Goal: Task Accomplishment & Management: Manage account settings

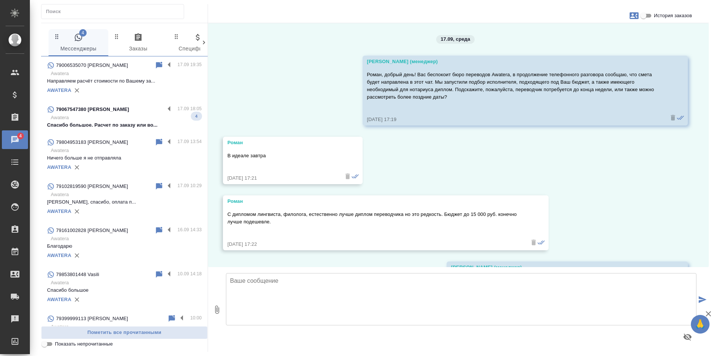
scroll to position [769, 0]
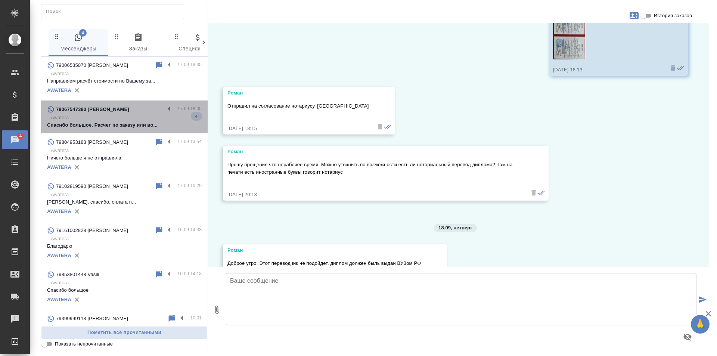
click at [177, 124] on p "Спасибо большое. Расчет по заказу или во..." at bounding box center [124, 124] width 155 height 7
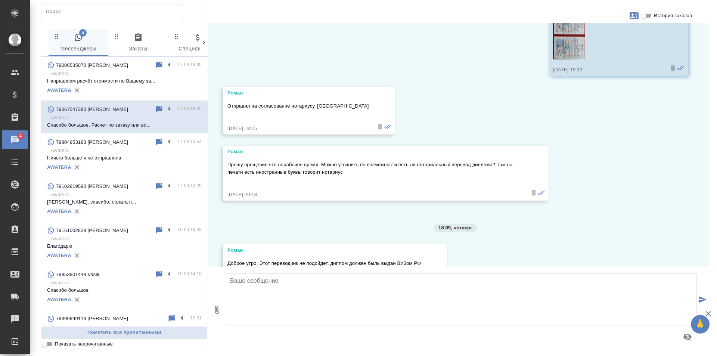
scroll to position [617, 0]
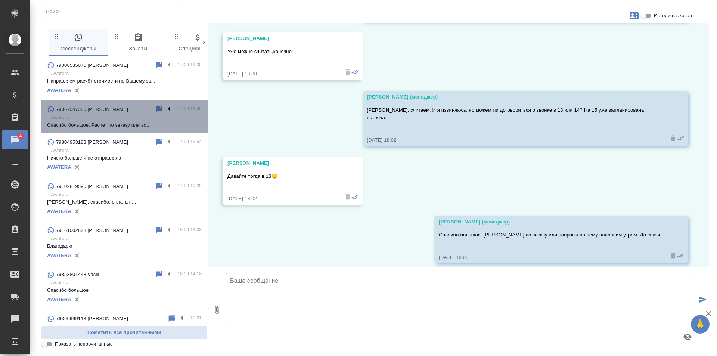
click at [165, 106] on label at bounding box center [171, 109] width 13 height 9
click at [0, 0] on input "checkbox" at bounding box center [0, 0] width 0 height 0
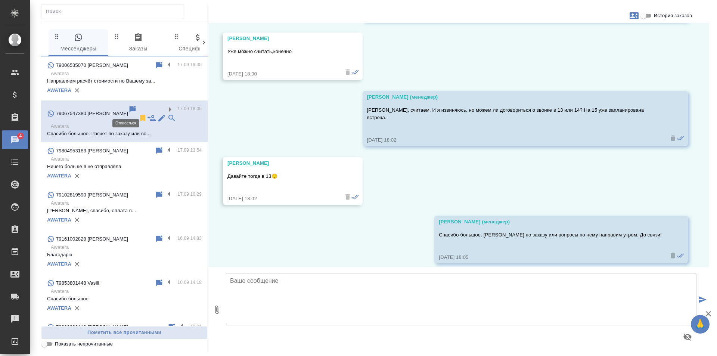
click at [140, 115] on icon at bounding box center [142, 118] width 5 height 7
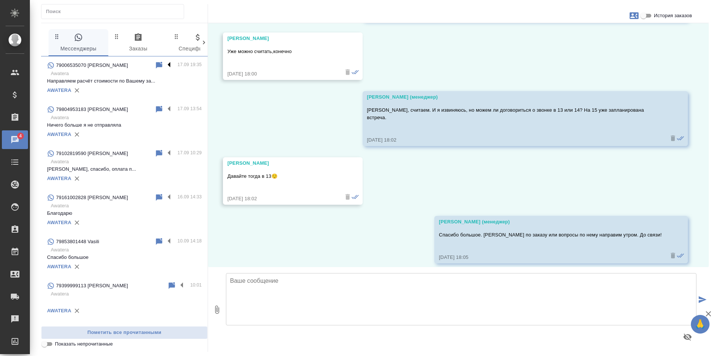
click at [165, 64] on label at bounding box center [171, 65] width 13 height 9
click at [0, 0] on input "checkbox" at bounding box center [0, 0] width 0 height 0
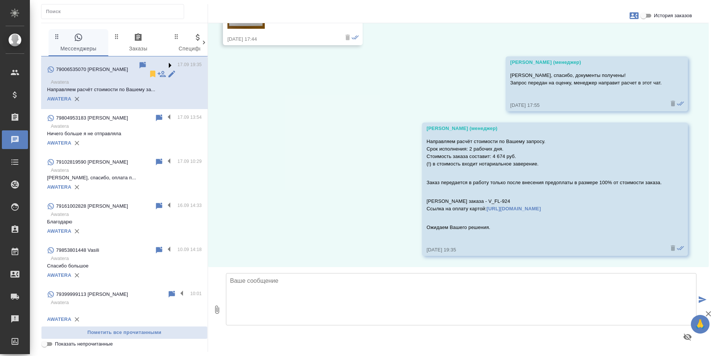
scroll to position [298, 0]
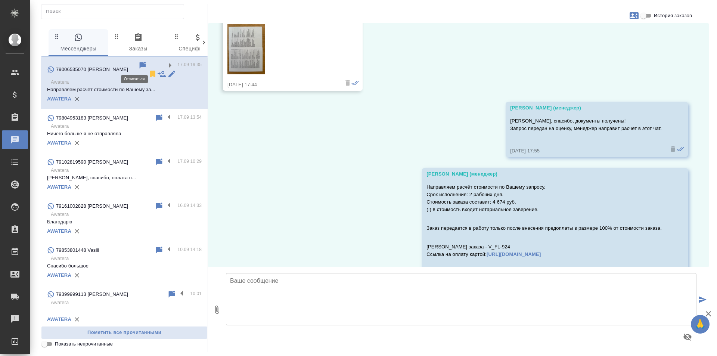
click at [150, 71] on icon at bounding box center [152, 74] width 5 height 7
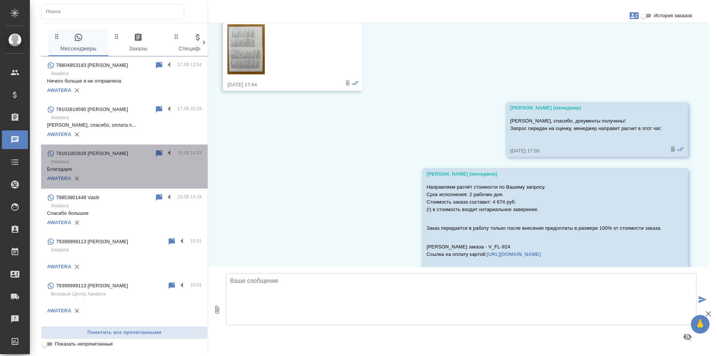
click at [168, 181] on div "AWATERA" at bounding box center [124, 178] width 155 height 11
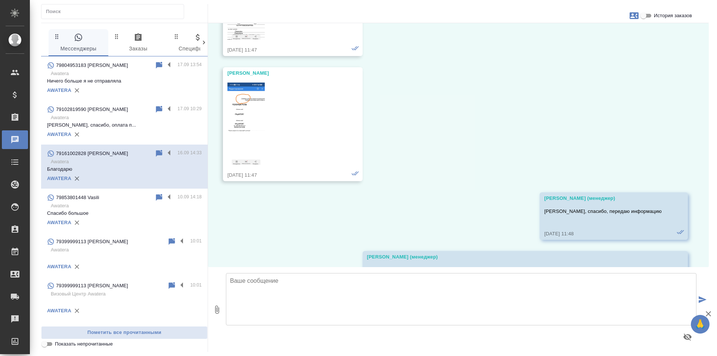
click at [166, 217] on div "AWATERA" at bounding box center [124, 222] width 155 height 11
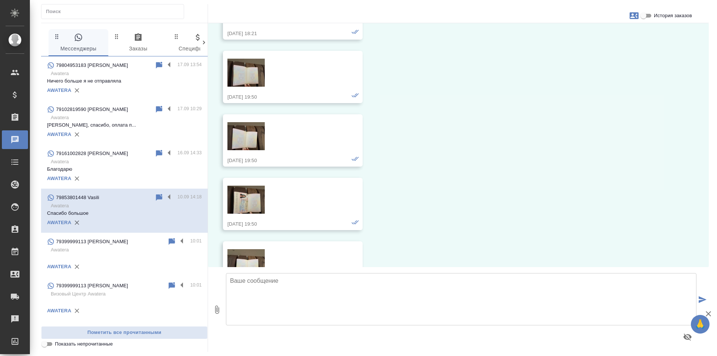
scroll to position [6879, 0]
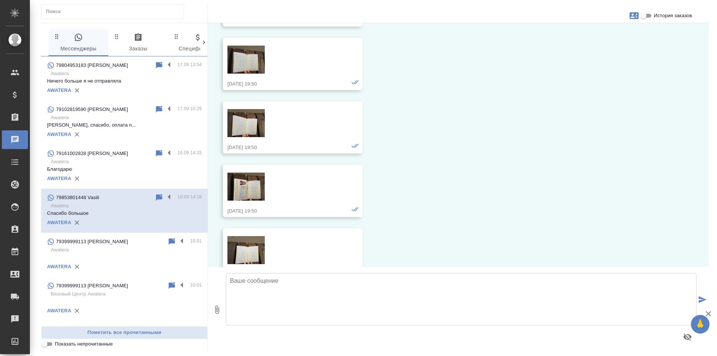
click at [141, 274] on div "79399999113 Ксения 10:01 Awatera AWATERA" at bounding box center [124, 255] width 167 height 44
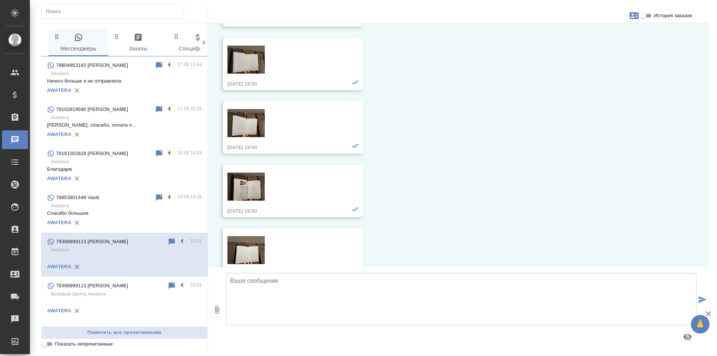
scroll to position [19, 0]
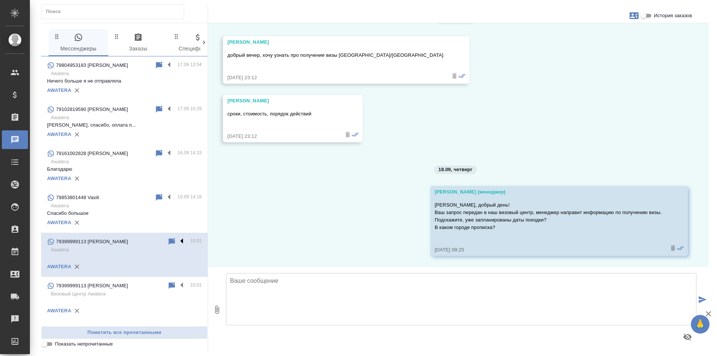
click at [181, 240] on label at bounding box center [183, 241] width 13 height 9
click at [0, 0] on input "checkbox" at bounding box center [0, 0] width 0 height 0
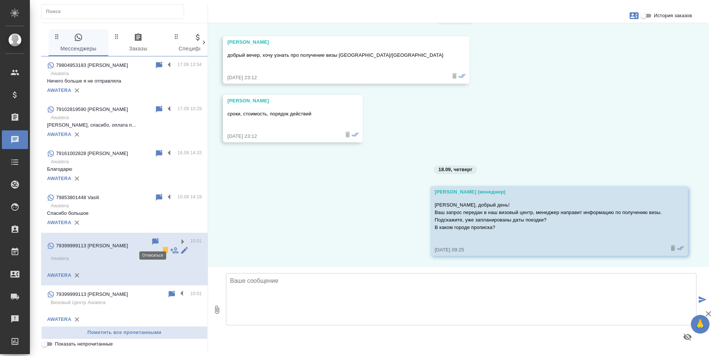
click at [163, 247] on icon at bounding box center [165, 250] width 5 height 7
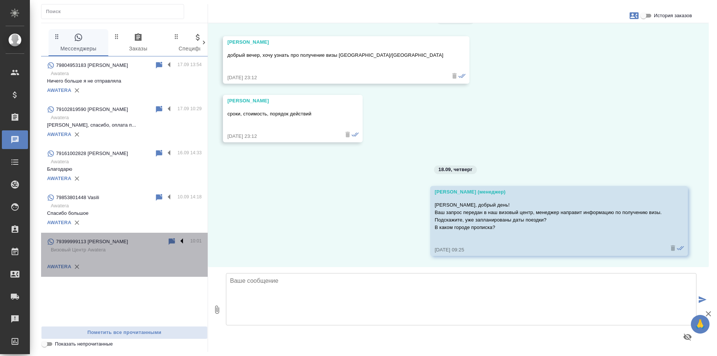
click at [181, 240] on label at bounding box center [183, 241] width 13 height 9
click at [0, 0] on input "checkbox" at bounding box center [0, 0] width 0 height 0
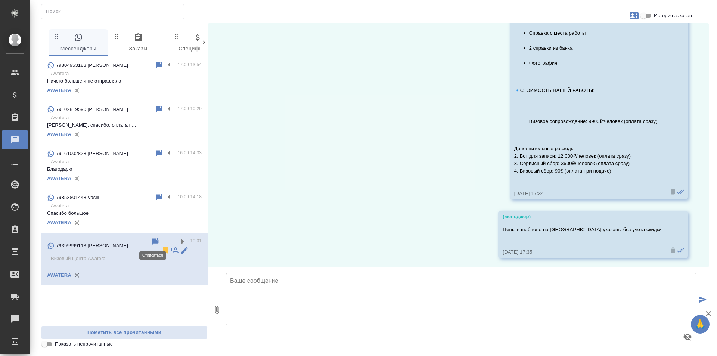
scroll to position [1366, 0]
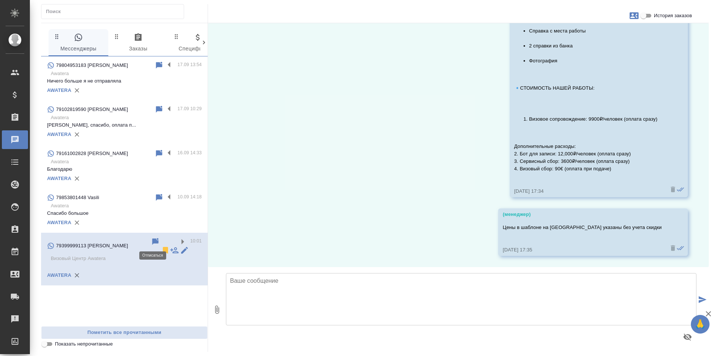
click at [163, 247] on icon at bounding box center [165, 250] width 5 height 7
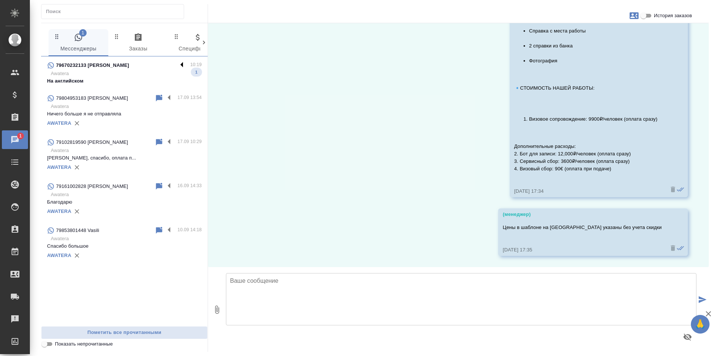
click at [181, 64] on label at bounding box center [183, 65] width 13 height 9
click at [0, 0] on input "checkbox" at bounding box center [0, 0] width 0 height 0
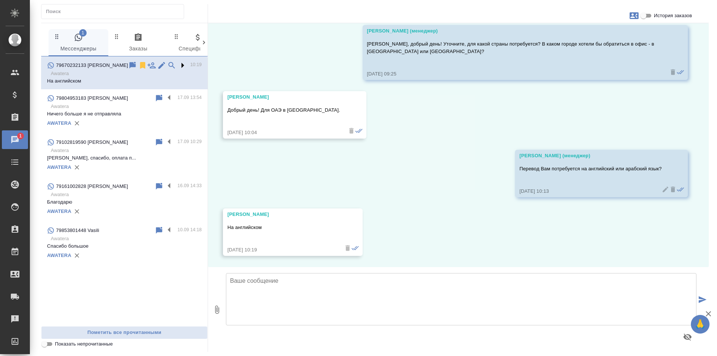
scroll to position [246, 0]
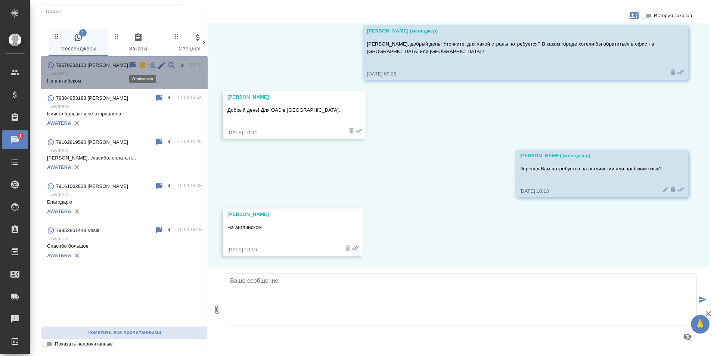
click at [143, 65] on icon at bounding box center [142, 65] width 5 height 7
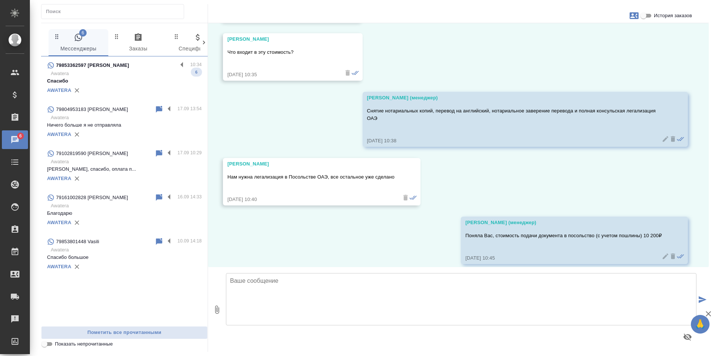
scroll to position [613, 0]
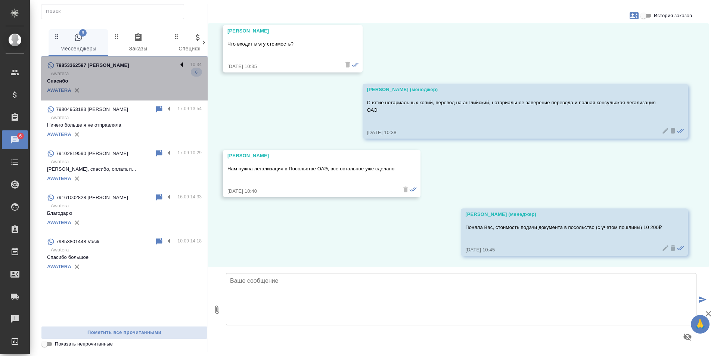
click at [180, 63] on label at bounding box center [183, 65] width 13 height 9
click at [0, 0] on input "checkbox" at bounding box center [0, 0] width 0 height 0
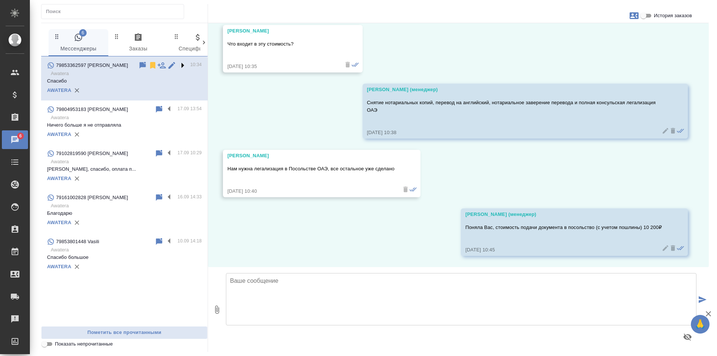
scroll to position [265, 0]
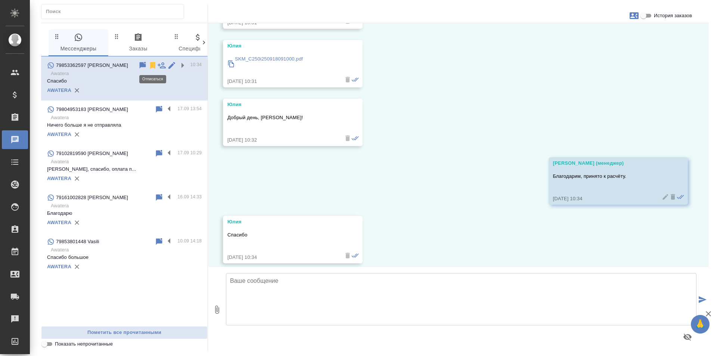
click at [151, 65] on icon at bounding box center [152, 65] width 5 height 7
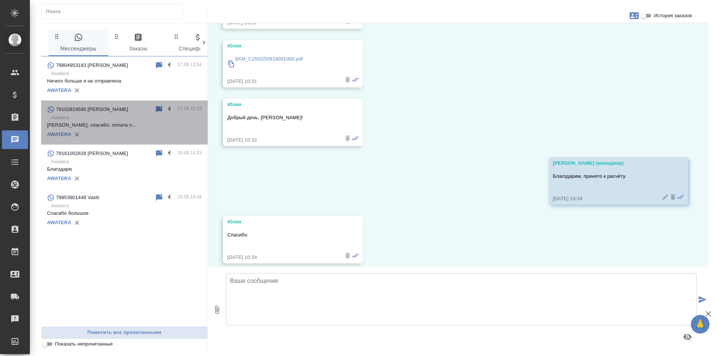
click at [190, 130] on div "AWATERA" at bounding box center [124, 134] width 155 height 11
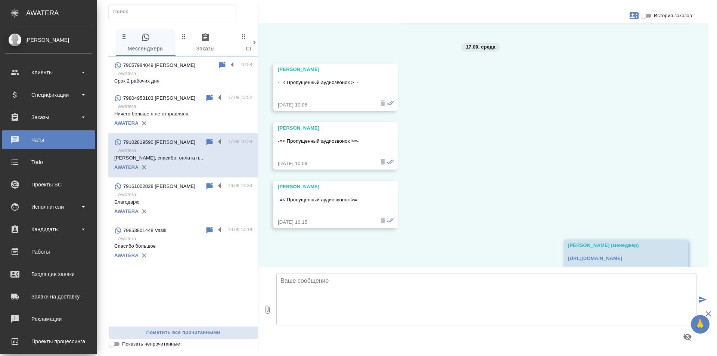
scroll to position [1294, 0]
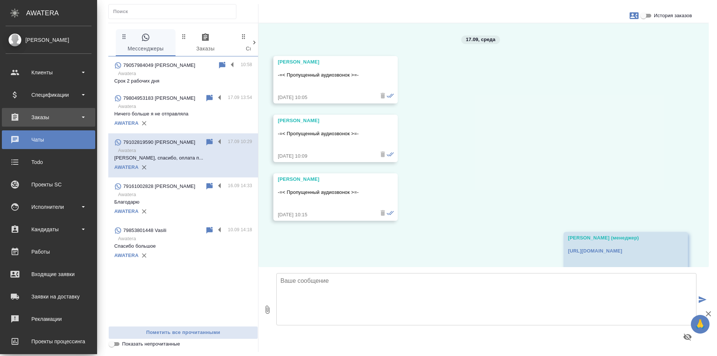
click at [55, 121] on div "Заказы" at bounding box center [49, 117] width 86 height 11
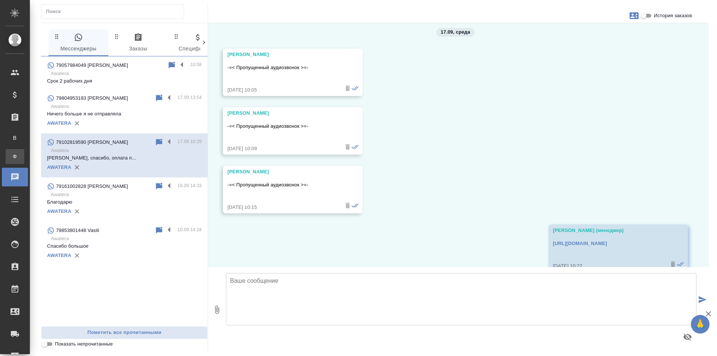
click at [30, 162] on li "Ф Заказы физ. лиц" at bounding box center [15, 156] width 30 height 15
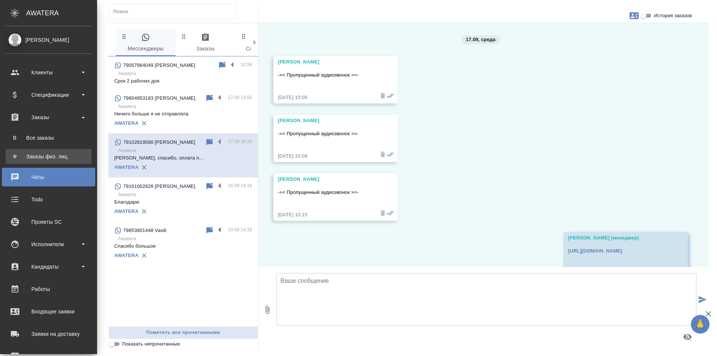
click at [23, 152] on link "Ф Заказы физ. лиц" at bounding box center [49, 156] width 86 height 15
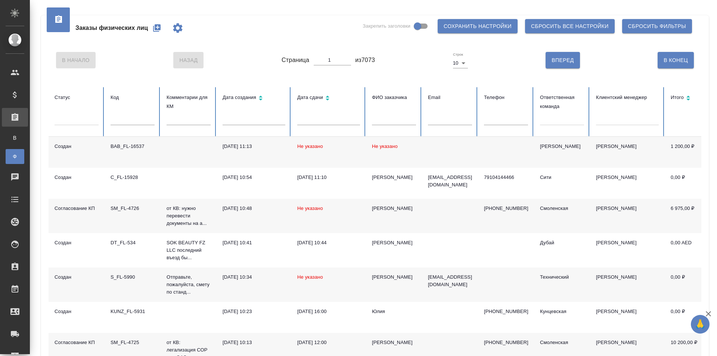
click at [155, 28] on icon "button" at bounding box center [156, 27] width 7 height 7
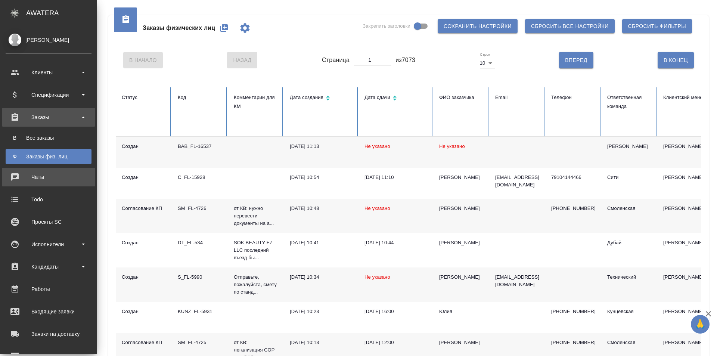
click at [41, 175] on div "Чаты" at bounding box center [49, 176] width 86 height 11
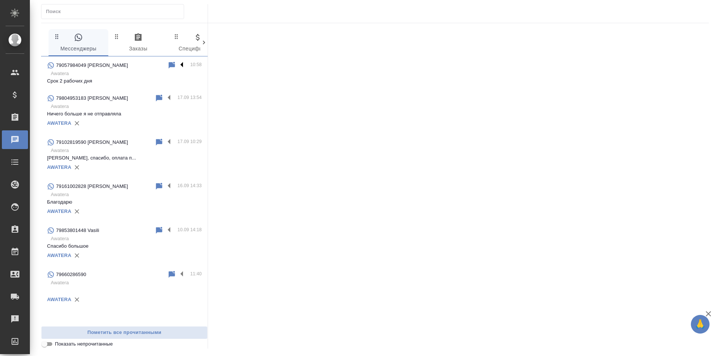
click at [184, 61] on label at bounding box center [183, 65] width 13 height 9
click at [0, 0] on input "checkbox" at bounding box center [0, 0] width 0 height 0
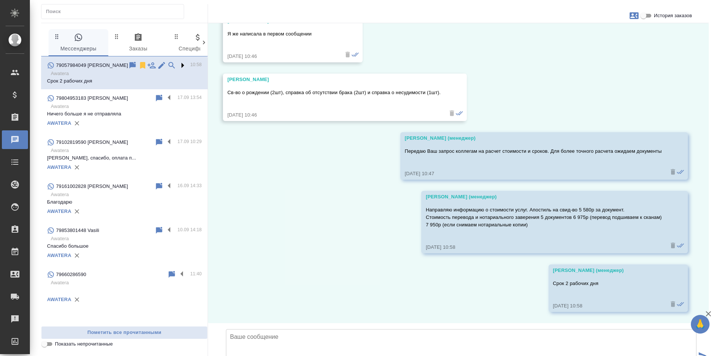
scroll to position [435, 0]
click at [143, 66] on icon at bounding box center [142, 65] width 5 height 7
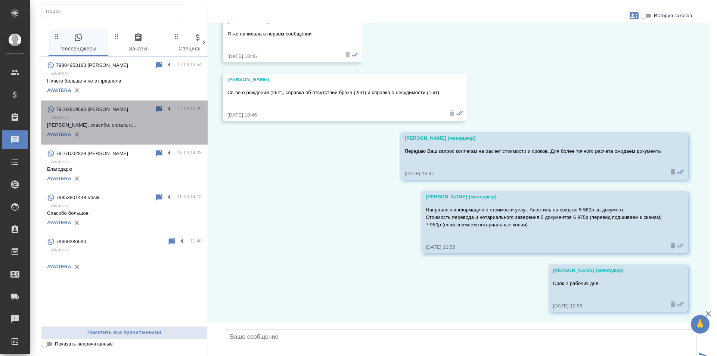
click at [178, 130] on div "AWATERA" at bounding box center [124, 134] width 155 height 11
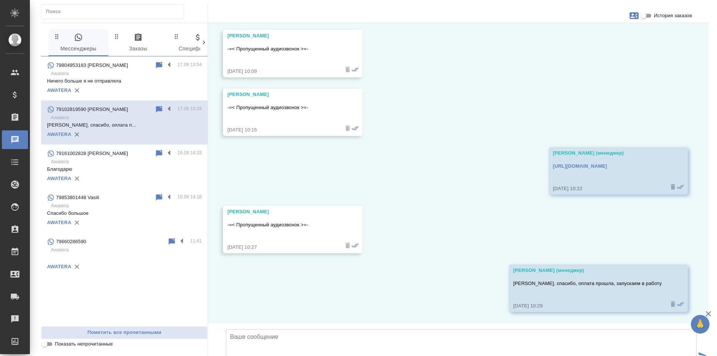
scroll to position [1427, 0]
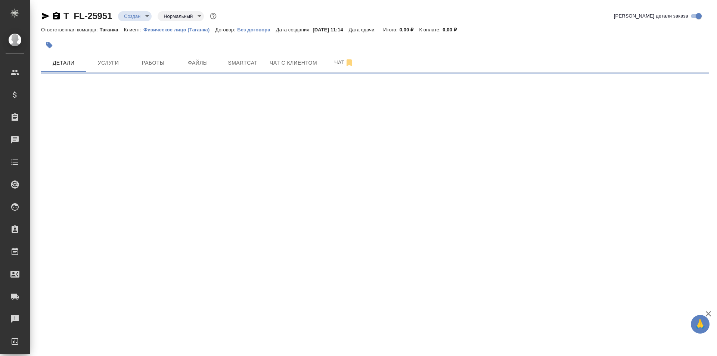
select select "RU"
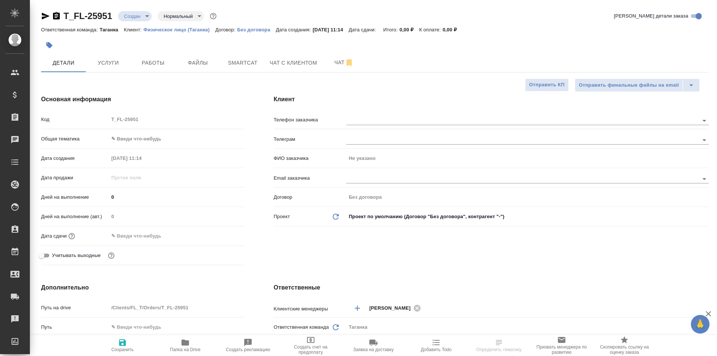
type textarea "x"
click at [368, 124] on input "text" at bounding box center [509, 120] width 327 height 9
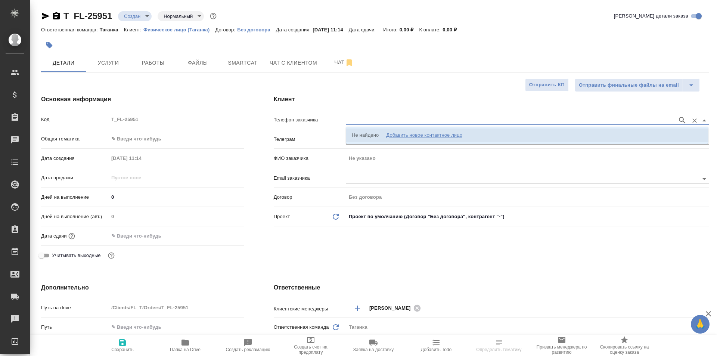
click at [401, 130] on li "Не найдено Добавить новое контактное лицо" at bounding box center [527, 134] width 363 height 13
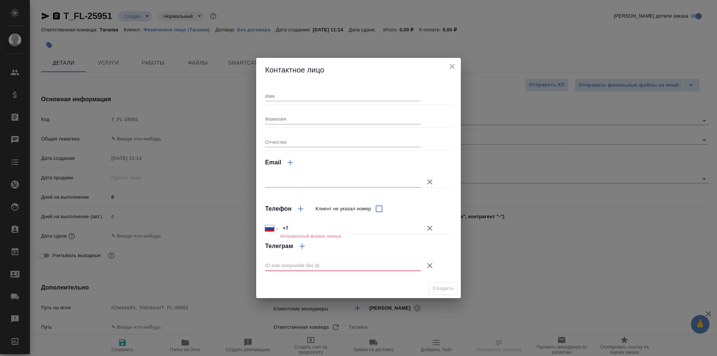
click at [315, 94] on input "Имя" at bounding box center [343, 96] width 156 height 10
type input "Айс"
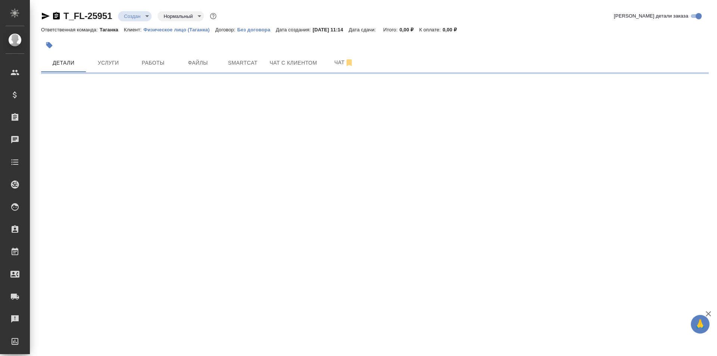
select select "RU"
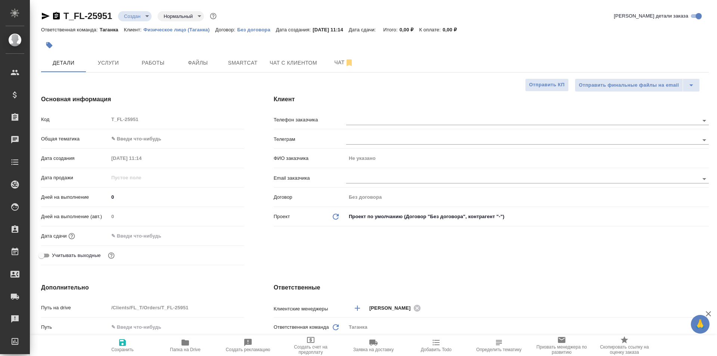
type textarea "x"
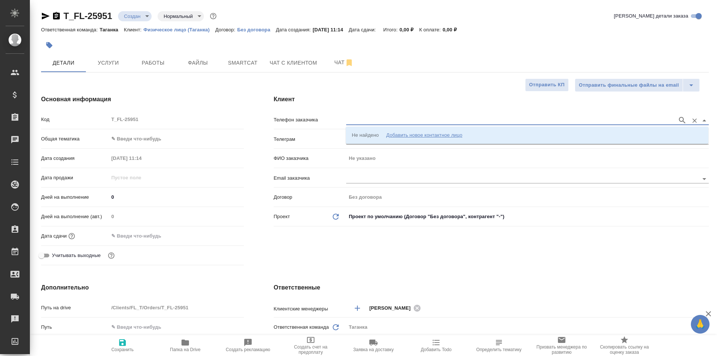
click at [377, 119] on input "text" at bounding box center [509, 120] width 327 height 9
click at [400, 135] on div "Добавить новое контактное лицо" at bounding box center [424, 134] width 76 height 7
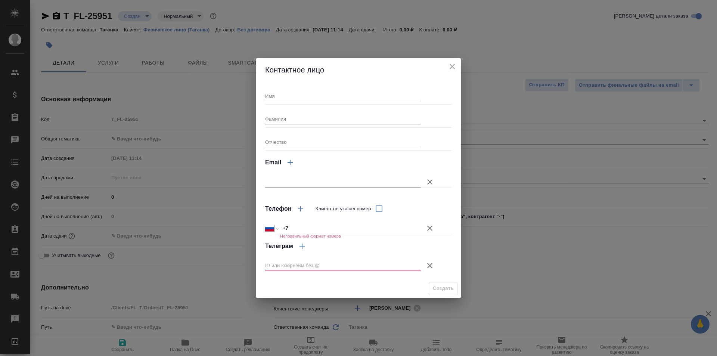
click at [300, 95] on input "Имя" at bounding box center [343, 96] width 156 height 10
type input "Айсул"
click at [324, 228] on input "+7" at bounding box center [350, 228] width 141 height 11
type input "+7 968 829 33 03"
click at [427, 266] on icon "button" at bounding box center [429, 265] width 9 height 9
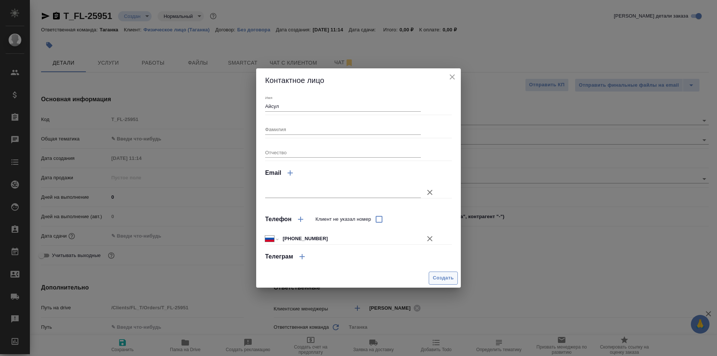
click at [440, 275] on span "Создать" at bounding box center [443, 278] width 21 height 9
type input "Айсул"
type textarea "x"
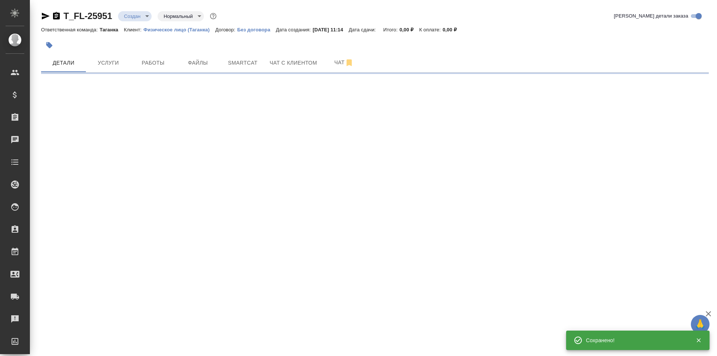
type input "holyTrinity"
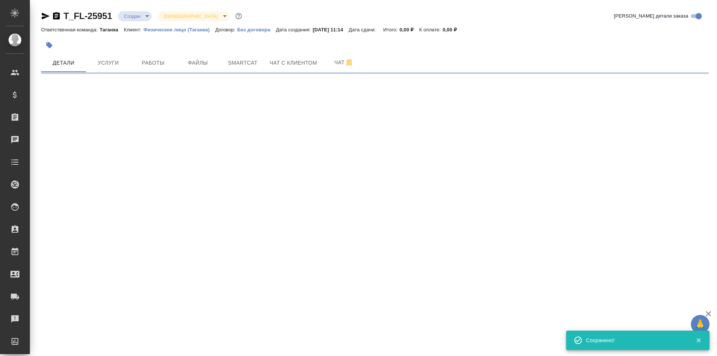
select select "RU"
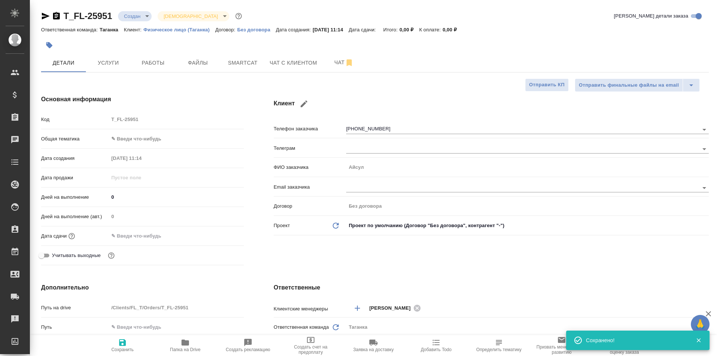
type textarea "x"
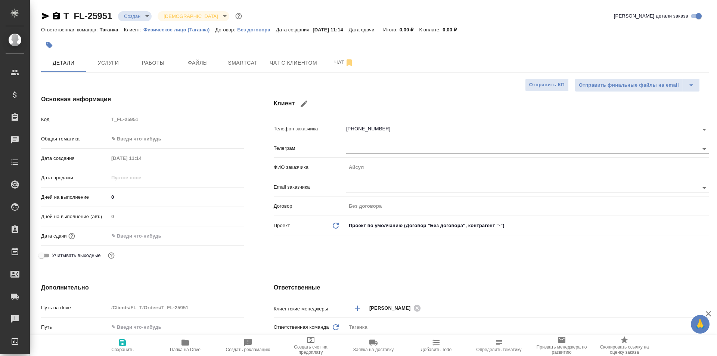
click at [156, 135] on body "🙏 .cls-1 fill:#fff; AWATERA Galisheva Mariya Клиенты Спецификации Заказы 0 Чаты…" at bounding box center [358, 178] width 717 height 356
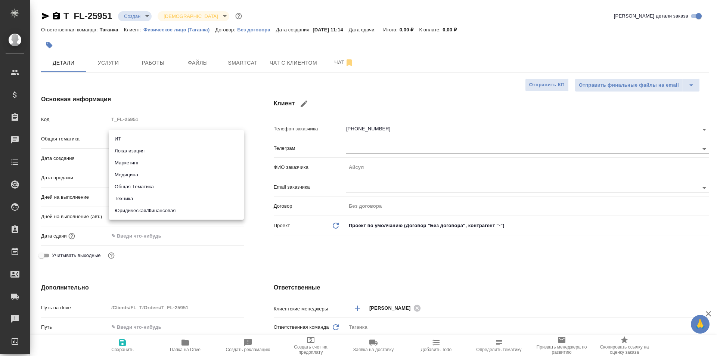
click at [186, 186] on li "Общая Тематика" at bounding box center [176, 187] width 135 height 12
type input "obtem"
type textarea "x"
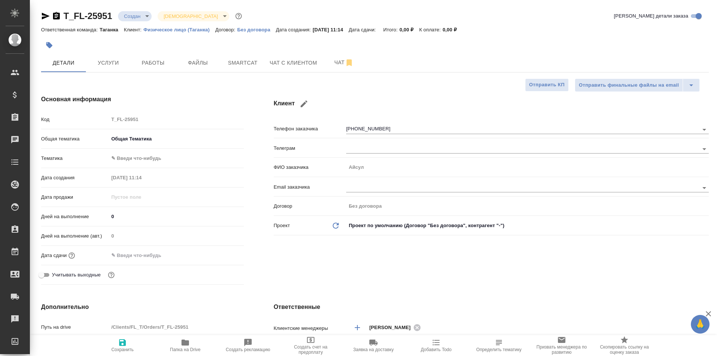
click at [169, 153] on body "🙏 .cls-1 fill:#fff; AWATERA Galisheva Mariya Клиенты Спецификации Заказы 0 Чаты…" at bounding box center [358, 178] width 717 height 356
click at [169, 153] on li "Общая Тематика" at bounding box center [176, 158] width 135 height 12
type textarea "x"
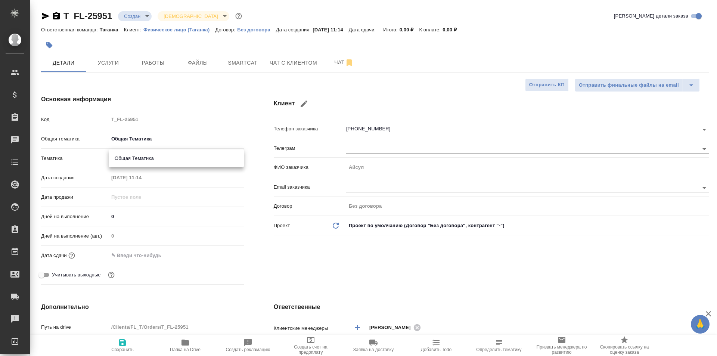
type input "6012b1ca196b0e5c9229a120"
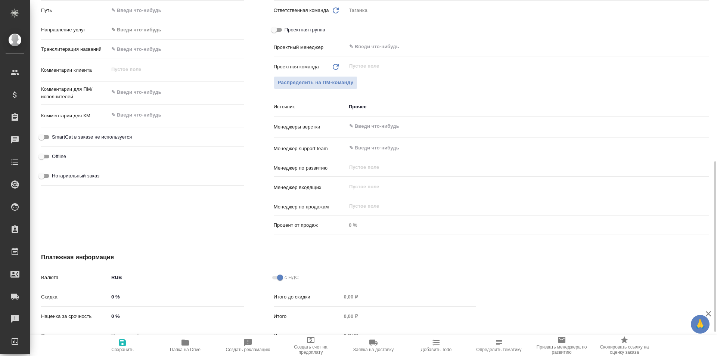
scroll to position [261, 0]
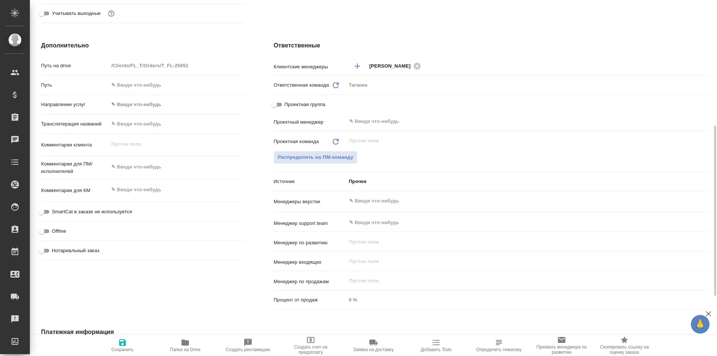
type textarea "x"
click at [157, 168] on textarea at bounding box center [176, 167] width 134 height 13
type textarea "п"
type textarea "x"
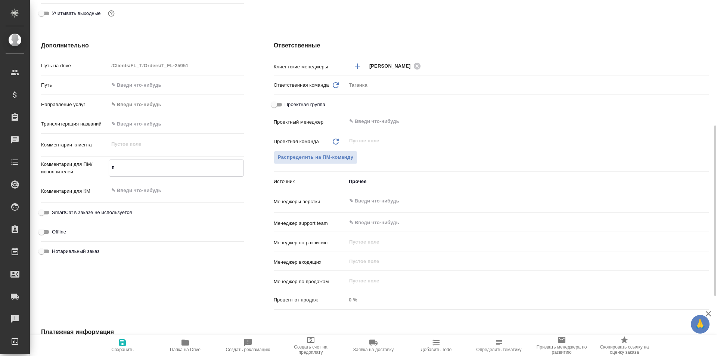
type textarea "x"
type textarea "пере"
type textarea "x"
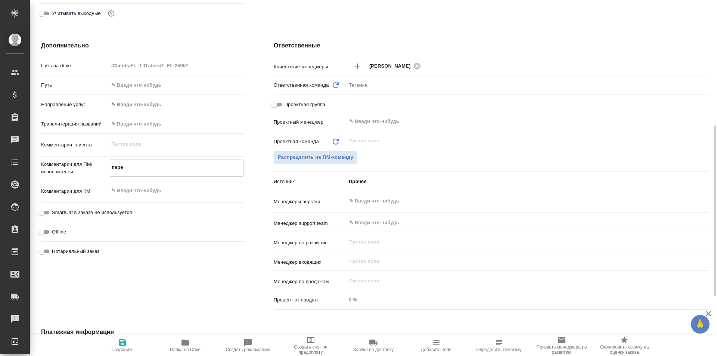
type textarea "x"
type textarea "перео"
type textarea "x"
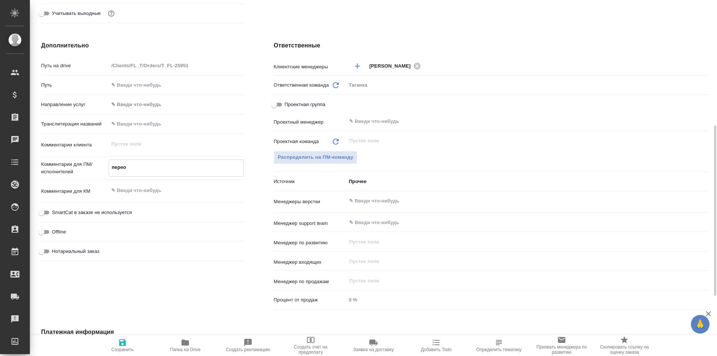
type textarea "пере"
type textarea "x"
type textarea "перев"
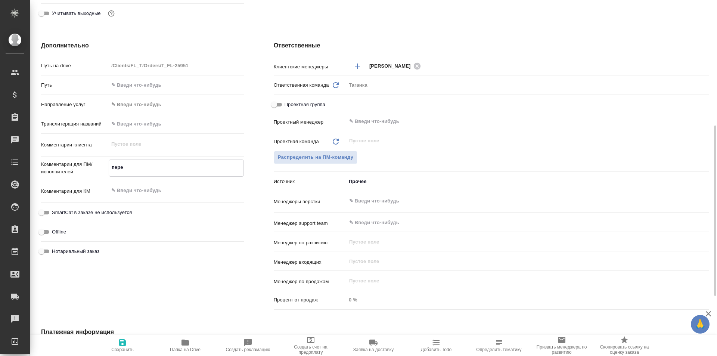
type textarea "x"
type textarea "перево"
type textarea "x"
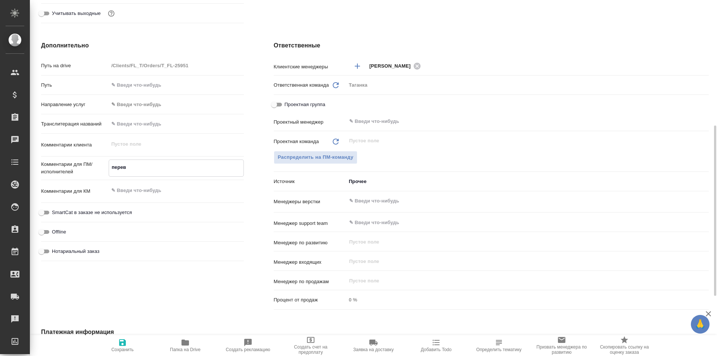
type textarea "x"
type textarea "перевод"
type textarea "x"
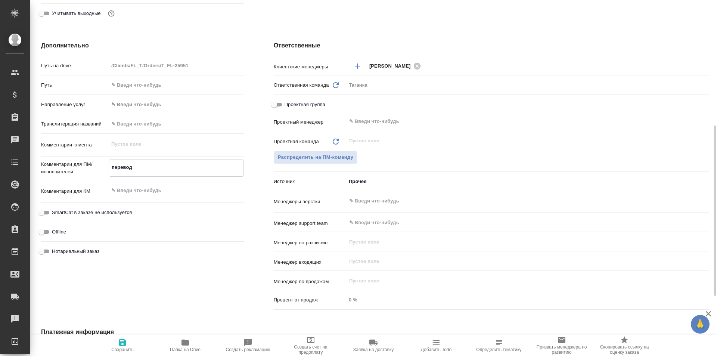
type textarea "x"
type textarea "перевод"
type textarea "x"
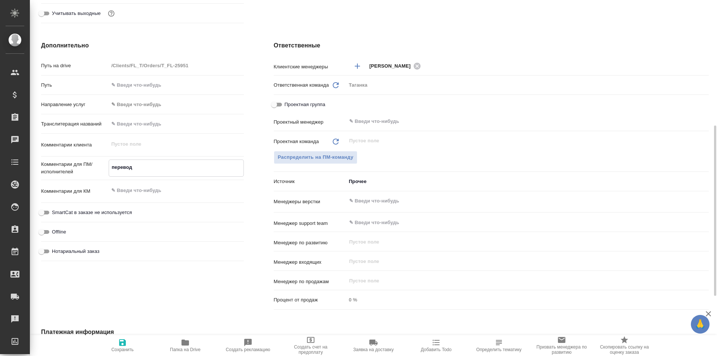
type textarea "перевод с"
type textarea "x"
type textarea "перевод св"
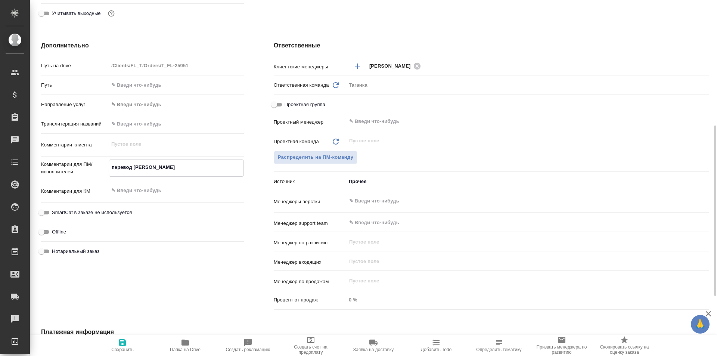
type textarea "x"
type textarea "перевод сви"
type textarea "x"
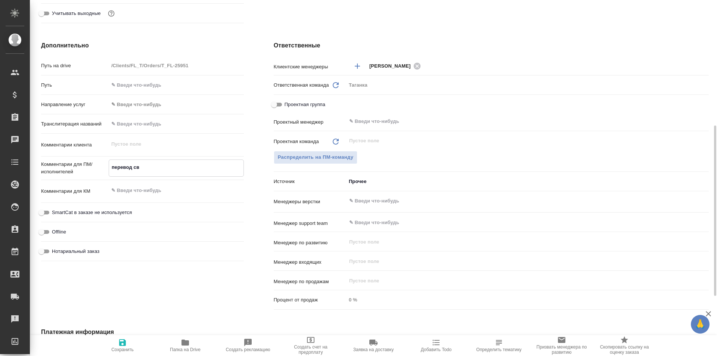
type textarea "x"
type textarea "перевод свид"
type textarea "x"
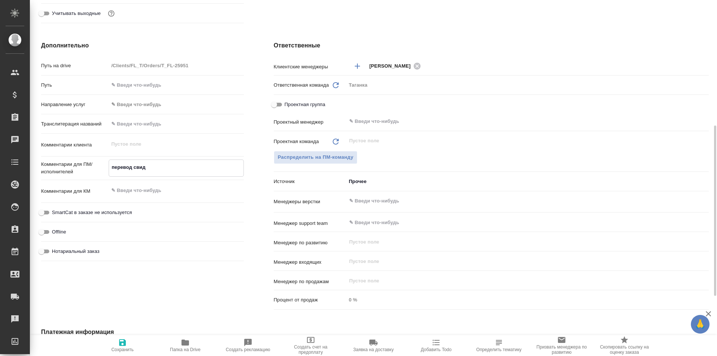
type textarea "x"
type textarea "перевод свиде"
type textarea "x"
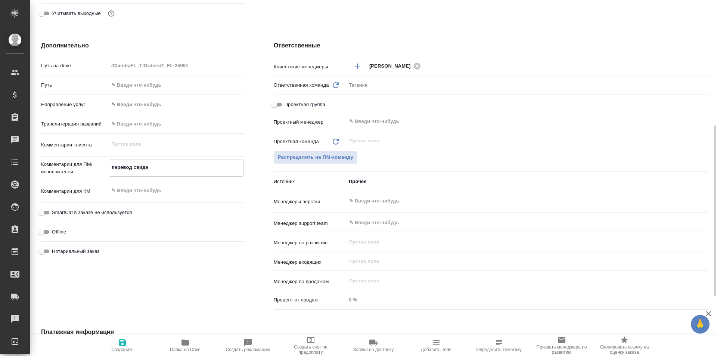
type textarea "перевод свидет"
type textarea "x"
type textarea "перевод свидете"
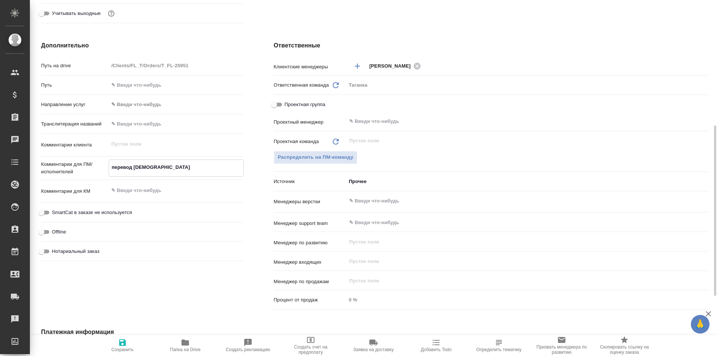
type textarea "x"
type textarea "перевод свидетел"
type textarea "x"
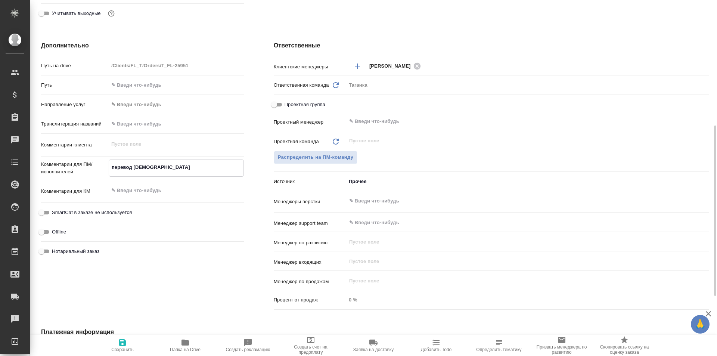
type textarea "x"
type textarea "перевод свидетель"
type textarea "x"
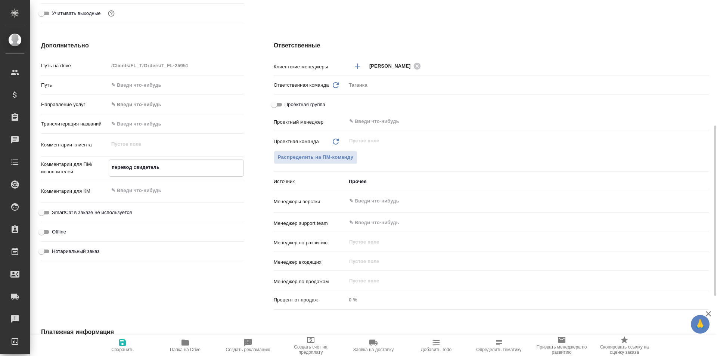
type textarea "x"
type textarea "перевод свидетельс"
type textarea "x"
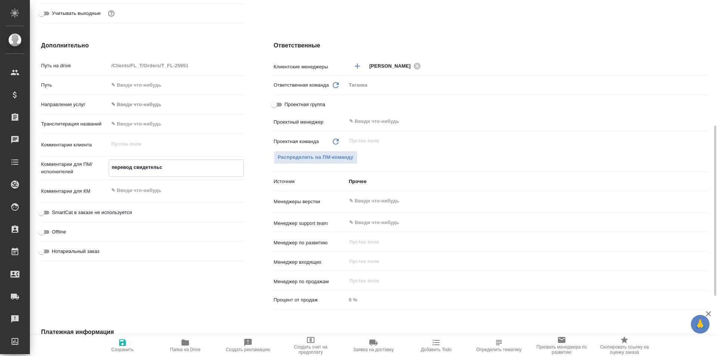
type textarea "перевод свидетельст"
type textarea "x"
type textarea "перевод свидетельств"
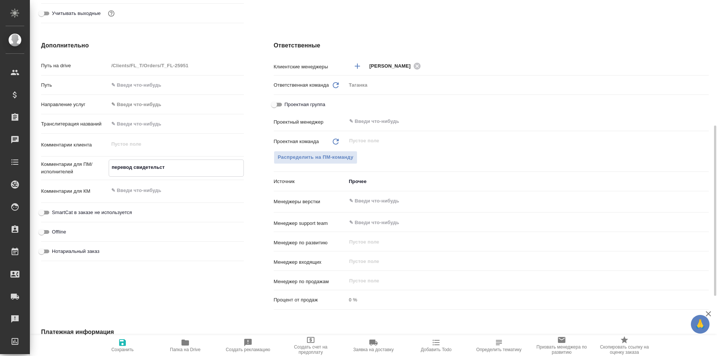
type textarea "x"
type textarea "перевод свидетельства"
type textarea "x"
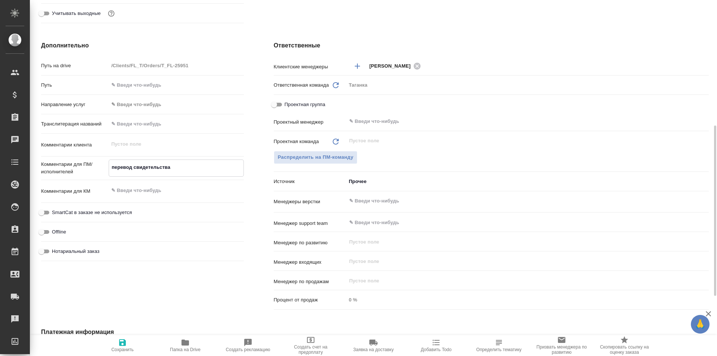
type textarea "x"
type textarea "перевод свидетельства"
type textarea "x"
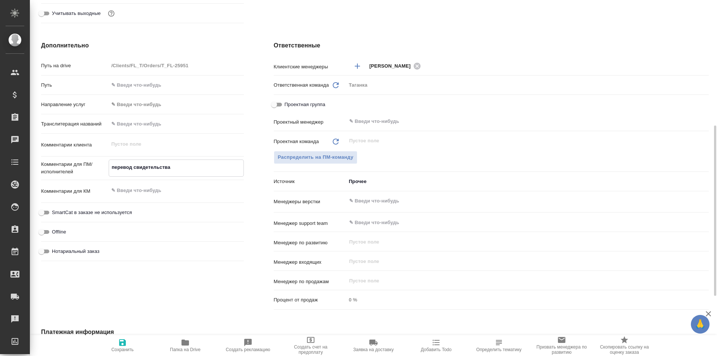
type textarea "x"
type textarea "перевод свидетельства о"
type textarea "x"
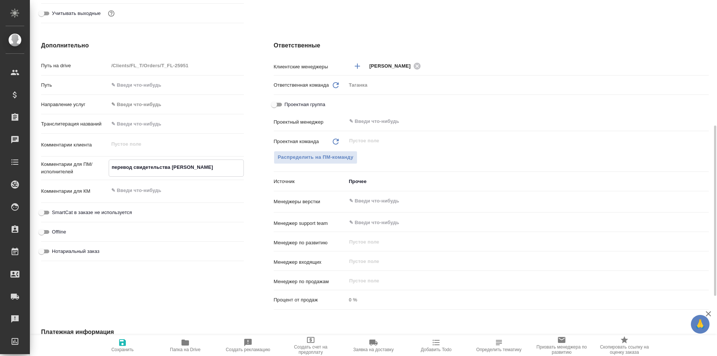
type textarea "перевод свидетельства о"
type textarea "x"
type textarea "перевод свидетельства о р"
type textarea "x"
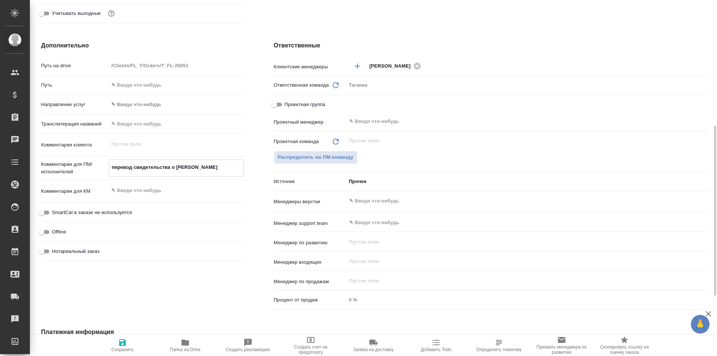
type textarea "x"
type textarea "перевод свидетельства о ро"
type textarea "x"
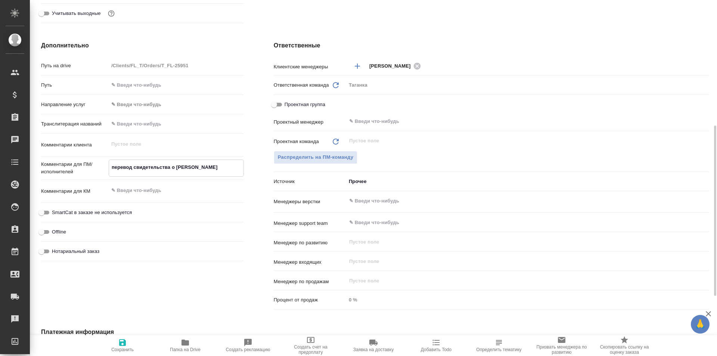
type textarea "x"
type textarea "перевод свидетельства о рож"
type textarea "x"
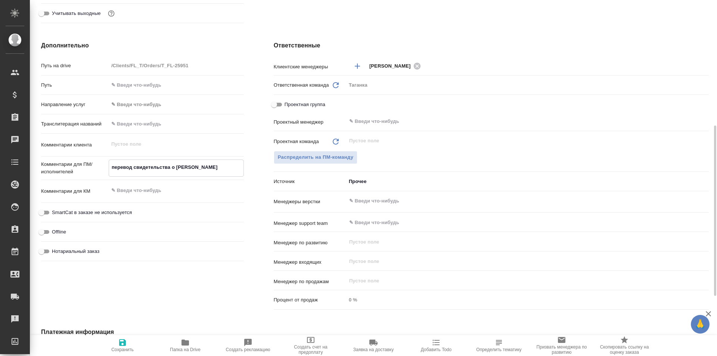
type textarea "x"
type textarea "перевод свидетельства о рожд"
type textarea "x"
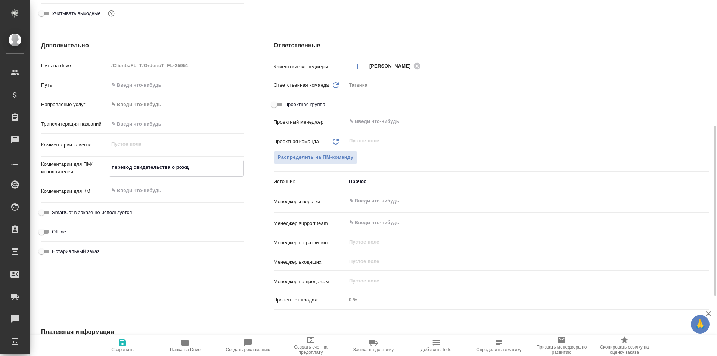
type textarea "перевод свидетельства о рожде"
type textarea "x"
type textarea "перевод свидетельства о рожден"
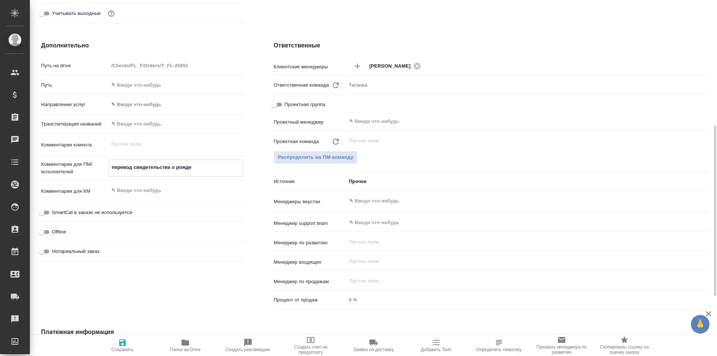
type textarea "x"
type textarea "перевод свидетельства о рождени"
type textarea "x"
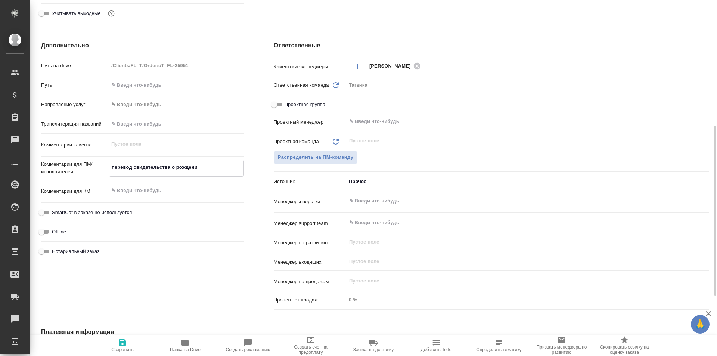
type textarea "x"
type textarea "перевод свидетельства о рождении"
type textarea "x"
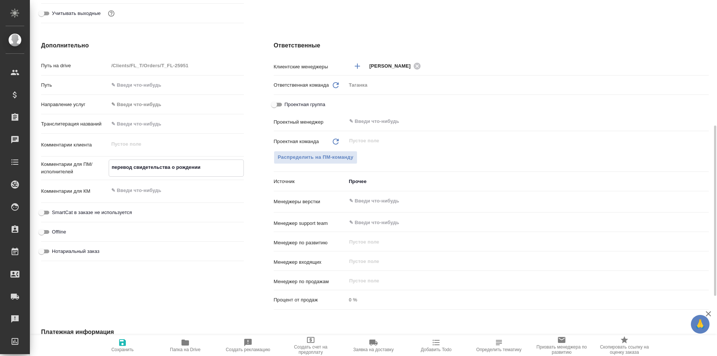
type textarea "перевод свидетельства о рождении и"
type textarea "x"
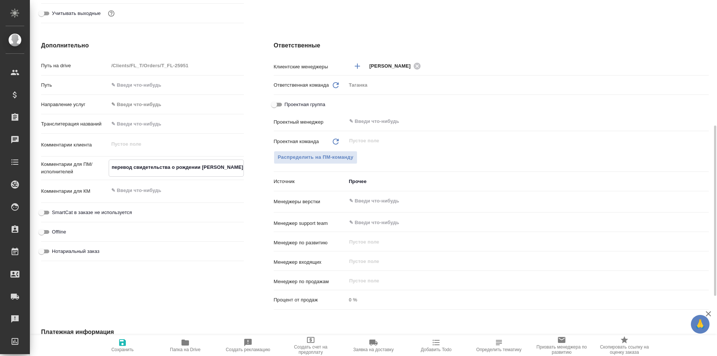
type textarea "перевод свидетельства о рождении"
type textarea "x"
type textarea "перевод свидетельства о рождении у"
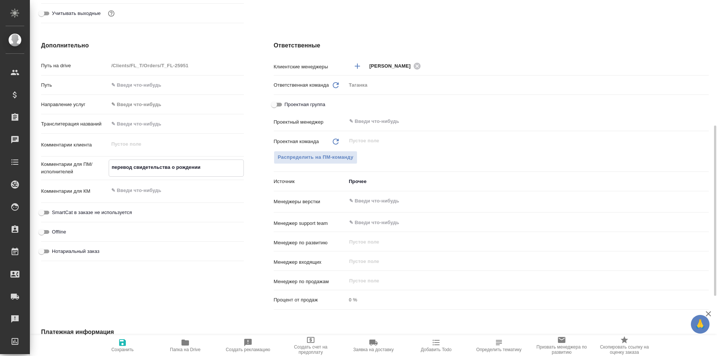
type textarea "x"
type textarea "перевод свидетельства о рождении уз"
type textarea "x"
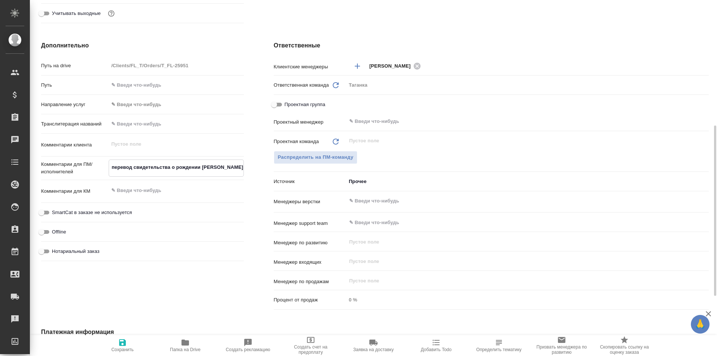
type textarea "x"
type textarea "перевод свидетельства о рождении узб"
type textarea "x"
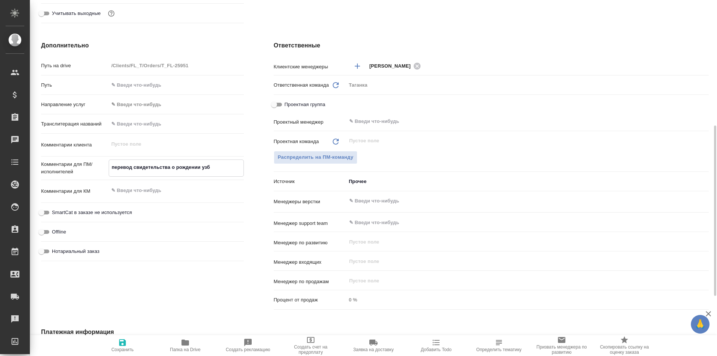
type textarea "x"
type textarea "перевод свидетельства о рождении узб-"
type textarea "x"
type textarea "перевод свидетельства о рождении узб-р"
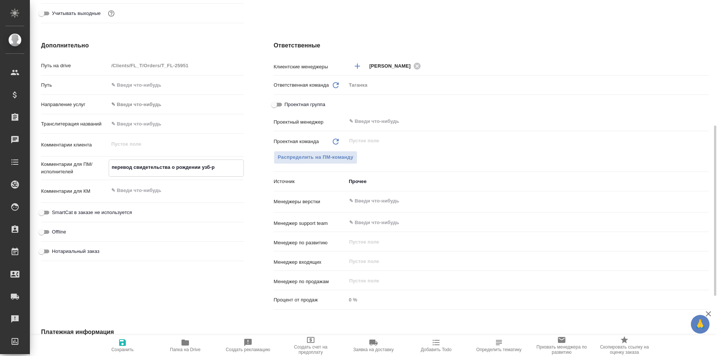
type textarea "x"
type textarea "перевод свидетельства о рождении узб-ру"
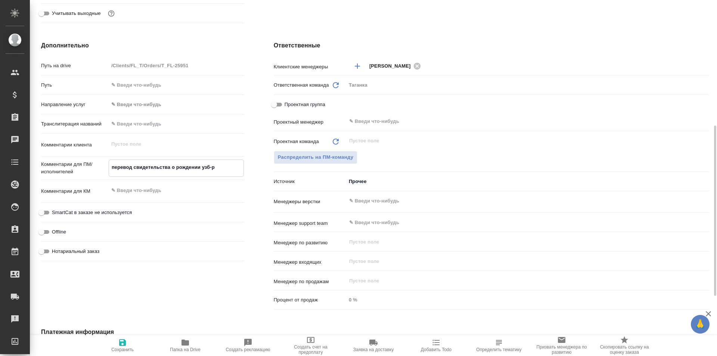
type textarea "x"
type textarea "перевод свидетельства о рождении узб-рус"
type textarea "x"
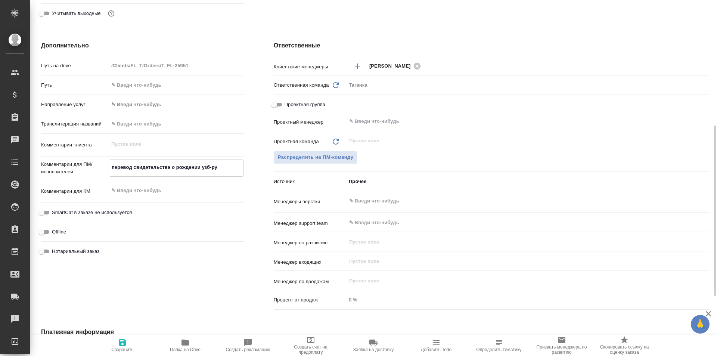
type textarea "x"
type textarea "перевод свидетельства о рождении узб-рус"
type textarea "x"
click at [129, 344] on span "Сохранить" at bounding box center [123, 345] width 54 height 14
type textarea "x"
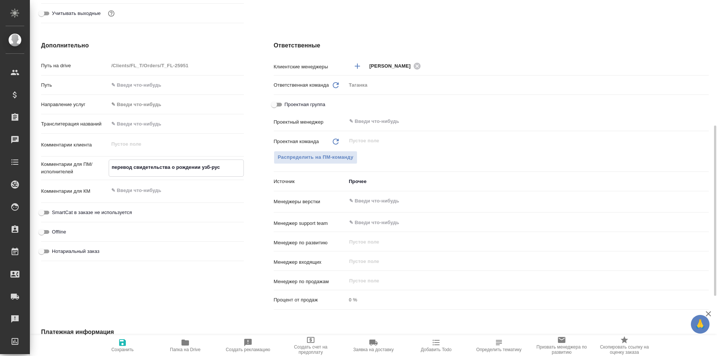
type textarea "x"
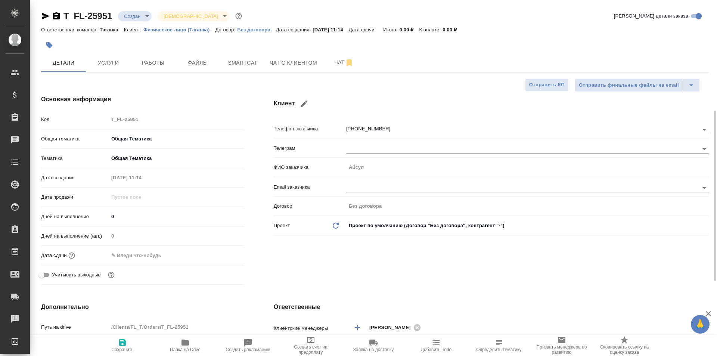
scroll to position [75, 0]
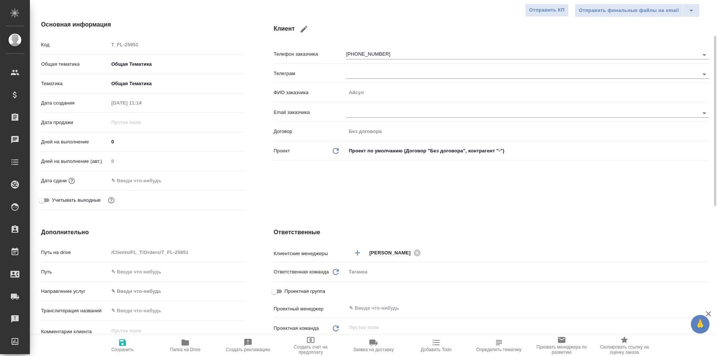
click at [143, 181] on input "text" at bounding box center [141, 180] width 65 height 11
click at [222, 180] on icon "button" at bounding box center [222, 179] width 9 height 9
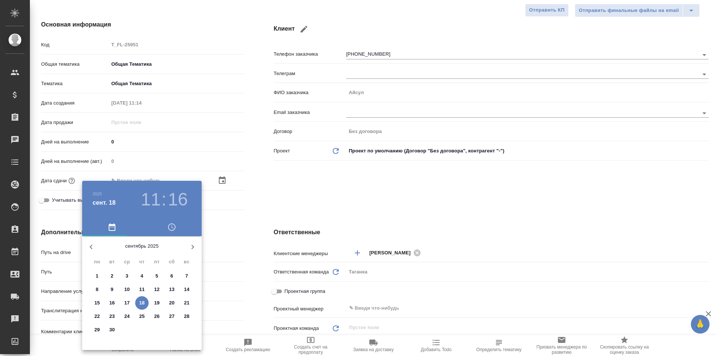
click at [159, 301] on p "19" at bounding box center [157, 302] width 6 height 7
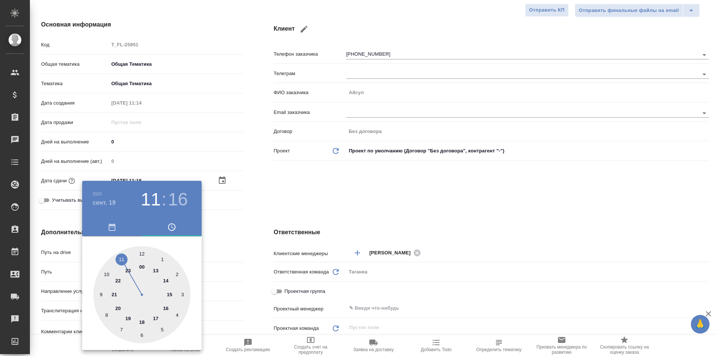
click at [156, 270] on div at bounding box center [141, 294] width 97 height 97
click at [142, 255] on div at bounding box center [141, 294] width 97 height 97
click at [254, 209] on div at bounding box center [358, 178] width 717 height 356
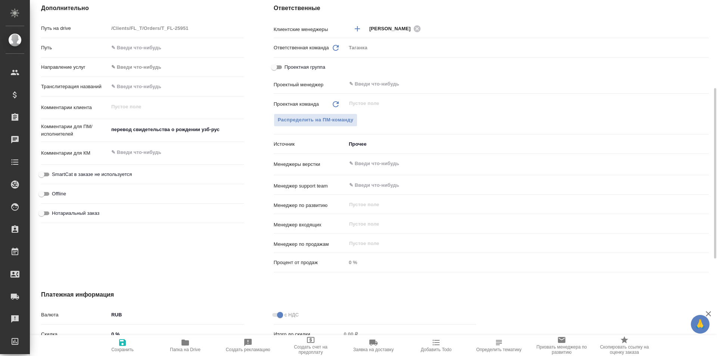
scroll to position [261, 0]
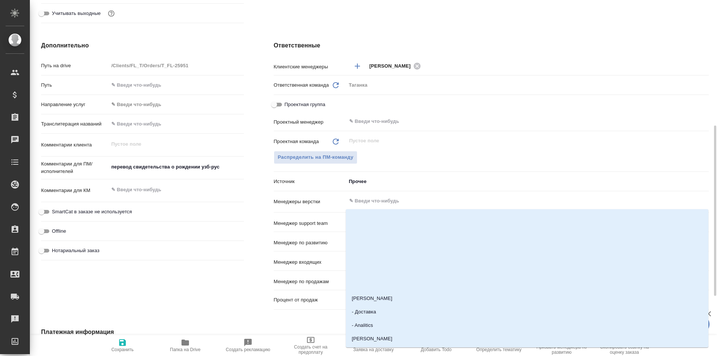
click at [377, 199] on input "text" at bounding box center [514, 200] width 333 height 9
click at [223, 205] on div "SmartCat в заказе не используется" at bounding box center [142, 211] width 203 height 13
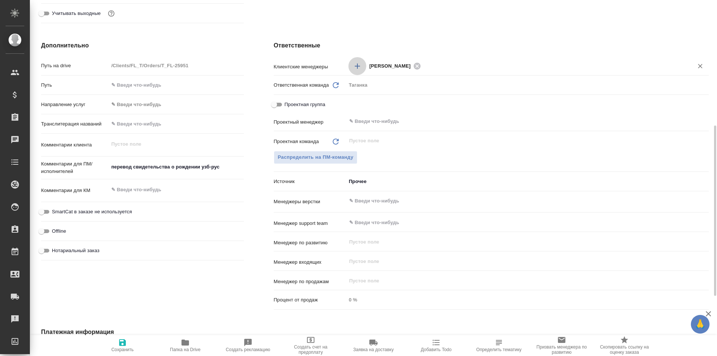
click at [357, 64] on icon "Добавить менеджера" at bounding box center [357, 65] width 5 height 5
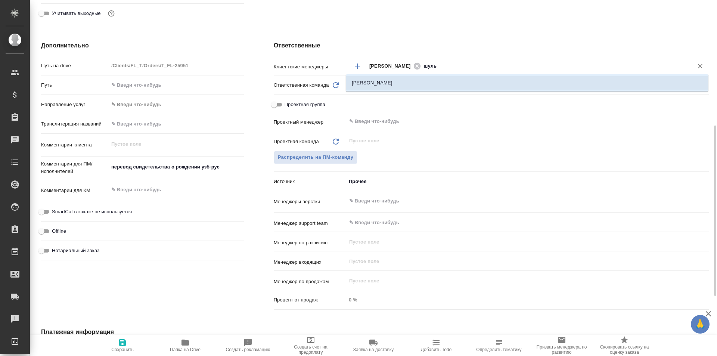
click at [464, 76] on li "[PERSON_NAME]" at bounding box center [527, 82] width 363 height 13
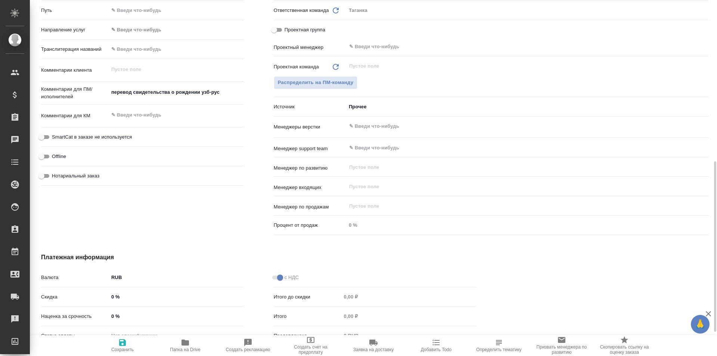
scroll to position [386, 0]
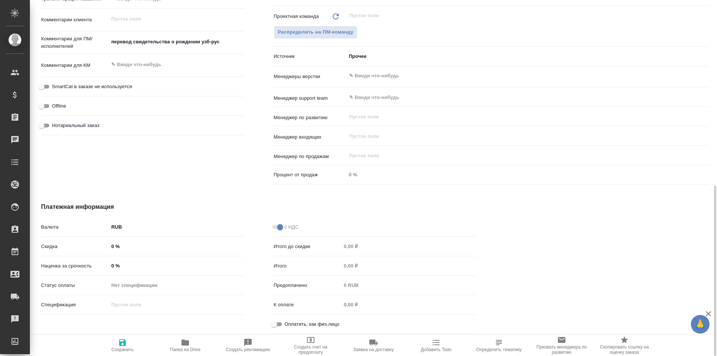
click at [129, 343] on span "Сохранить" at bounding box center [123, 345] width 54 height 14
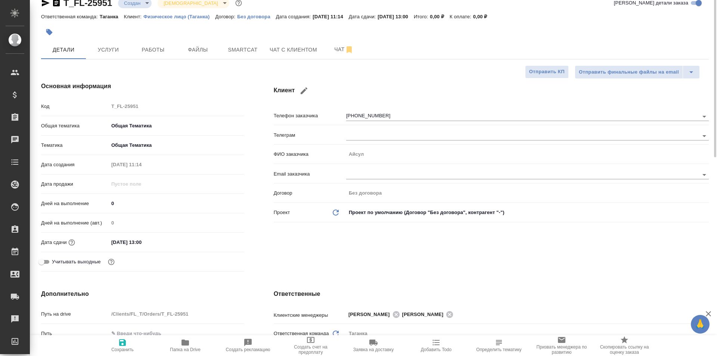
scroll to position [0, 0]
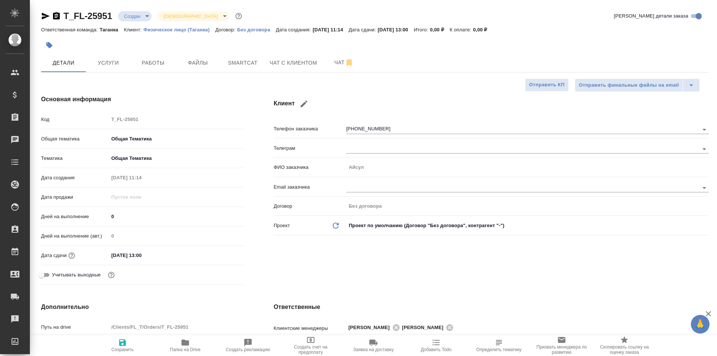
click at [46, 15] on icon "button" at bounding box center [46, 16] width 8 height 7
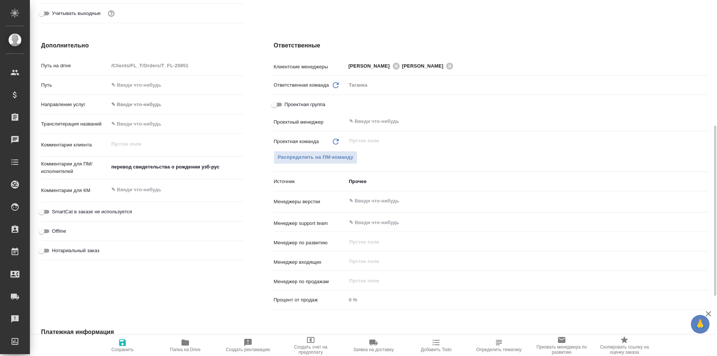
scroll to position [224, 0]
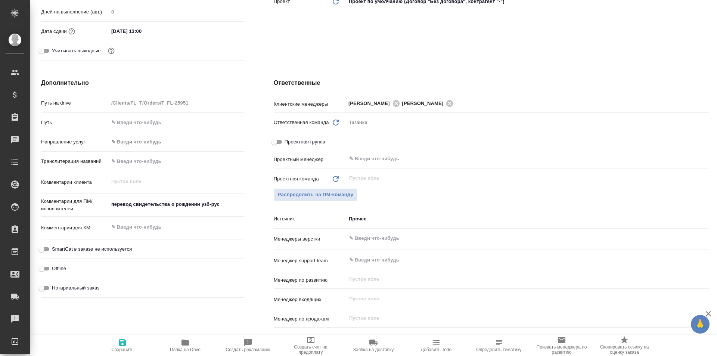
click at [361, 119] on div "Таганка" at bounding box center [527, 122] width 363 height 13
click at [386, 159] on input "text" at bounding box center [514, 158] width 333 height 9
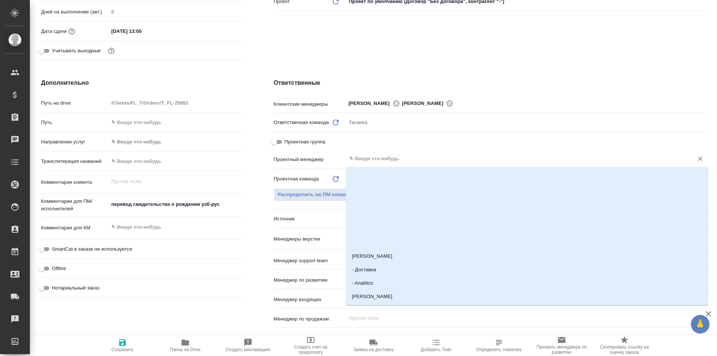
click at [236, 172] on div "Транслитерация названий" at bounding box center [142, 164] width 203 height 19
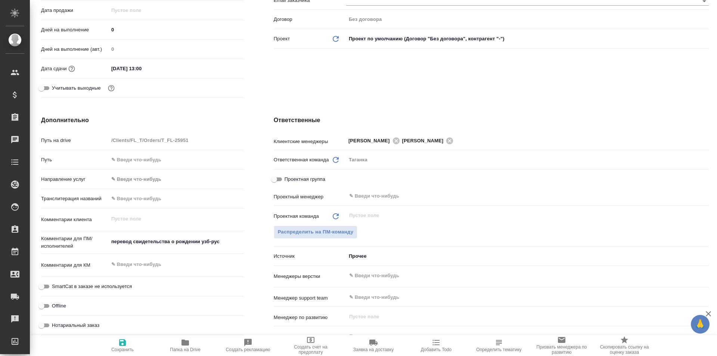
scroll to position [336, 0]
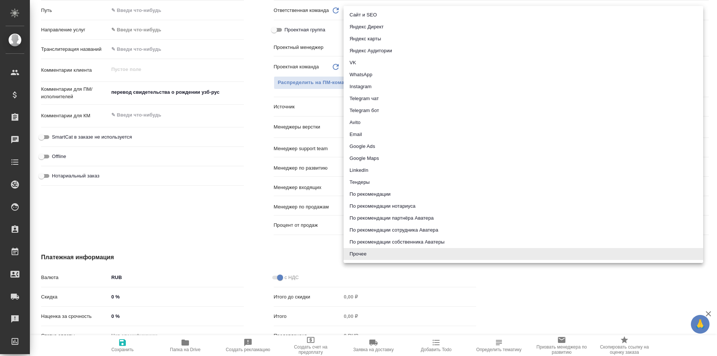
click at [363, 108] on body "🙏 .cls-1 fill:#fff; AWATERA Galisheva Mariya Клиенты Спецификации Заказы 0 Чаты…" at bounding box center [358, 178] width 717 height 356
click at [245, 124] on div at bounding box center [358, 178] width 717 height 356
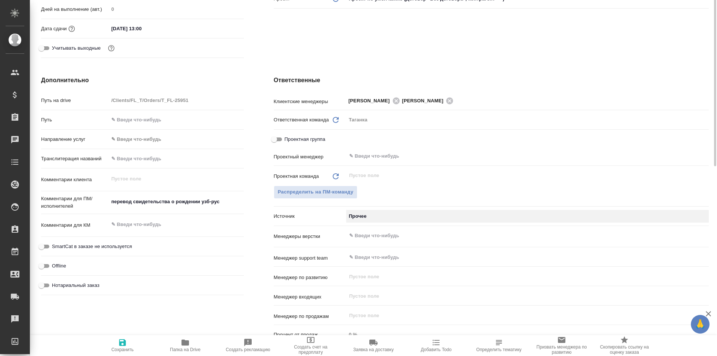
scroll to position [0, 0]
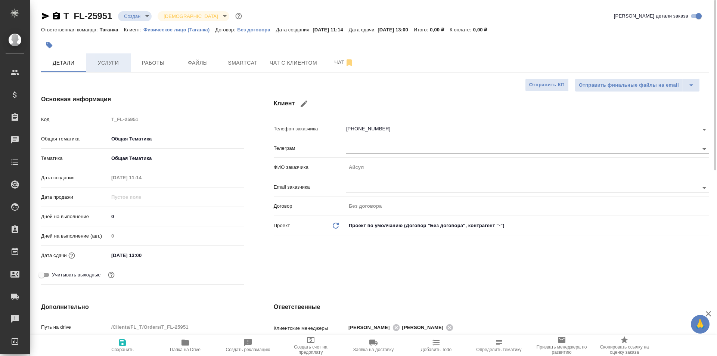
click at [105, 55] on button "Услуги" at bounding box center [108, 62] width 45 height 19
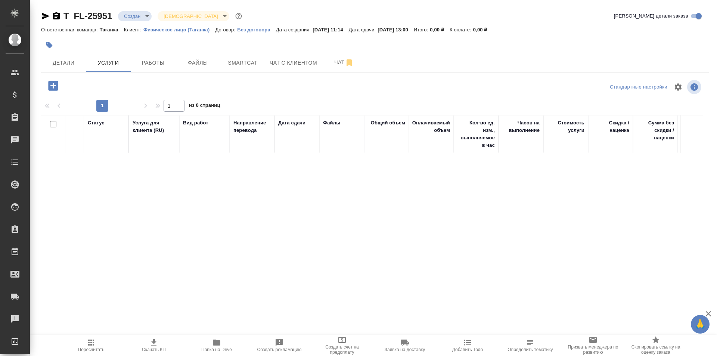
click at [51, 78] on button "button" at bounding box center [53, 85] width 21 height 15
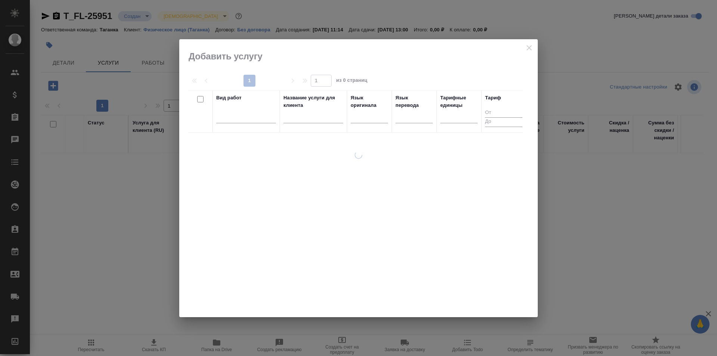
click at [258, 131] on th "Вид работ" at bounding box center [245, 111] width 67 height 43
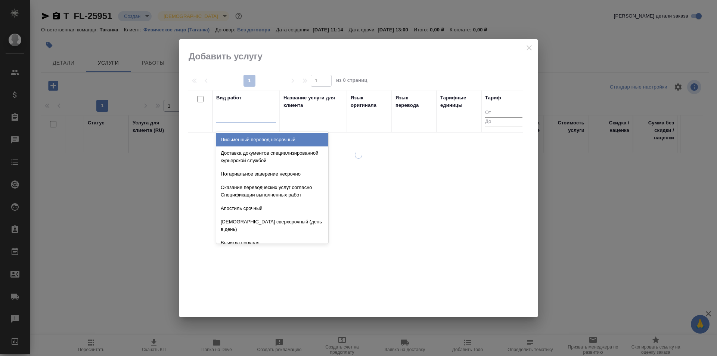
click at [255, 116] on div at bounding box center [246, 115] width 60 height 11
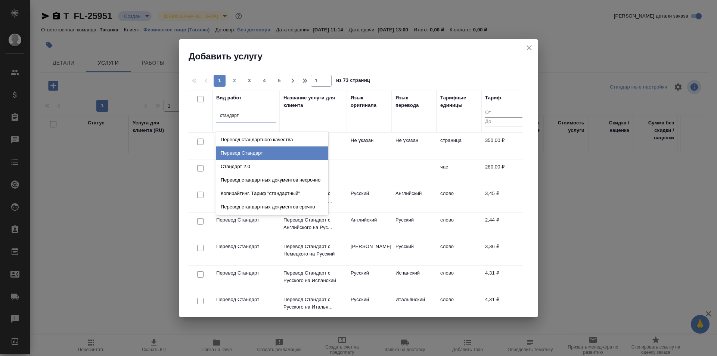
click at [283, 147] on div "Перевод Стандарт" at bounding box center [272, 152] width 112 height 13
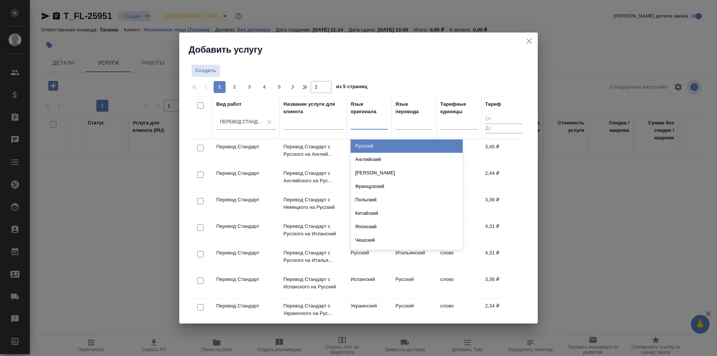
click at [370, 123] on div at bounding box center [369, 121] width 37 height 11
click at [418, 144] on div "Узбекский" at bounding box center [407, 145] width 112 height 13
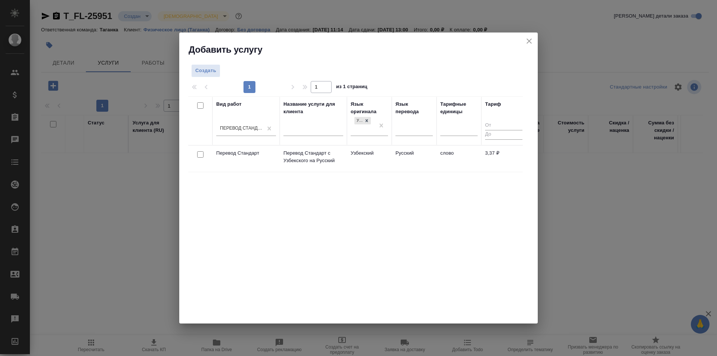
click at [415, 162] on td "Русский" at bounding box center [414, 159] width 45 height 26
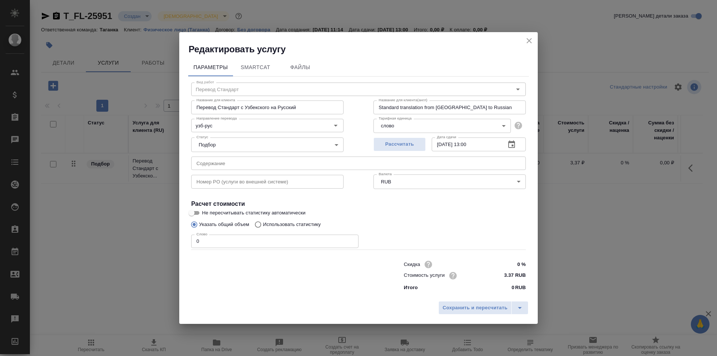
click at [529, 41] on icon "close" at bounding box center [528, 40] width 5 height 5
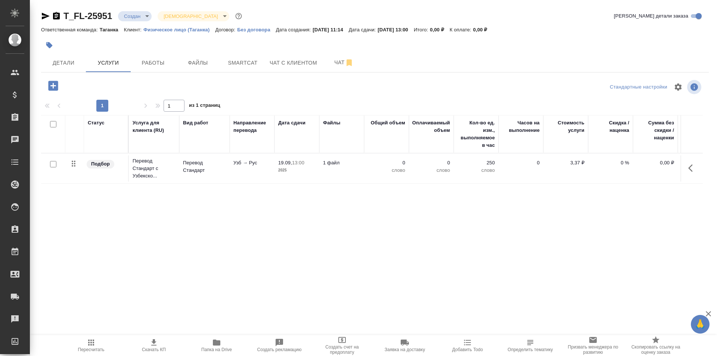
click at [356, 172] on td "1 файл" at bounding box center [341, 168] width 45 height 26
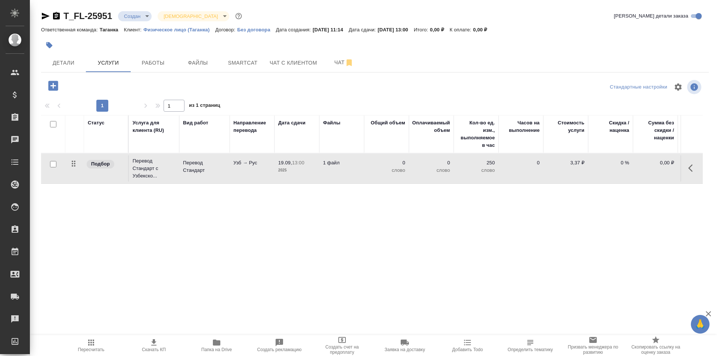
click at [356, 172] on td "1 файл" at bounding box center [341, 168] width 45 height 26
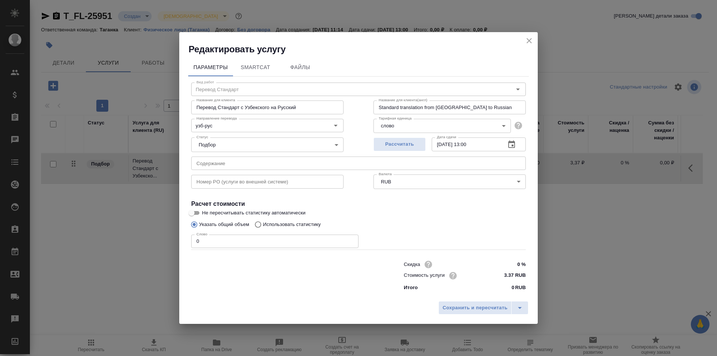
click at [431, 120] on body "🙏 .cls-1 fill:#fff; AWATERA Galisheva Mariya Клиенты Спецификации Заказы 0 Чаты…" at bounding box center [358, 178] width 717 height 356
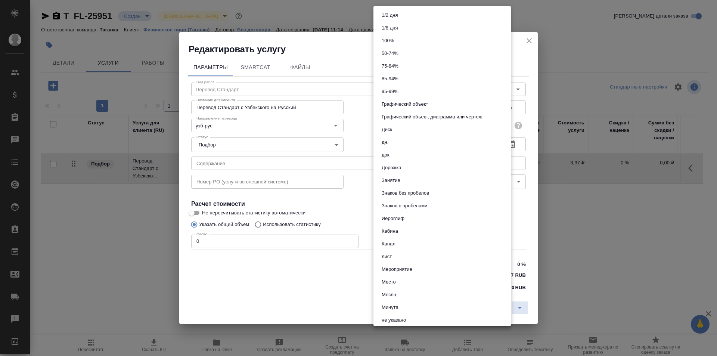
scroll to position [256, 0]
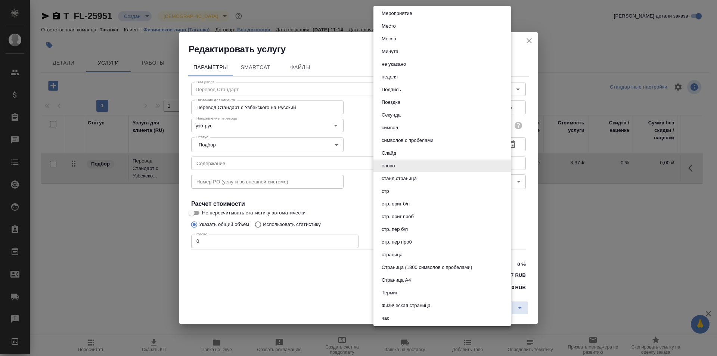
click at [531, 127] on div at bounding box center [358, 178] width 717 height 356
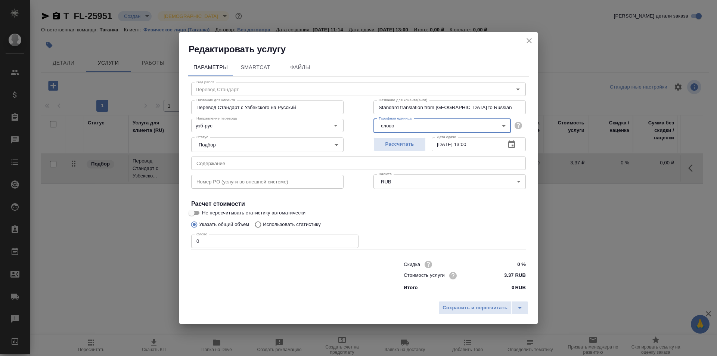
click at [526, 44] on icon "close" at bounding box center [529, 40] width 9 height 9
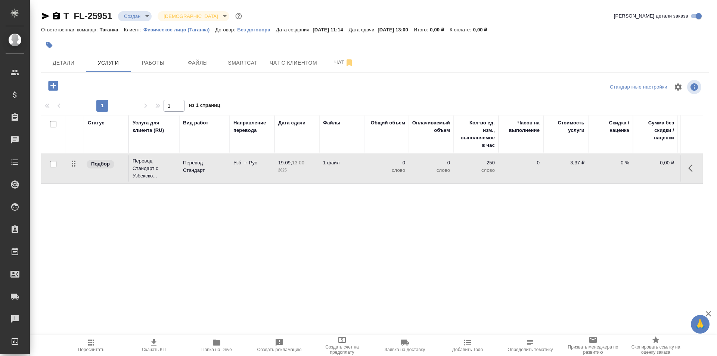
click at [50, 164] on input "checkbox" at bounding box center [53, 164] width 6 height 6
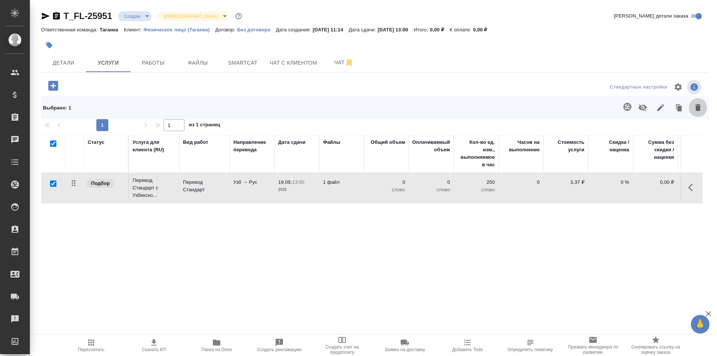
click at [697, 111] on button "button" at bounding box center [698, 107] width 18 height 19
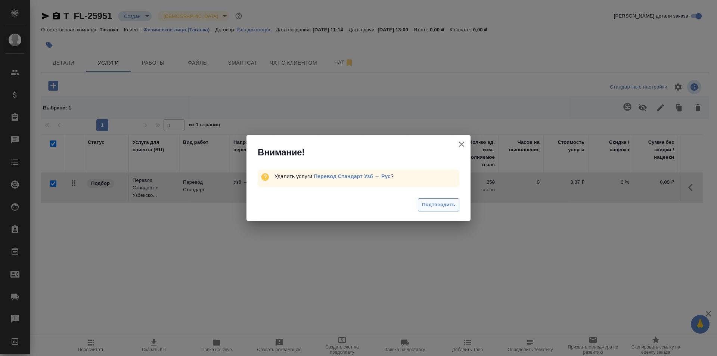
click at [433, 202] on span "Подтвердить" at bounding box center [438, 204] width 33 height 9
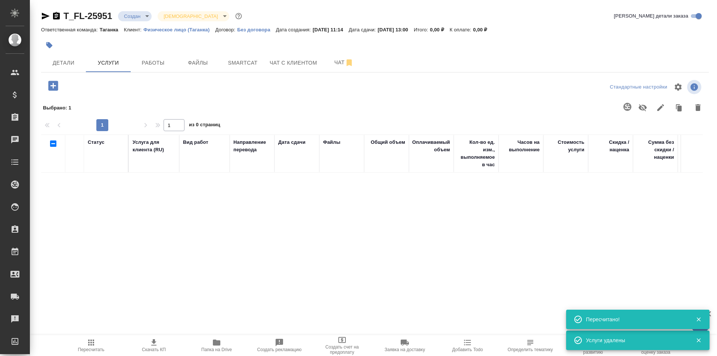
click at [58, 84] on icon "button" at bounding box center [53, 86] width 10 height 10
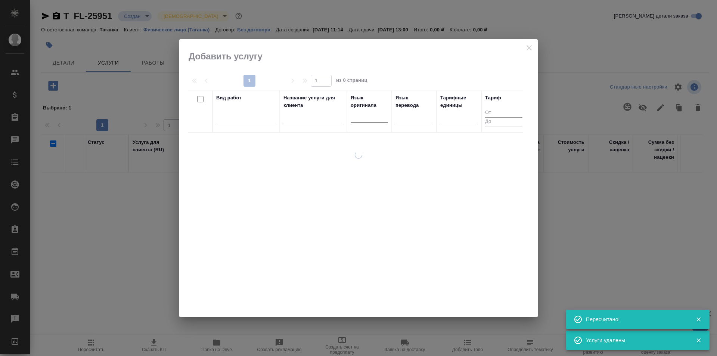
click at [377, 120] on div at bounding box center [369, 115] width 37 height 11
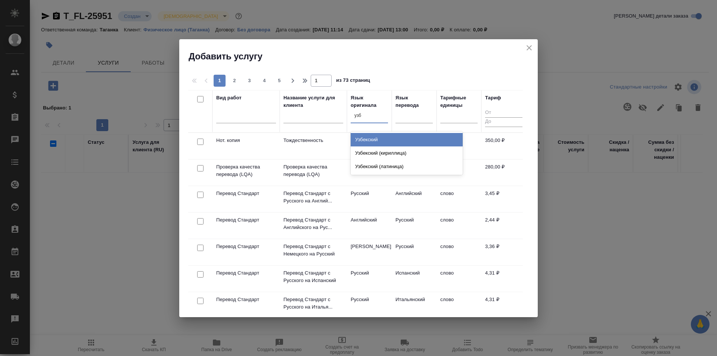
click at [405, 138] on div "Узбекский" at bounding box center [407, 139] width 112 height 13
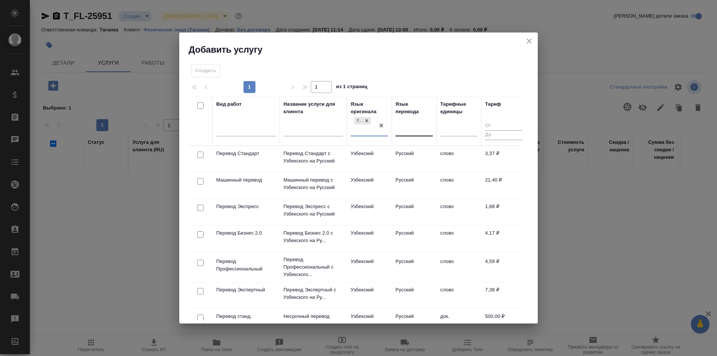
click at [407, 134] on div at bounding box center [413, 128] width 37 height 11
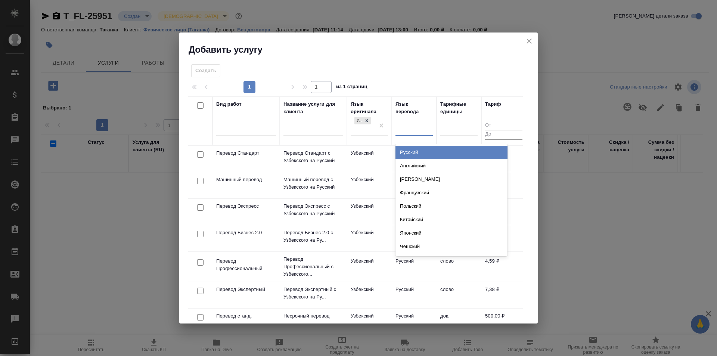
click at [421, 150] on div "Русский" at bounding box center [451, 152] width 112 height 13
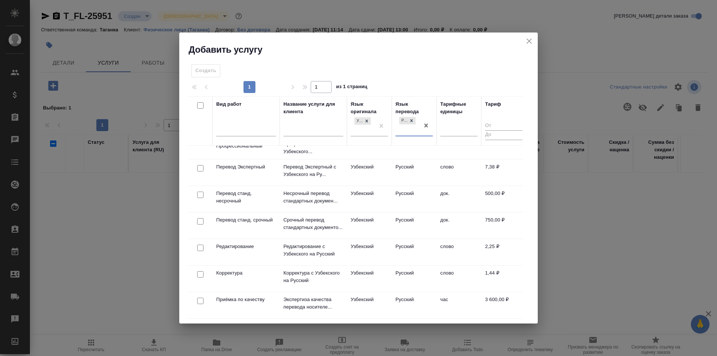
scroll to position [112, 0]
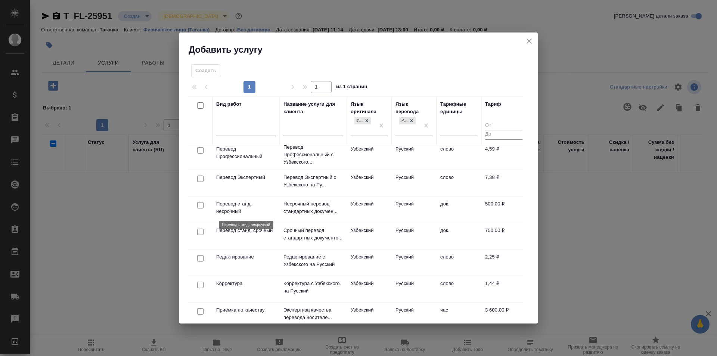
click at [270, 209] on p "Перевод станд. несрочный" at bounding box center [246, 207] width 60 height 15
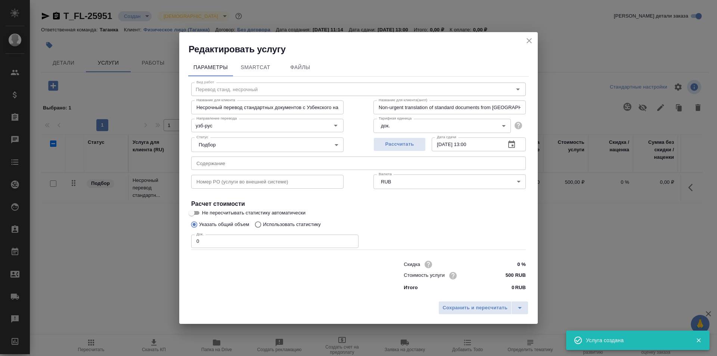
click at [260, 241] on input "0" at bounding box center [274, 240] width 167 height 13
click at [418, 142] on span "Рассчитать" at bounding box center [399, 144] width 44 height 9
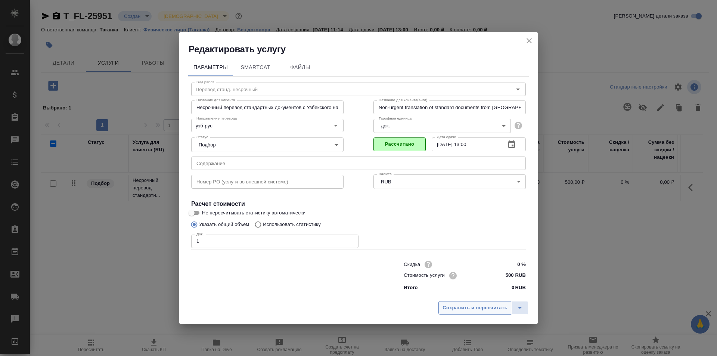
click at [461, 306] on span "Сохранить и пересчитать" at bounding box center [474, 308] width 65 height 9
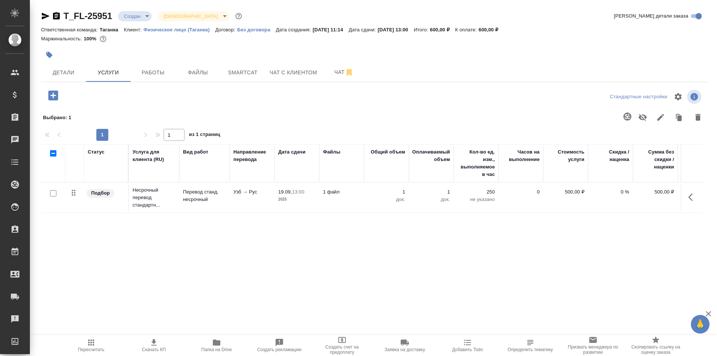
click at [54, 94] on icon "button" at bounding box center [53, 95] width 10 height 10
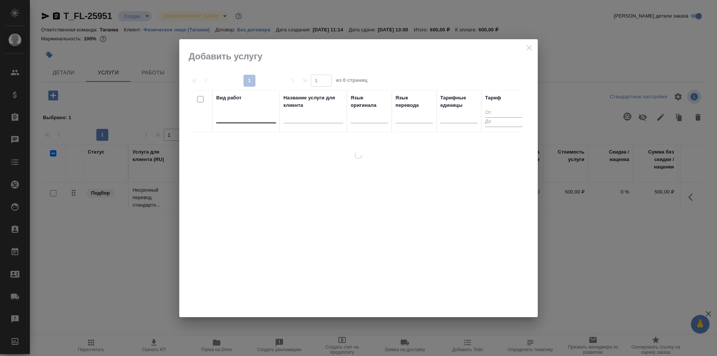
click at [225, 121] on div at bounding box center [246, 115] width 60 height 11
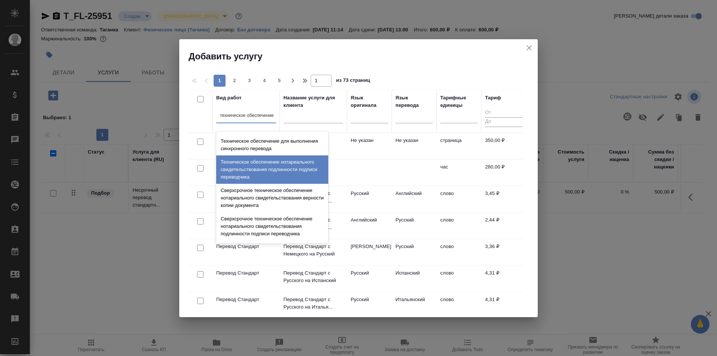
click at [300, 177] on div "Техническое обеспечение нотариального свидетельствования подлинности подписи пе…" at bounding box center [272, 169] width 112 height 28
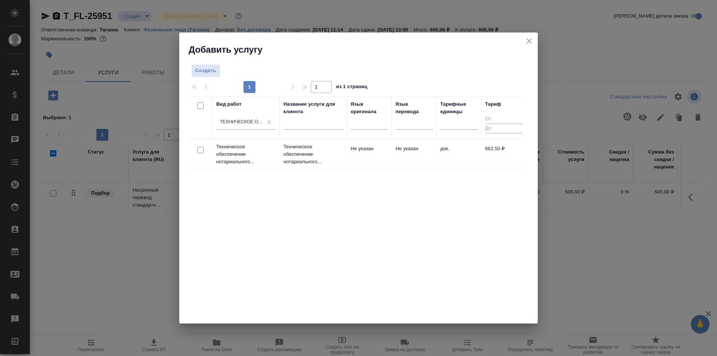
click at [357, 162] on td "Не указан" at bounding box center [369, 154] width 45 height 26
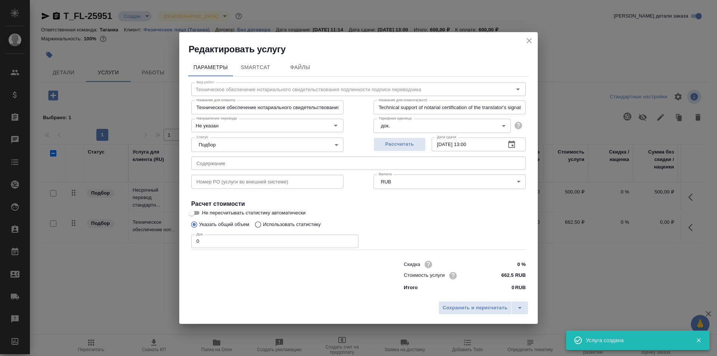
click at [256, 244] on input "0" at bounding box center [274, 240] width 167 height 13
click at [396, 146] on span "Рассчитать" at bounding box center [399, 144] width 44 height 9
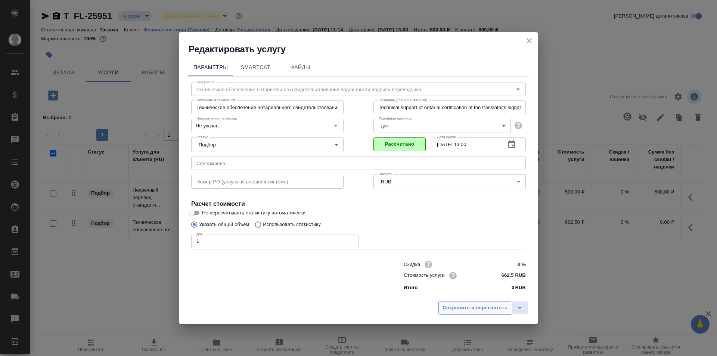
click at [476, 308] on span "Сохранить и пересчитать" at bounding box center [474, 308] width 65 height 9
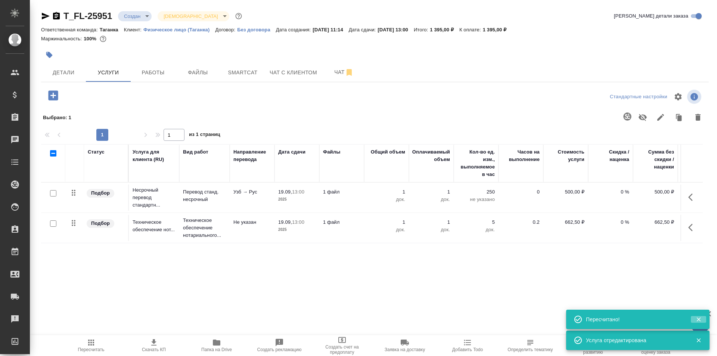
click at [701, 320] on icon "button" at bounding box center [698, 319] width 7 height 7
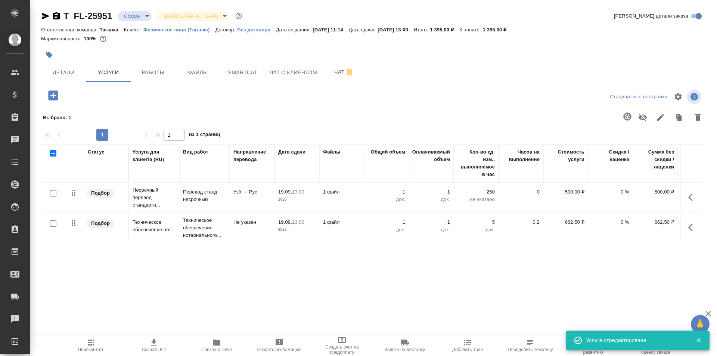
click at [698, 338] on icon "button" at bounding box center [698, 340] width 7 height 7
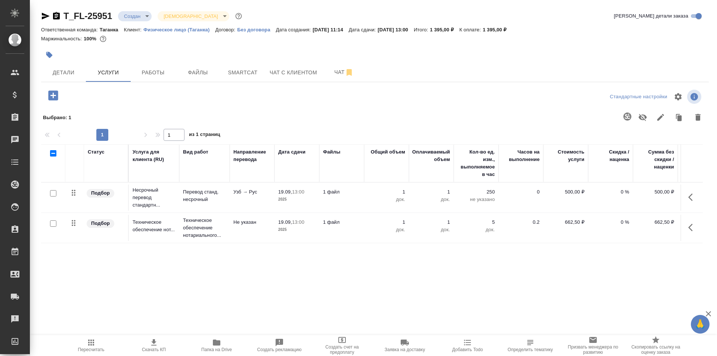
click at [526, 256] on div "Статус Услуга для клиента (RU) Вид работ Направление перевода Дата сдачи Файлы …" at bounding box center [372, 224] width 662 height 161
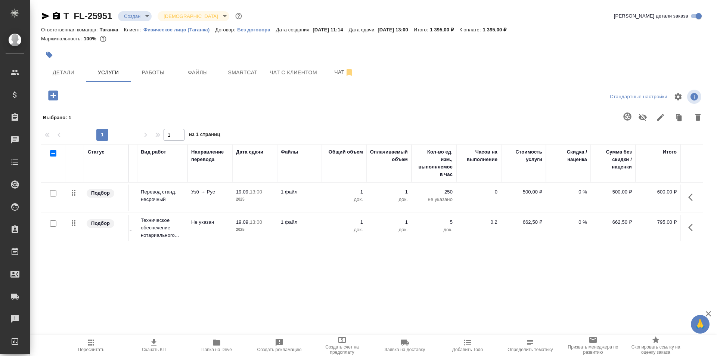
scroll to position [0, 0]
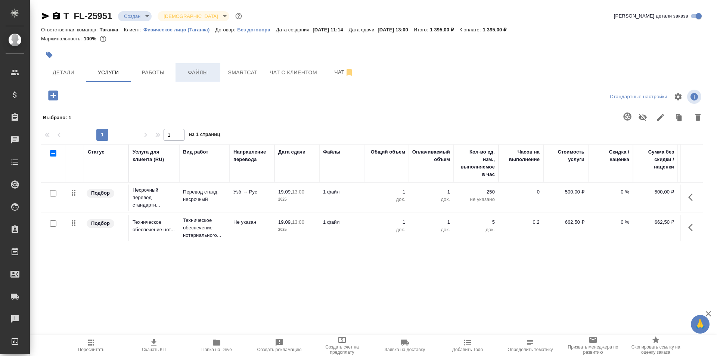
click at [210, 69] on span "Файлы" at bounding box center [198, 72] width 36 height 9
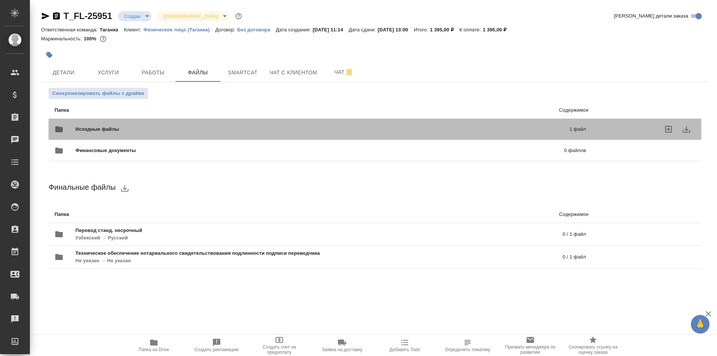
click at [206, 129] on span "Исходные файлы" at bounding box center [209, 128] width 269 height 7
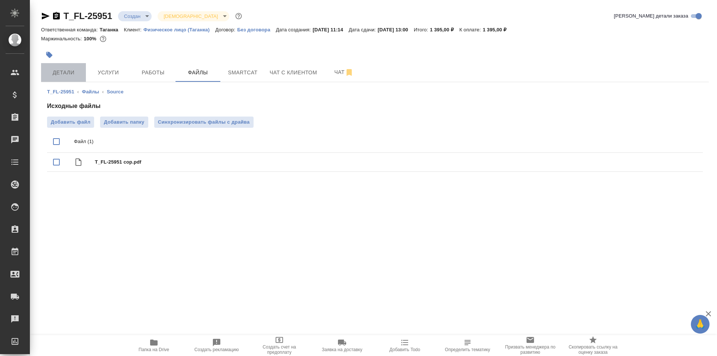
click at [77, 65] on button "Детали" at bounding box center [63, 72] width 45 height 19
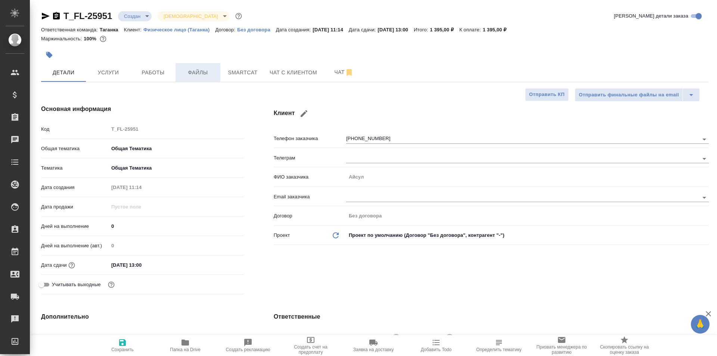
click at [195, 70] on span "Файлы" at bounding box center [198, 72] width 36 height 9
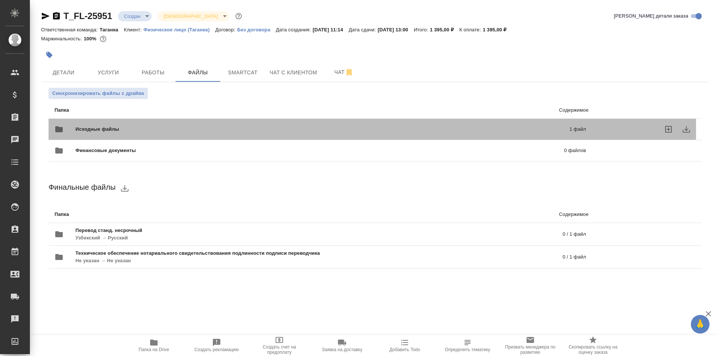
click at [233, 130] on span "Исходные файлы" at bounding box center [209, 128] width 269 height 7
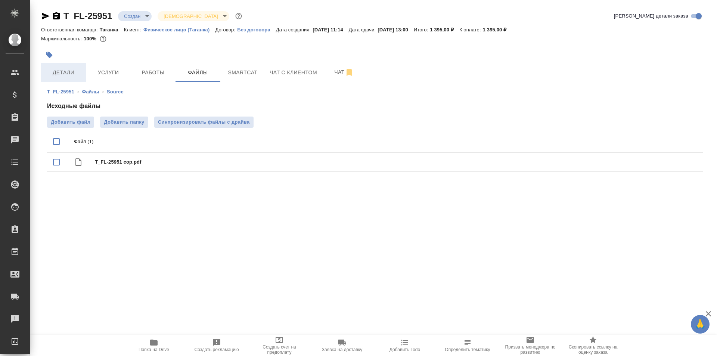
click at [65, 64] on button "Детали" at bounding box center [63, 72] width 45 height 19
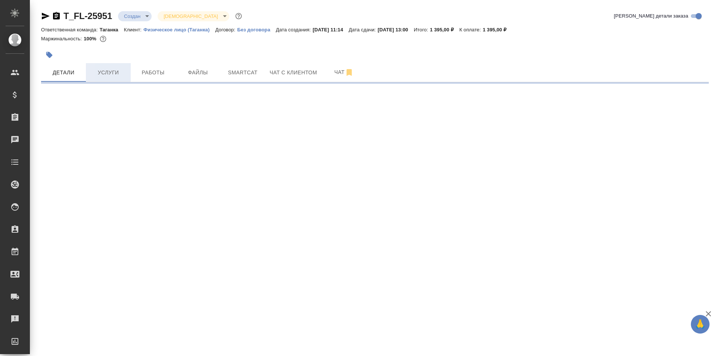
click at [116, 74] on span "Услуги" at bounding box center [108, 72] width 36 height 9
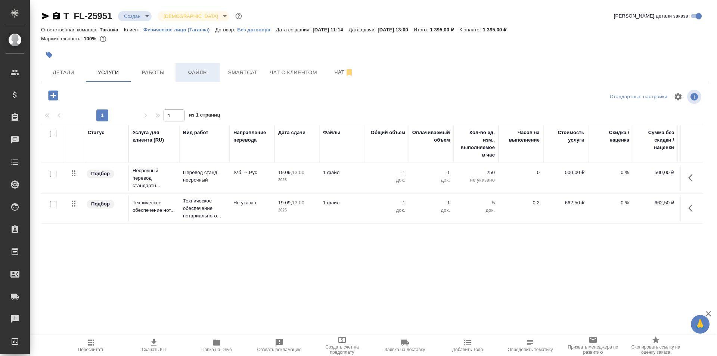
click at [201, 68] on span "Файлы" at bounding box center [198, 72] width 36 height 9
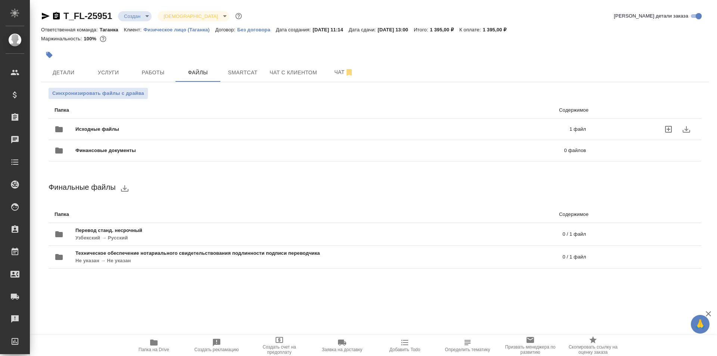
click at [221, 128] on span "Исходные файлы" at bounding box center [209, 128] width 269 height 7
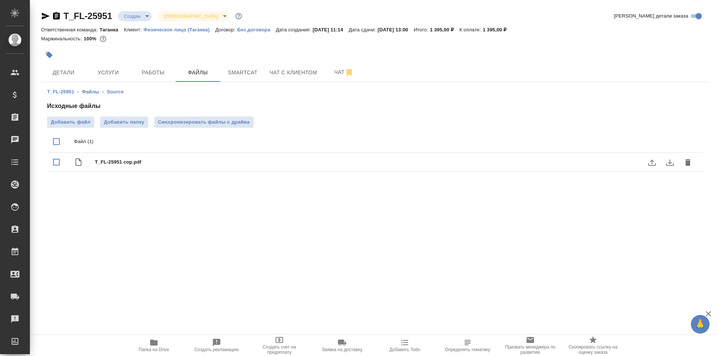
click at [209, 168] on div "T_FL-25951 сор.pdf" at bounding box center [375, 162] width 656 height 19
click at [107, 160] on span "T_FL-25951 сор.pdf" at bounding box center [390, 161] width 590 height 7
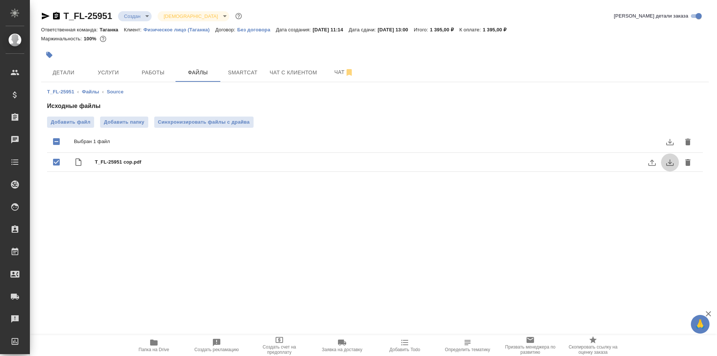
click at [671, 161] on icon "download" at bounding box center [669, 162] width 9 height 9
click at [69, 73] on span "Детали" at bounding box center [64, 72] width 36 height 9
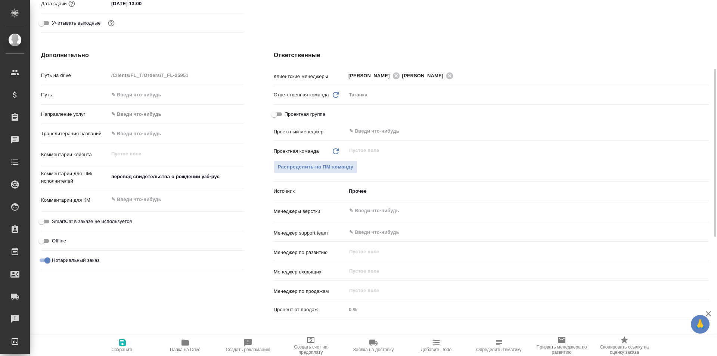
scroll to position [224, 0]
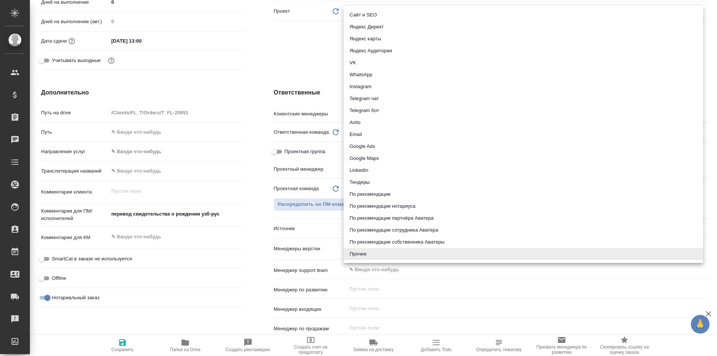
click at [376, 231] on body "🙏 .cls-1 fill:#fff; AWATERA Galisheva Mariya Клиенты Спецификации Заказы 0 Чаты…" at bounding box center [358, 178] width 717 height 356
click at [241, 199] on div at bounding box center [358, 178] width 717 height 356
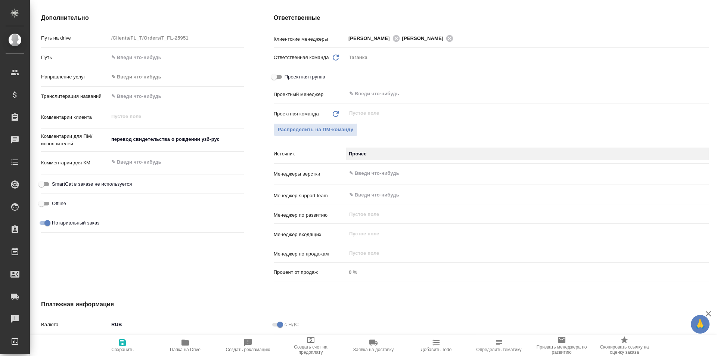
scroll to position [261, 0]
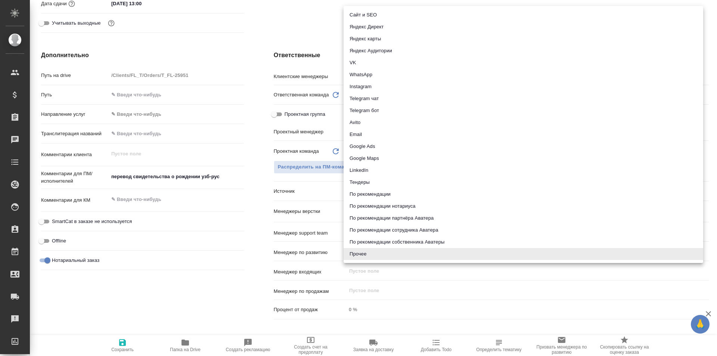
click at [380, 194] on body "🙏 .cls-1 fill:#fff; AWATERA Galisheva Mariya Клиенты Спецификации Заказы 0 Чаты…" at bounding box center [358, 178] width 717 height 356
click at [234, 220] on div at bounding box center [358, 178] width 717 height 356
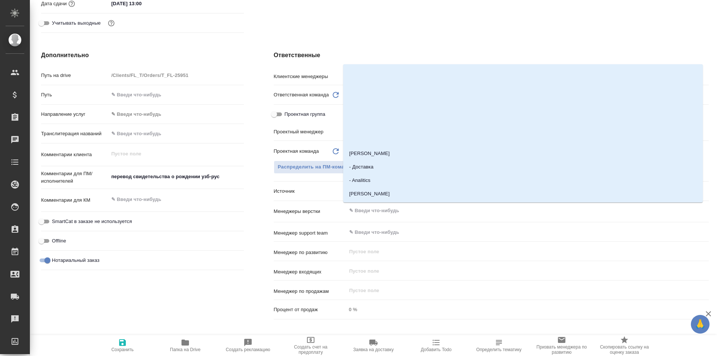
click at [386, 212] on input "text" at bounding box center [514, 210] width 333 height 9
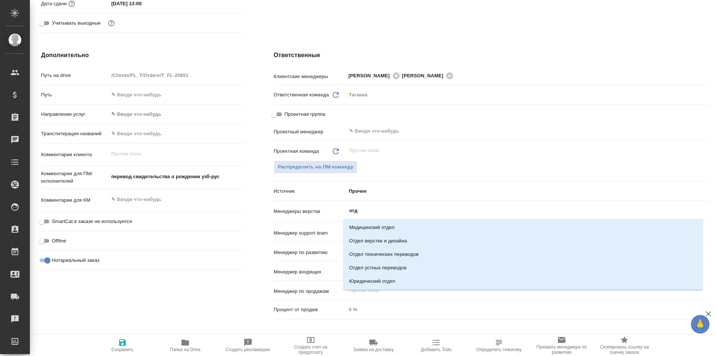
click at [243, 205] on div "Дополнительно Путь на drive /Clients/FL_T/Orders/T_FL-25951 Путь Направление ус…" at bounding box center [142, 186] width 233 height 301
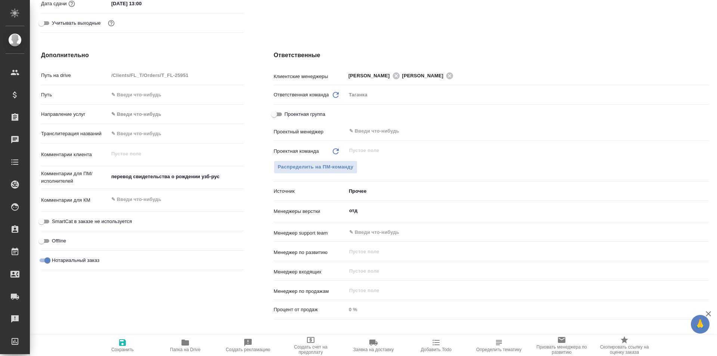
click at [366, 219] on div "Менеджеры верстки отд ​" at bounding box center [491, 214] width 435 height 21
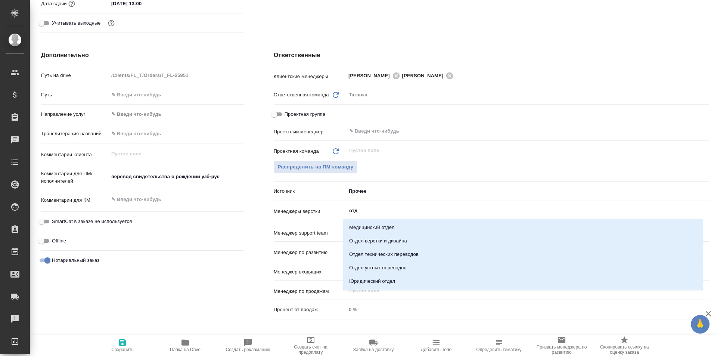
click at [366, 213] on input "отд" at bounding box center [514, 210] width 333 height 9
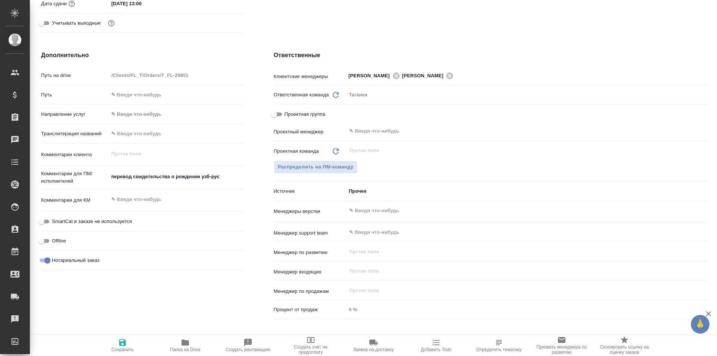
click at [222, 230] on div "SmartCat в заказе не используется" at bounding box center [142, 224] width 203 height 19
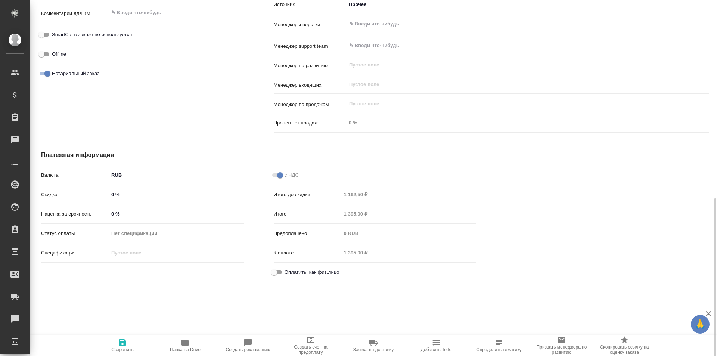
scroll to position [452, 0]
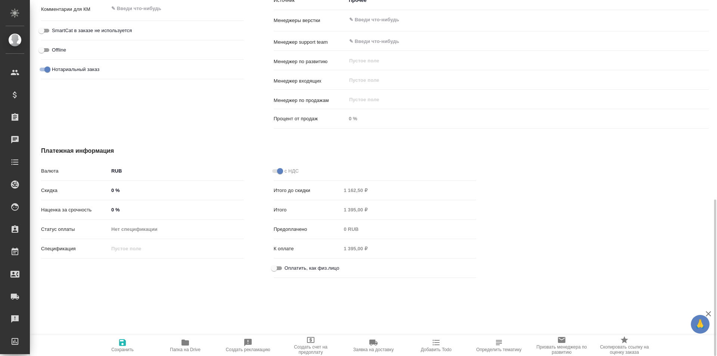
click at [277, 266] on input "Оплатить, как физ.лицо" at bounding box center [274, 268] width 27 height 9
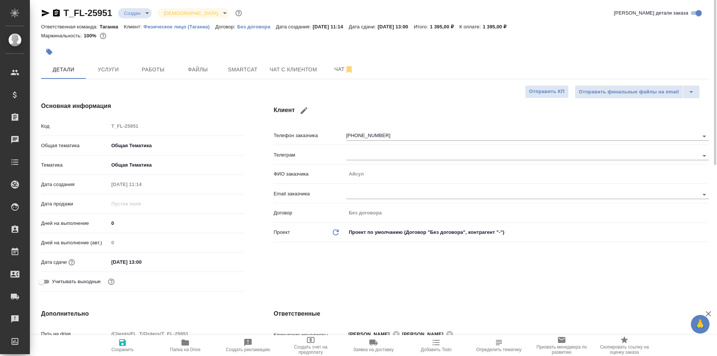
scroll to position [0, 0]
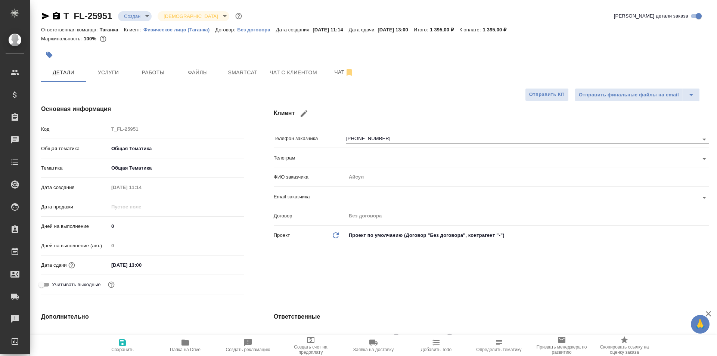
click at [127, 345] on span "Сохранить" at bounding box center [123, 345] width 54 height 14
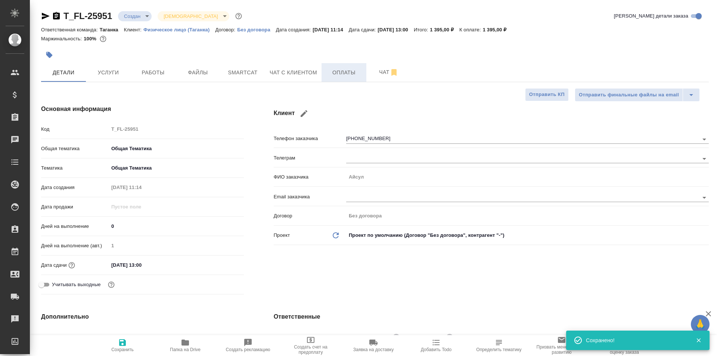
click at [348, 64] on button "Оплаты" at bounding box center [343, 72] width 45 height 19
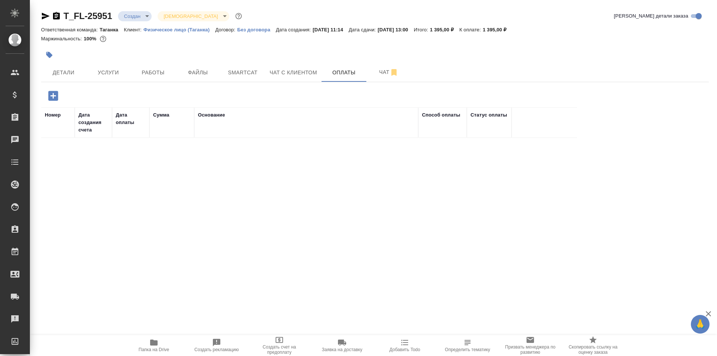
click at [56, 93] on icon "button" at bounding box center [53, 96] width 10 height 10
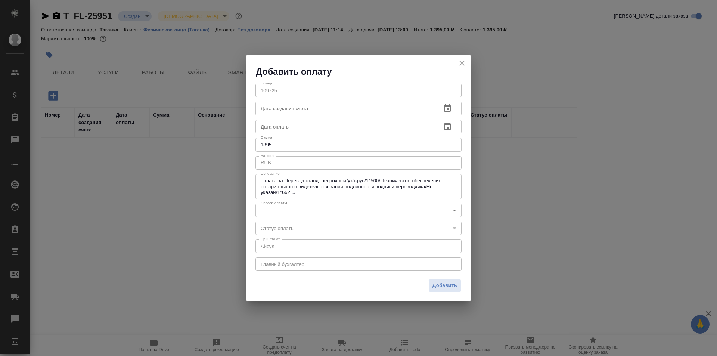
click at [449, 205] on body "🙏 .cls-1 fill:#fff; AWATERA Galisheva Mariya Клиенты Спецификации Заказы 0 Чаты…" at bounding box center [358, 178] width 717 height 356
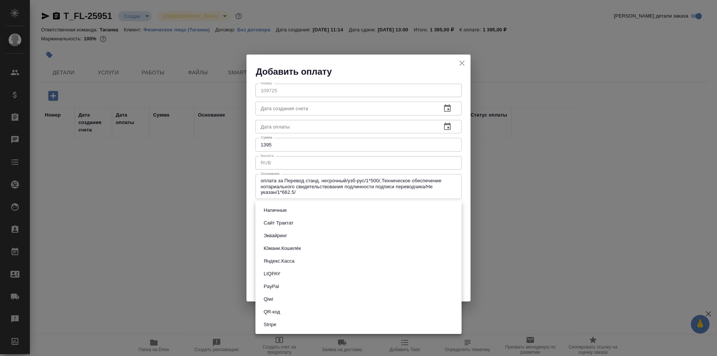
click at [437, 208] on li "Наличные" at bounding box center [358, 210] width 206 height 13
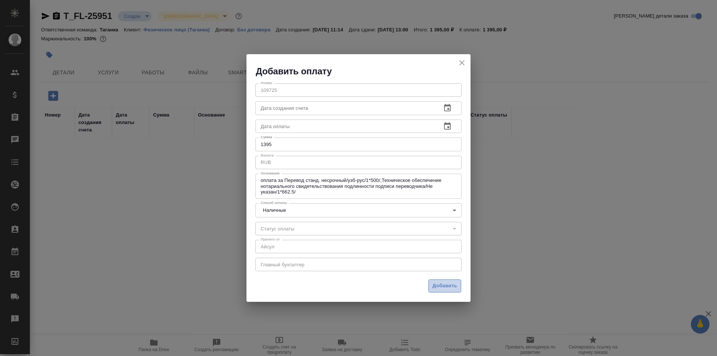
click at [447, 286] on span "Добавить" at bounding box center [444, 286] width 25 height 9
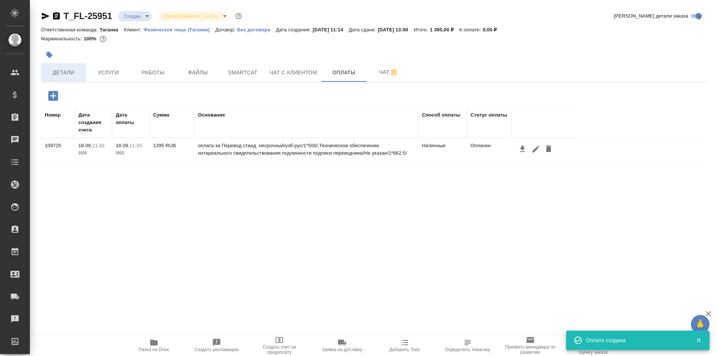
click at [76, 73] on span "Детали" at bounding box center [64, 72] width 36 height 9
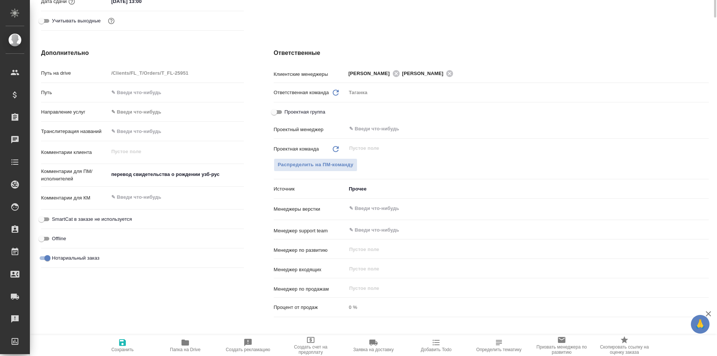
scroll to position [77, 0]
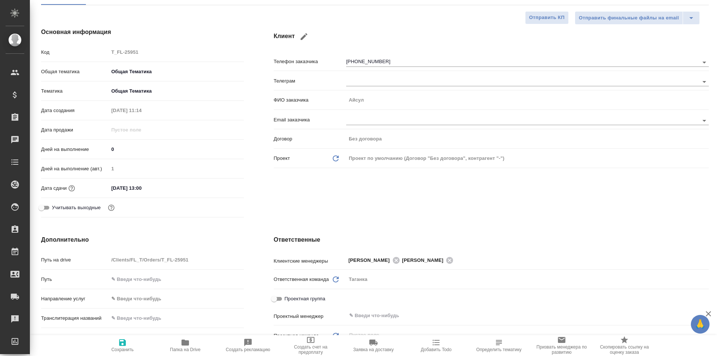
click at [144, 188] on input "19.09.2025 13:00" at bounding box center [141, 188] width 65 height 11
click at [218, 186] on icon "button" at bounding box center [222, 187] width 9 height 9
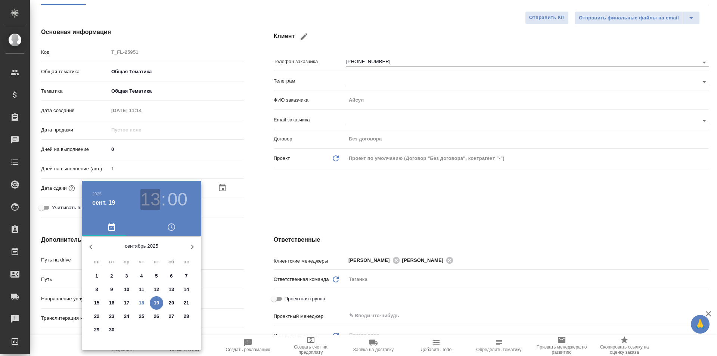
click at [151, 200] on h3 "13" at bounding box center [150, 199] width 20 height 21
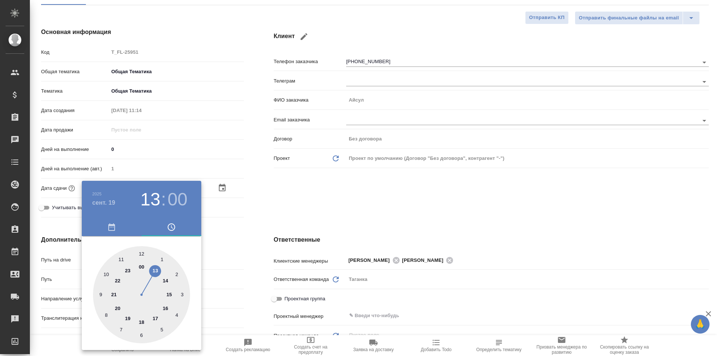
click at [144, 323] on div at bounding box center [141, 294] width 97 height 97
click at [286, 190] on div at bounding box center [358, 178] width 717 height 356
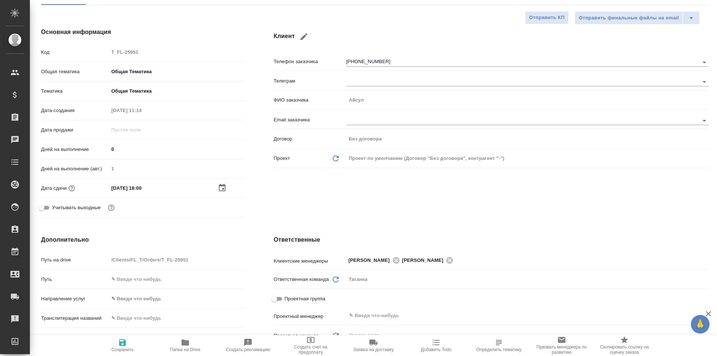
click at [128, 341] on span "Сохранить" at bounding box center [123, 345] width 54 height 14
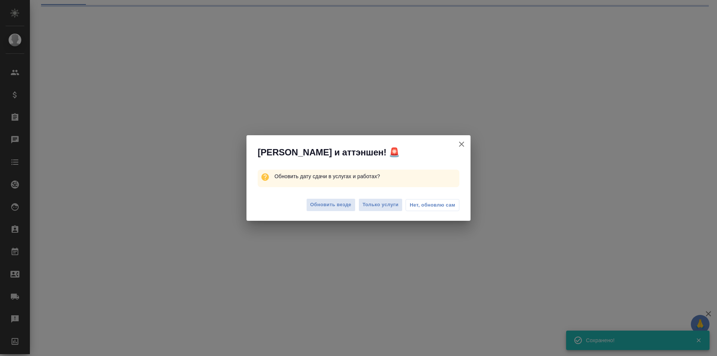
click at [416, 202] on span "Нет, обновлю сам" at bounding box center [433, 204] width 46 height 7
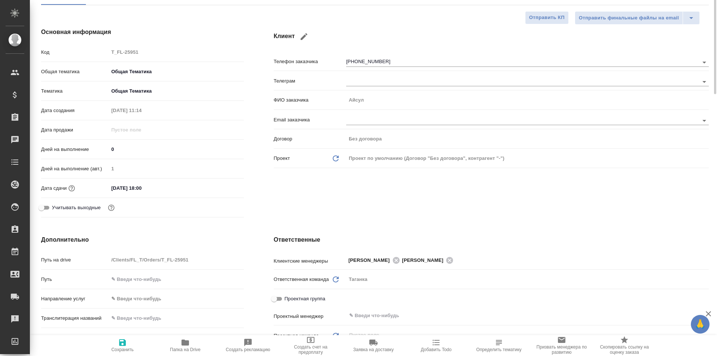
scroll to position [0, 0]
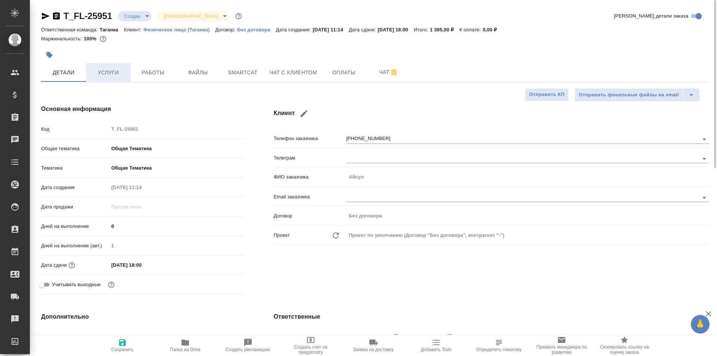
click at [109, 81] on button "Услуги" at bounding box center [108, 72] width 45 height 19
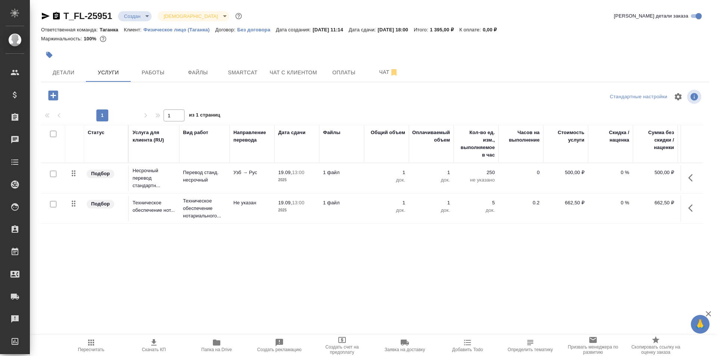
click at [378, 177] on p "док." at bounding box center [386, 179] width 37 height 7
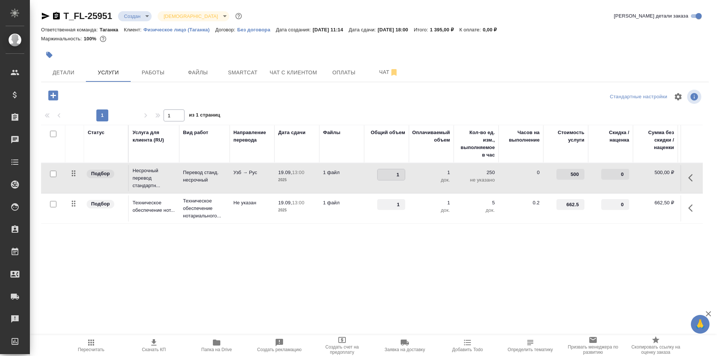
click at [378, 177] on input "1" at bounding box center [390, 174] width 27 height 11
click at [340, 180] on td "1 файл" at bounding box center [341, 178] width 45 height 26
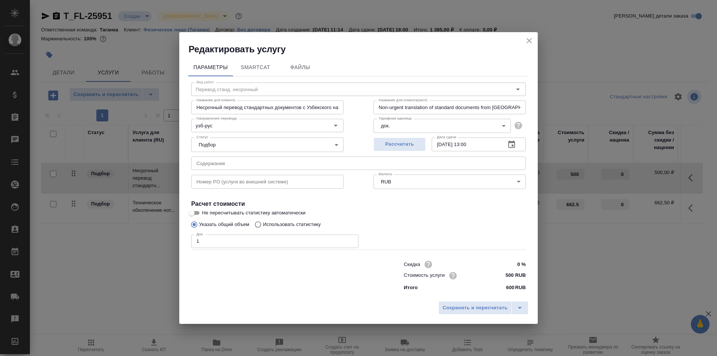
click at [510, 144] on icon "button" at bounding box center [511, 144] width 9 height 9
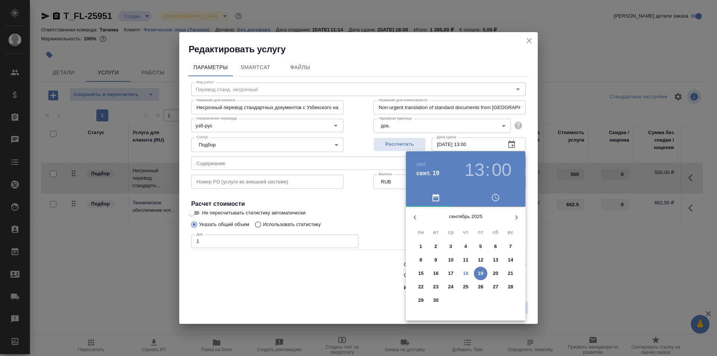
click at [470, 272] on span "18" at bounding box center [465, 273] width 13 height 7
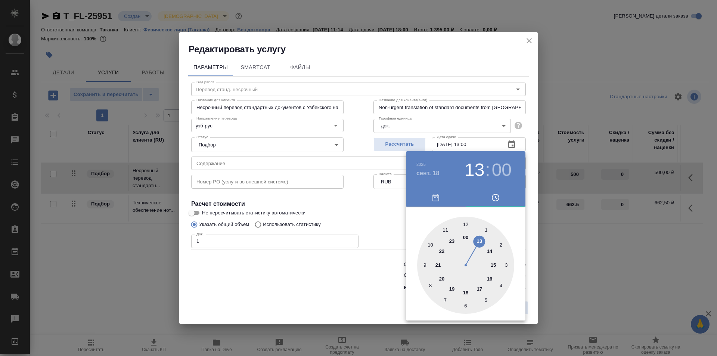
click at [480, 287] on div at bounding box center [465, 265] width 97 height 97
click at [395, 205] on div at bounding box center [358, 178] width 717 height 356
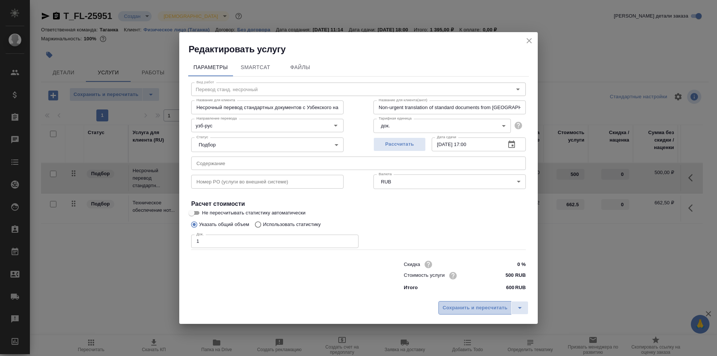
click at [469, 313] on button "Сохранить и пересчитать" at bounding box center [474, 307] width 73 height 13
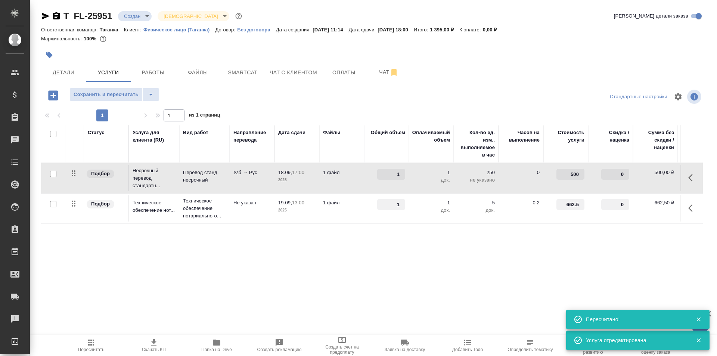
click at [355, 207] on td "1 файл" at bounding box center [341, 208] width 45 height 26
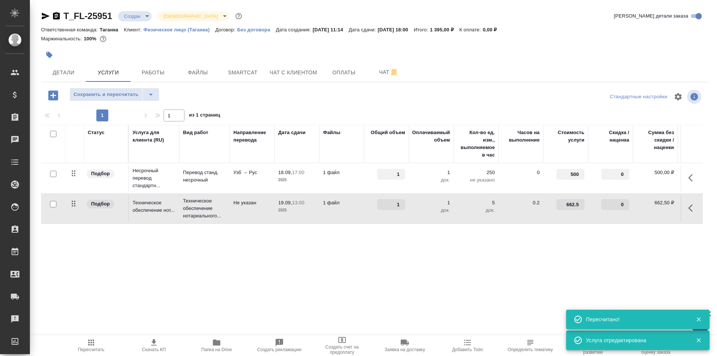
click at [355, 207] on td "1 файл" at bounding box center [341, 208] width 45 height 26
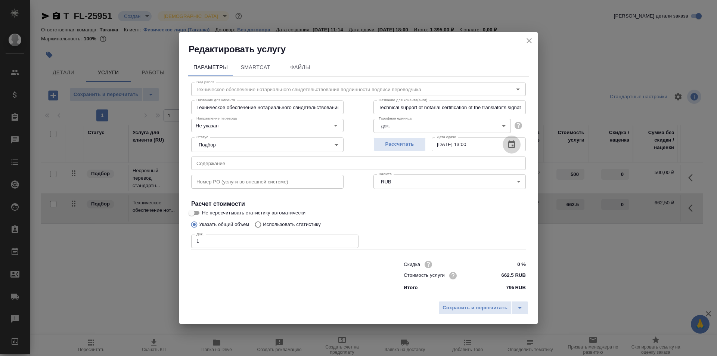
click at [512, 145] on icon "button" at bounding box center [511, 143] width 7 height 7
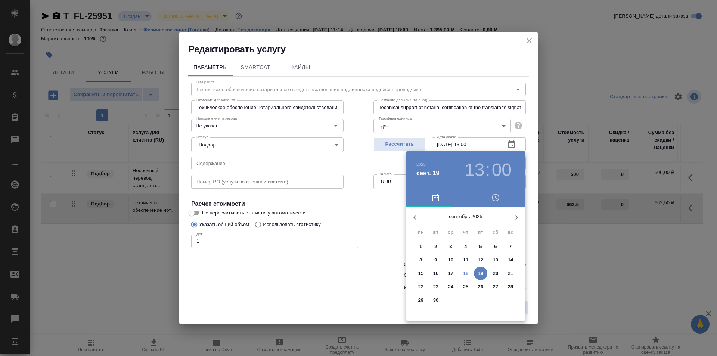
click at [482, 171] on h3 "13" at bounding box center [474, 169] width 20 height 21
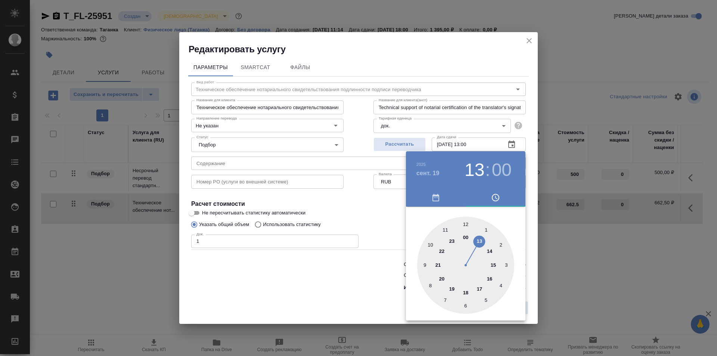
click at [430, 178] on div "2025 сент. 19" at bounding box center [438, 169] width 45 height 21
click at [430, 175] on h4 "сент. 19" at bounding box center [427, 173] width 23 height 9
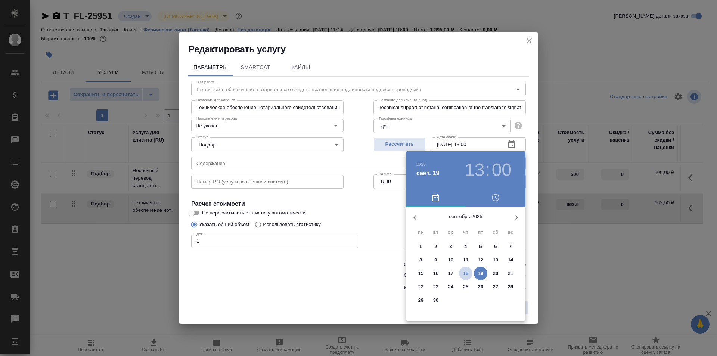
click at [464, 274] on p "18" at bounding box center [466, 273] width 6 height 7
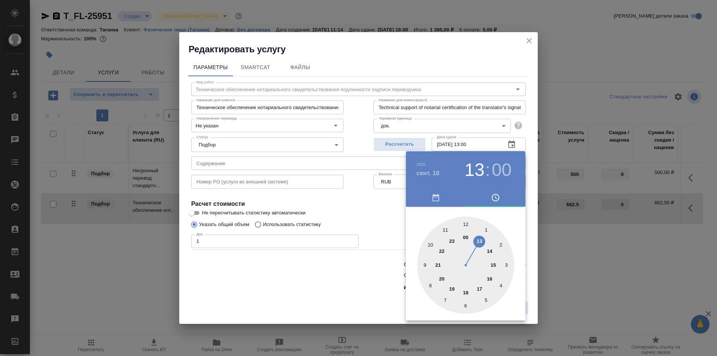
click at [467, 289] on div at bounding box center [465, 265] width 97 height 97
click at [376, 203] on div at bounding box center [358, 178] width 717 height 356
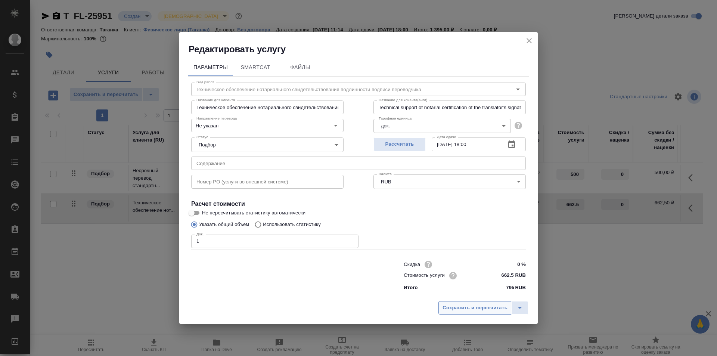
click at [475, 311] on span "Сохранить и пересчитать" at bounding box center [474, 308] width 65 height 9
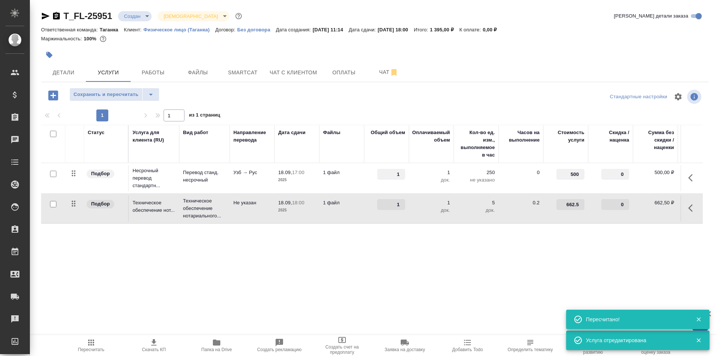
click at [158, 63] on div at bounding box center [263, 55] width 445 height 16
click at [159, 67] on button "Работы" at bounding box center [153, 72] width 45 height 19
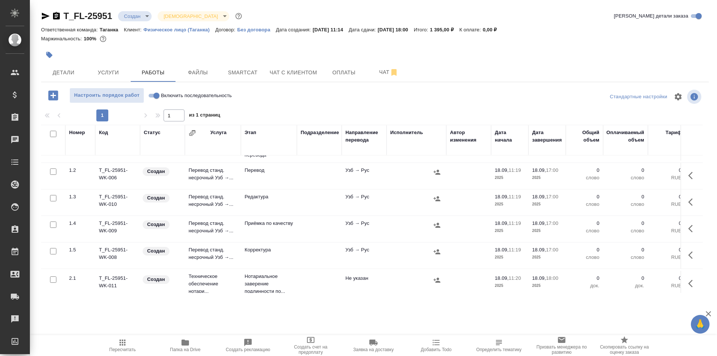
scroll to position [35, 0]
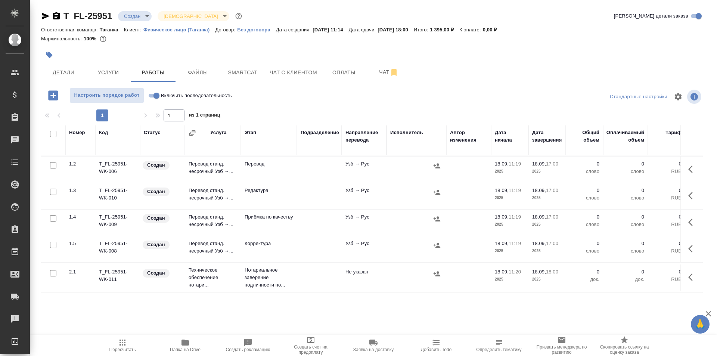
click at [311, 273] on td at bounding box center [319, 277] width 45 height 26
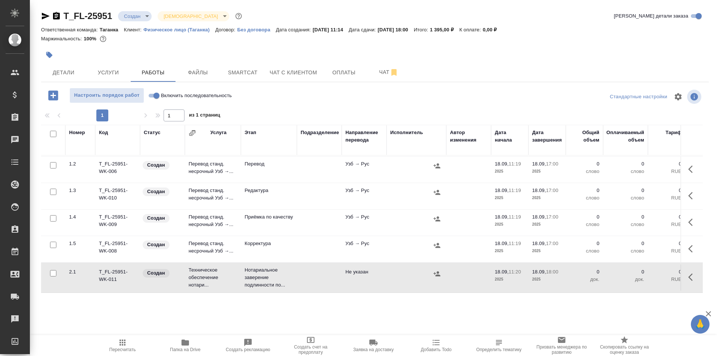
click at [157, 93] on input "Включить последовательность" at bounding box center [156, 95] width 27 height 9
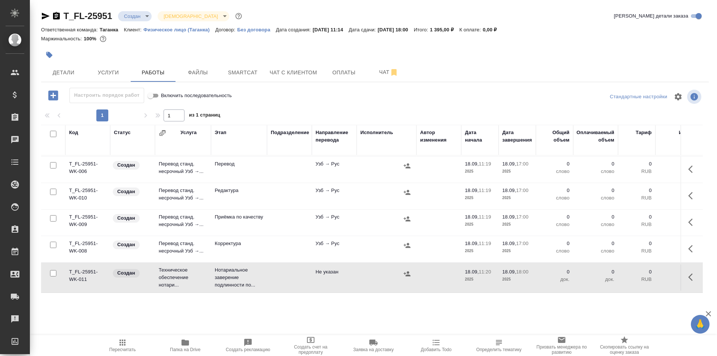
click at [287, 271] on td at bounding box center [289, 277] width 45 height 26
click at [76, 68] on span "Детали" at bounding box center [64, 72] width 36 height 9
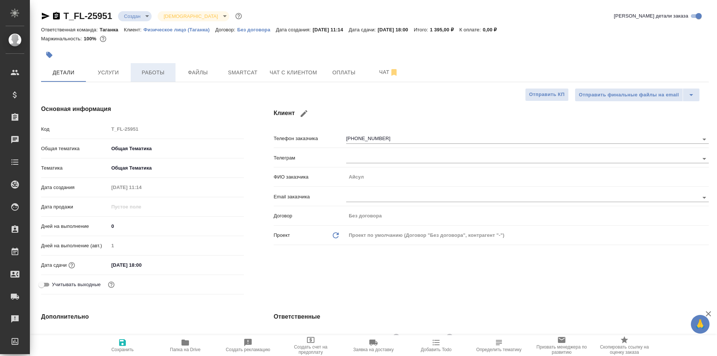
click at [157, 66] on button "Работы" at bounding box center [153, 72] width 45 height 19
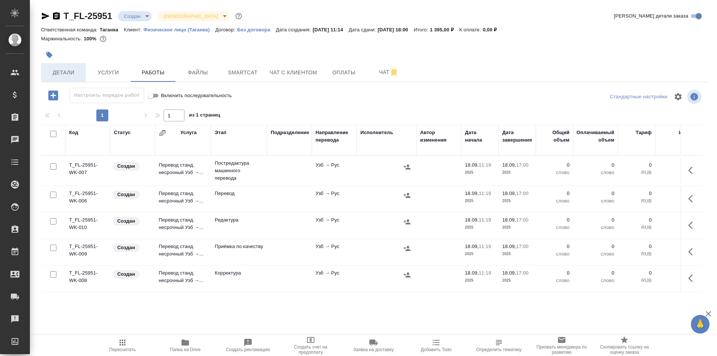
click at [85, 76] on button "Детали" at bounding box center [63, 72] width 45 height 19
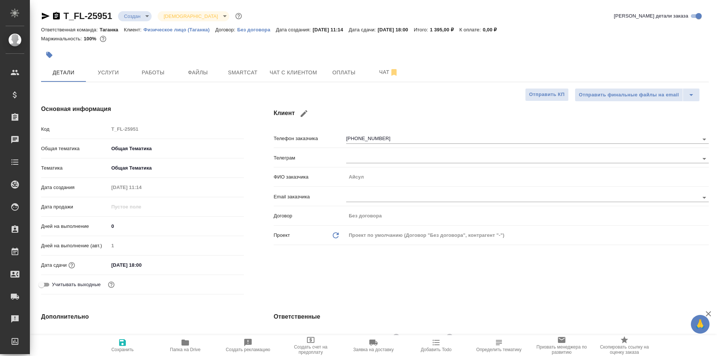
click at [142, 21] on div "T_FL-25951 Создан new Святая троица holyTrinity" at bounding box center [142, 16] width 202 height 12
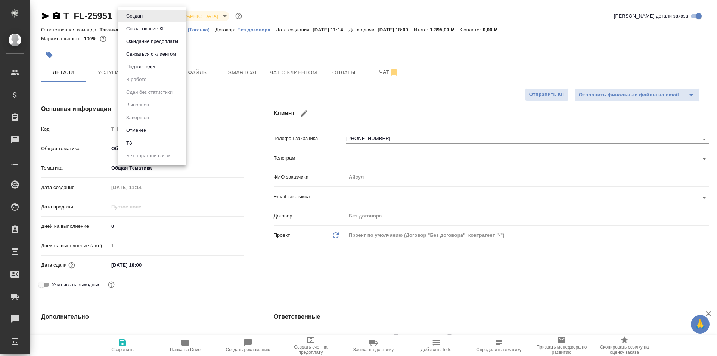
click at [142, 19] on body "🙏 .cls-1 fill:#fff; AWATERA Galisheva Mariya Клиенты Спецификации Заказы 0 Чаты…" at bounding box center [358, 178] width 717 height 356
click at [267, 57] on div at bounding box center [358, 178] width 717 height 356
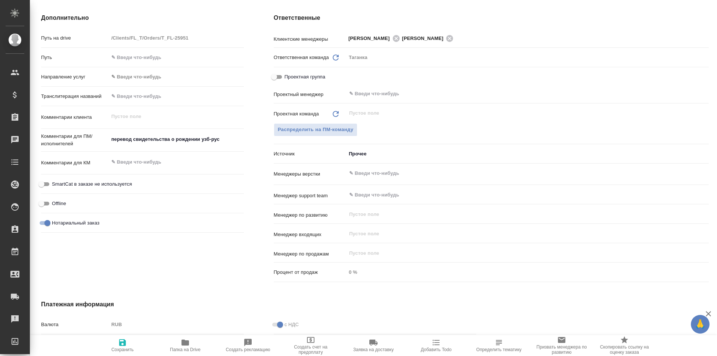
scroll to position [261, 0]
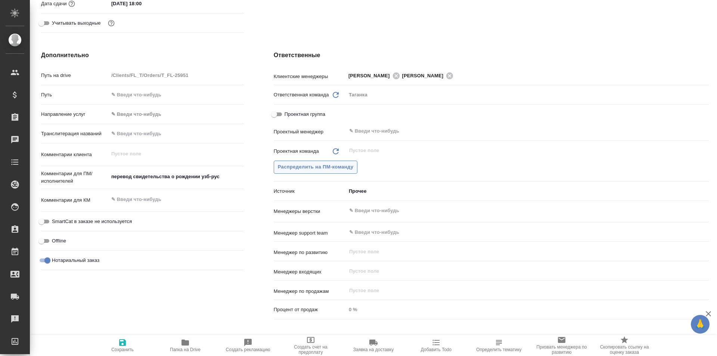
click at [344, 165] on span "Распределить на ПМ-команду" at bounding box center [316, 167] width 76 height 9
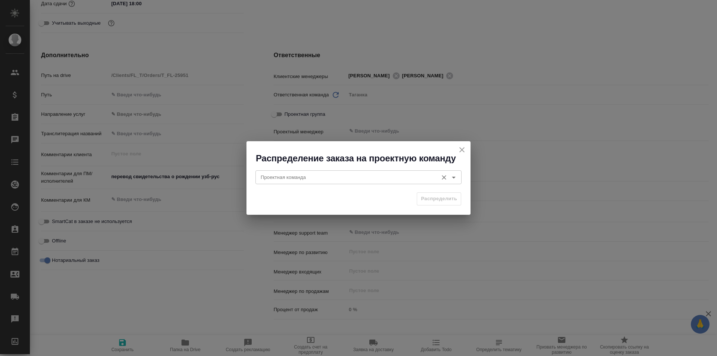
click at [422, 184] on div "Проектная команда" at bounding box center [358, 176] width 206 height 13
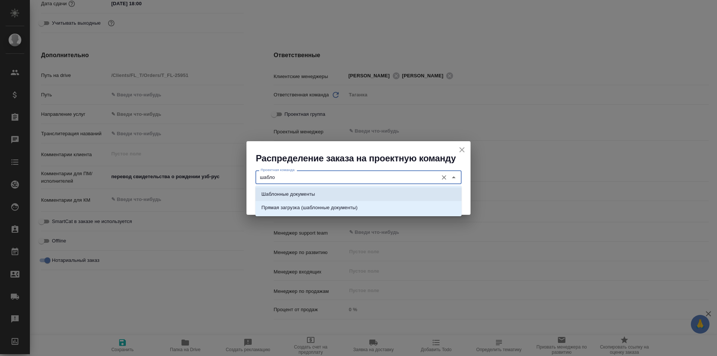
click at [411, 190] on li "Шаблонные документы" at bounding box center [358, 193] width 206 height 13
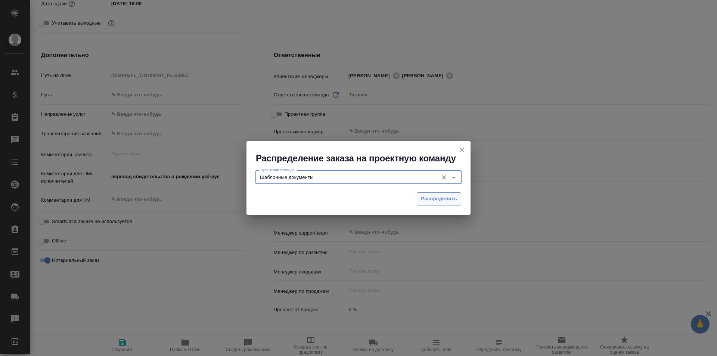
click at [434, 198] on span "Распределить" at bounding box center [439, 199] width 36 height 9
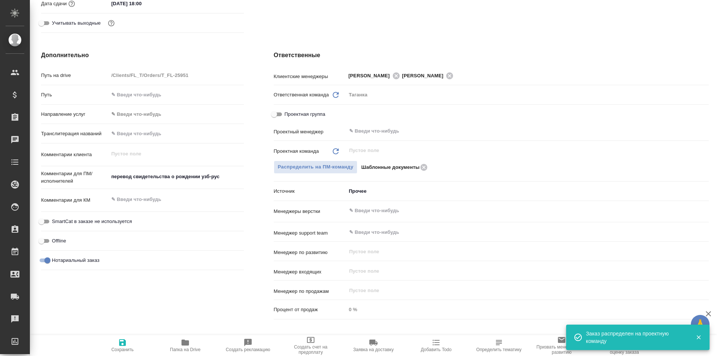
click at [124, 346] on icon "button" at bounding box center [122, 342] width 9 height 9
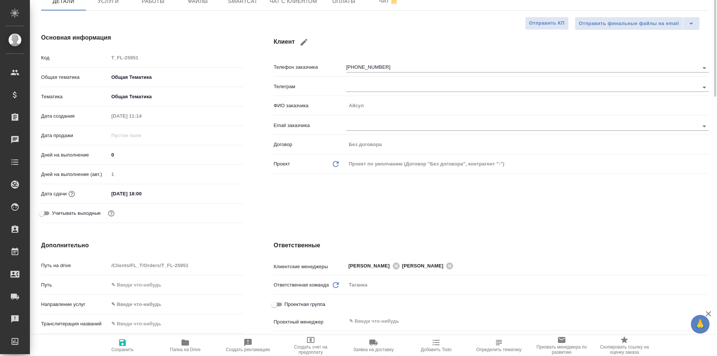
scroll to position [0, 0]
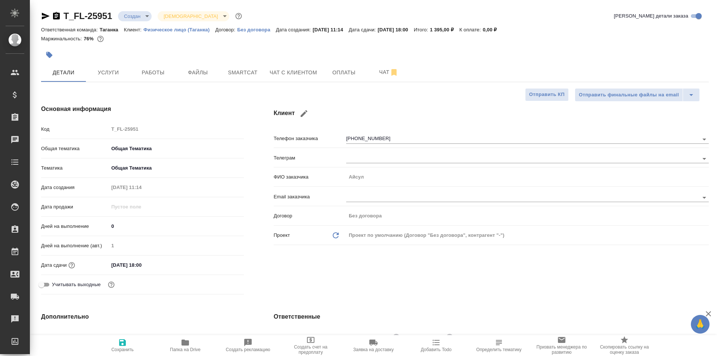
click at [140, 14] on body "🙏 .cls-1 fill:#fff; AWATERA Galisheva Mariya Клиенты Спецификации Заказы 0 Чаты…" at bounding box center [358, 178] width 717 height 356
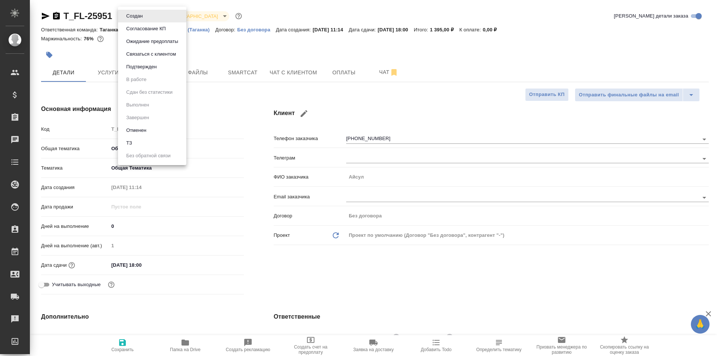
click at [175, 61] on li "Подтвержден" at bounding box center [152, 66] width 68 height 13
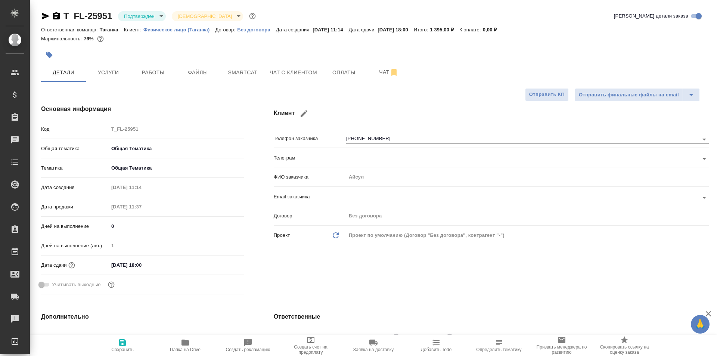
click at [116, 346] on span "Сохранить" at bounding box center [123, 345] width 54 height 14
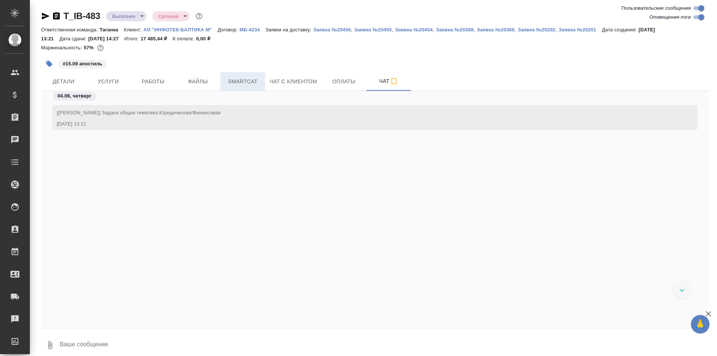
scroll to position [3065, 0]
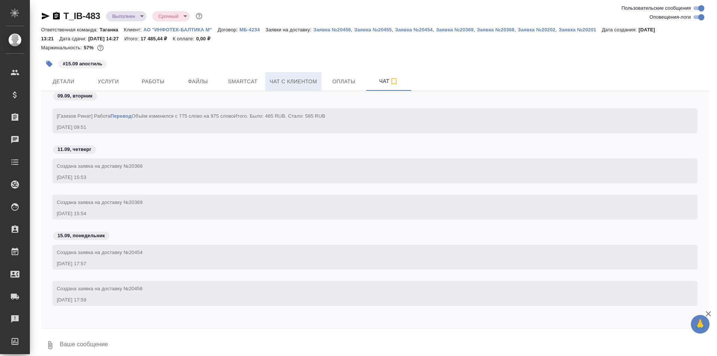
click at [283, 74] on button "Чат с клиентом" at bounding box center [293, 81] width 56 height 19
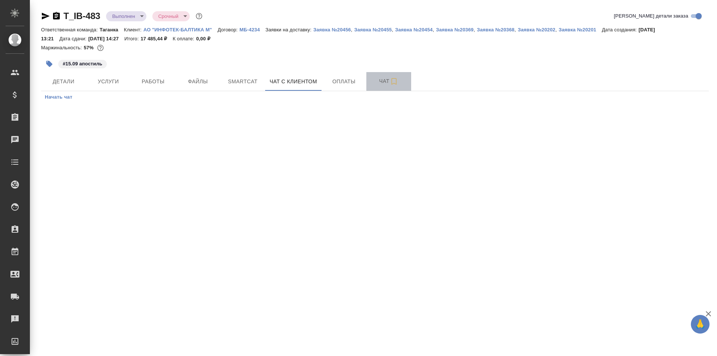
click at [383, 87] on button "Чат" at bounding box center [388, 81] width 45 height 19
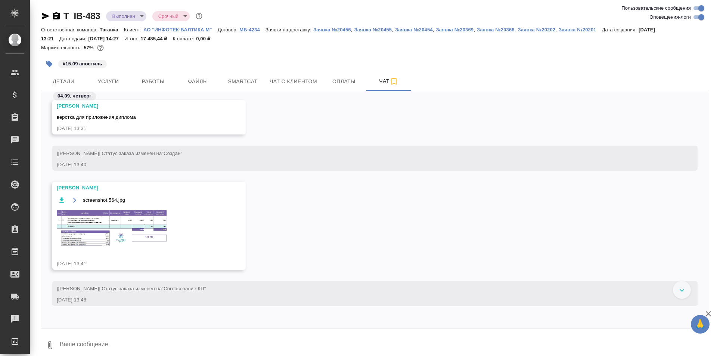
scroll to position [157, 0]
click at [77, 198] on icon "button" at bounding box center [75, 201] width 6 height 6
click at [106, 224] on img at bounding box center [113, 228] width 112 height 38
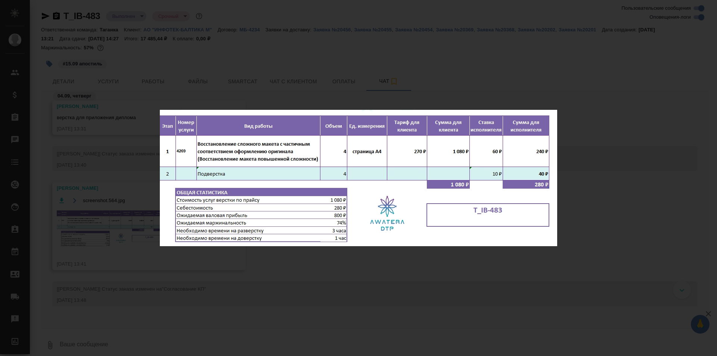
click at [276, 65] on div "screenshot.564.jpg 1 of 1" at bounding box center [358, 178] width 717 height 356
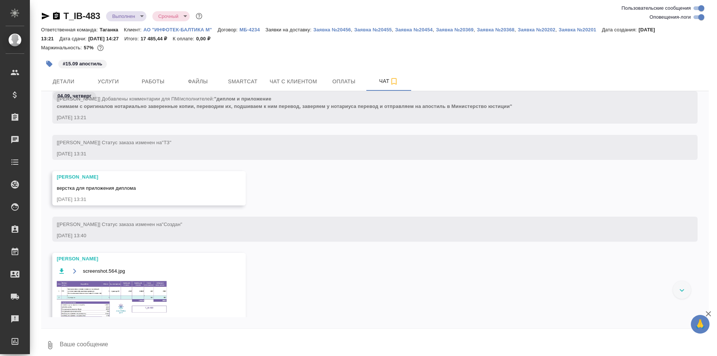
scroll to position [82, 0]
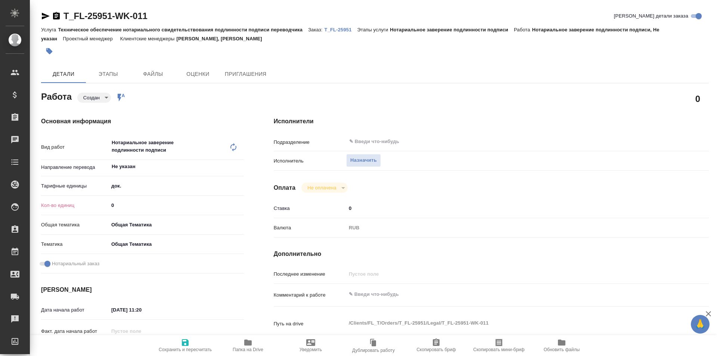
type textarea "x"
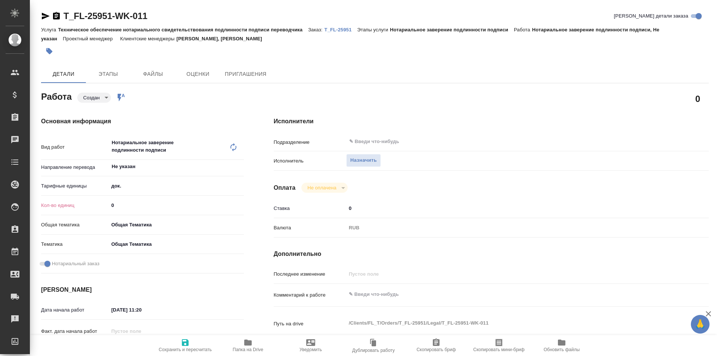
type textarea "x"
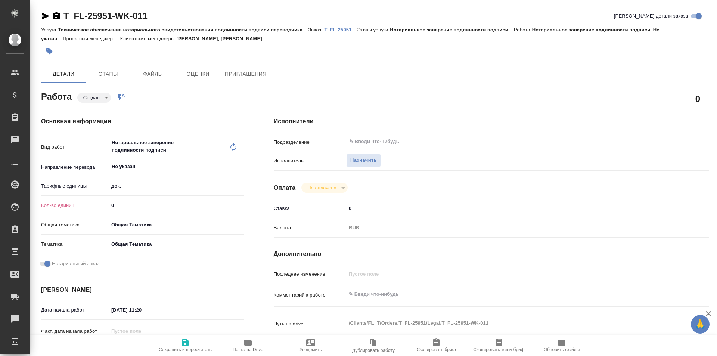
type textarea "x"
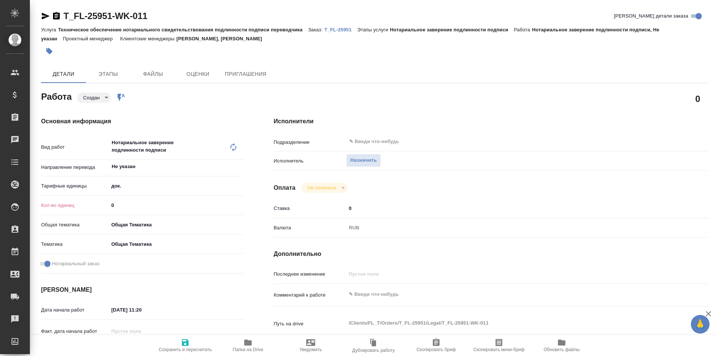
type textarea "x"
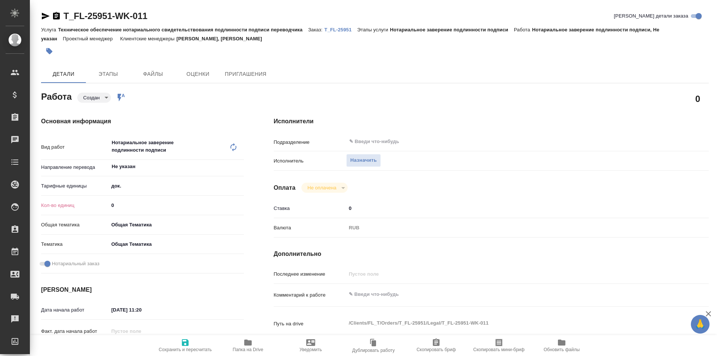
type textarea "x"
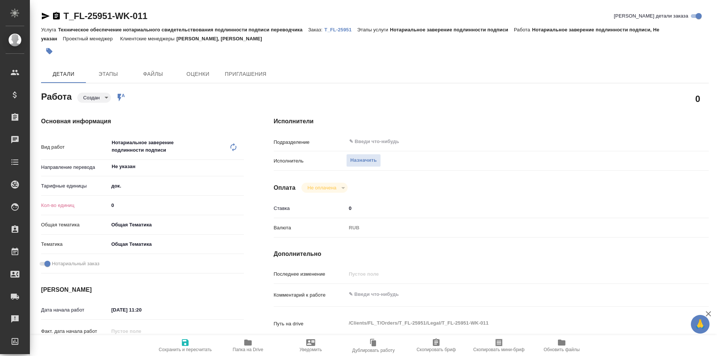
type textarea "x"
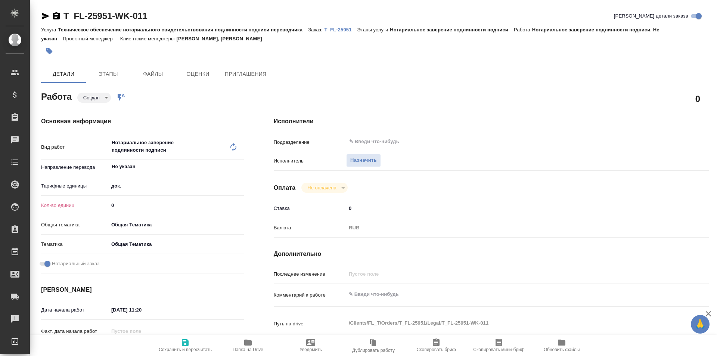
type textarea "x"
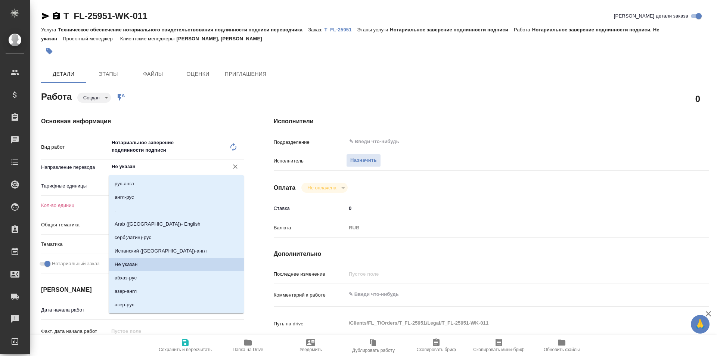
click at [143, 168] on input "Не указан" at bounding box center [164, 166] width 106 height 9
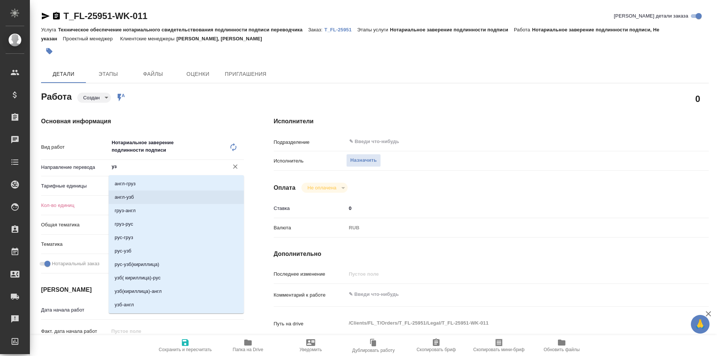
type input "узб"
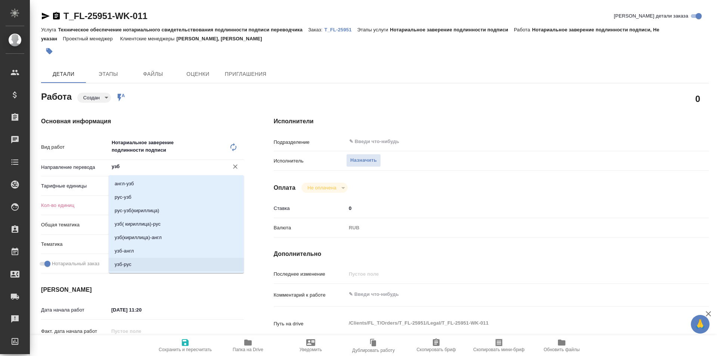
click at [204, 267] on li "узб-рус" at bounding box center [176, 264] width 135 height 13
type textarea "x"
type input "узб-рус"
type textarea "x"
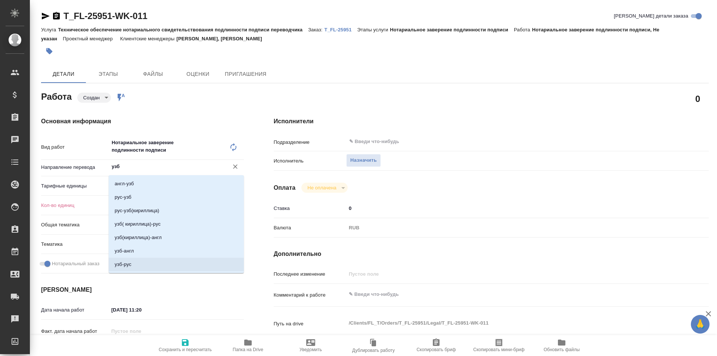
type textarea "x"
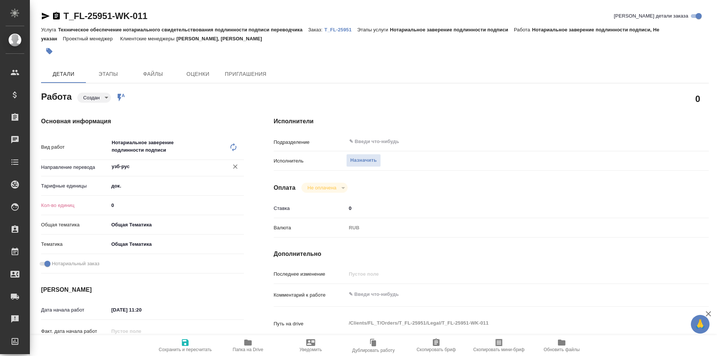
type input "узб-рус"
click at [134, 198] on div "Тарифные единицы док. 5a8b1489cc6b4906c91bfd8b" at bounding box center [142, 188] width 203 height 19
click at [137, 204] on input "0" at bounding box center [176, 205] width 135 height 11
type textarea "x"
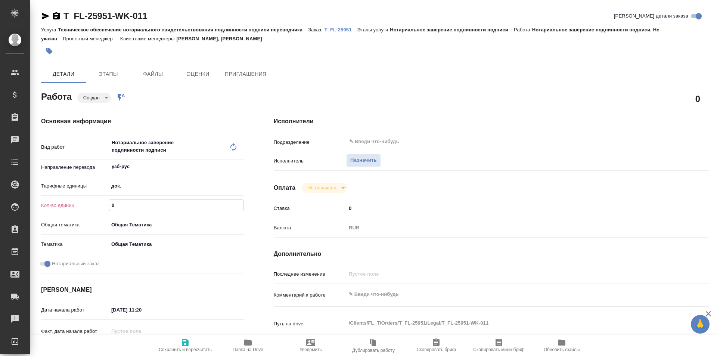
type textarea "x"
type input "1"
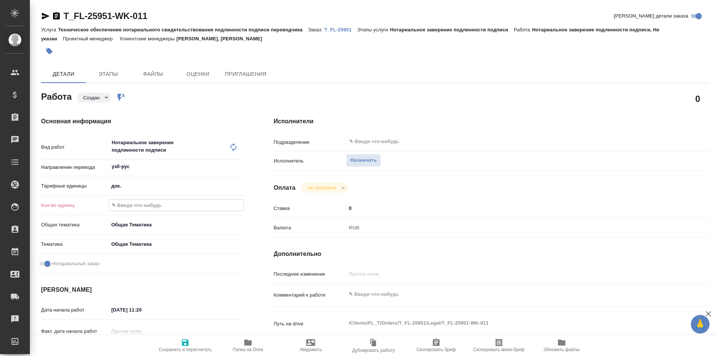
type textarea "x"
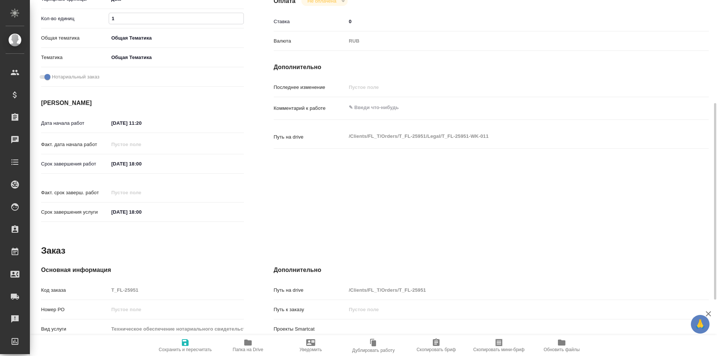
scroll to position [261, 0]
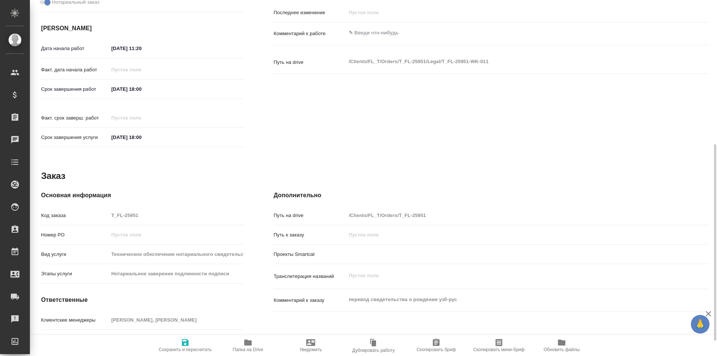
type input "1"
click at [179, 342] on span "Сохранить и пересчитать" at bounding box center [185, 345] width 54 height 14
type textarea "x"
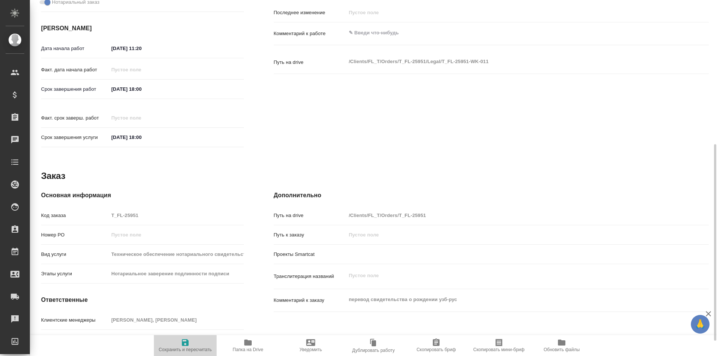
type textarea "x"
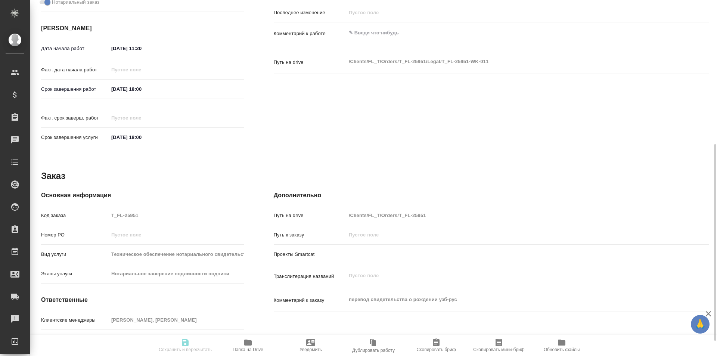
type textarea "x"
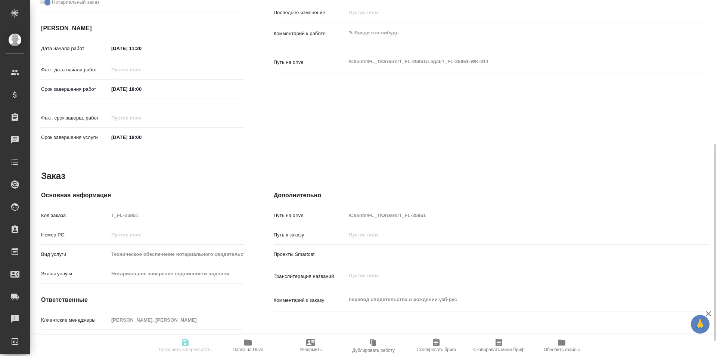
type textarea "x"
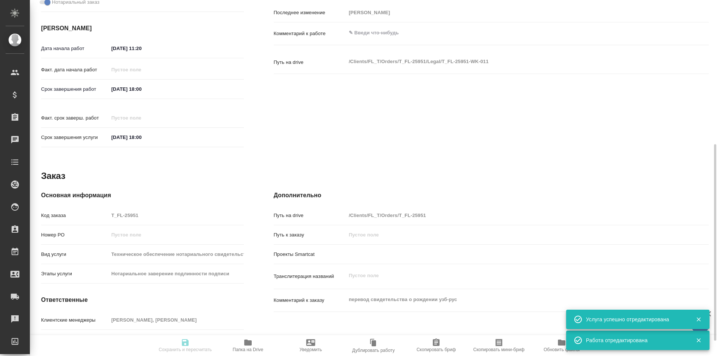
type input "created"
type textarea "Нотариальное заверение подлинности подписи"
type textarea "x"
type input "узб-рус"
type input "5a8b1489cc6b4906c91bfd8b"
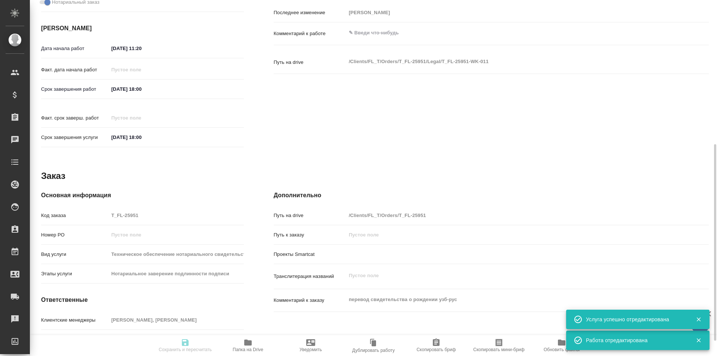
type input "1"
type input "obtem"
type input "6012b1ca196b0e5c9229a120"
checkbox input "true"
type input "[DATE] 11:20"
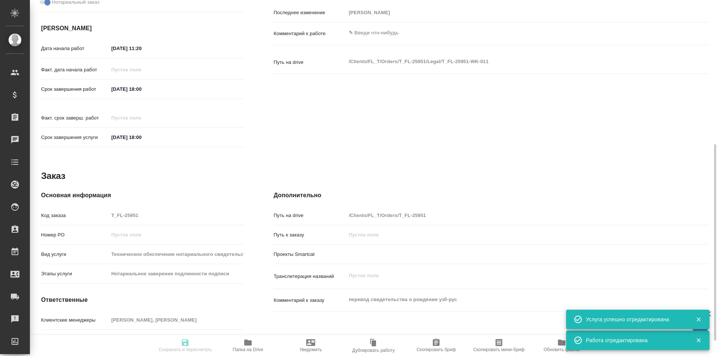
type input "[DATE] 18:00"
type input "notPayed"
type input "0"
type input "RUB"
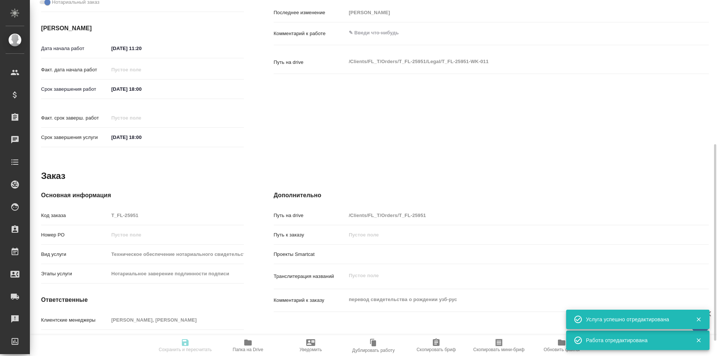
type input "[PERSON_NAME]"
type textarea "x"
type textarea "/Clients/FL_T/Orders/T_FL-25951/Legal/T_FL-25951-WK-011"
type textarea "x"
type input "T_FL-25951"
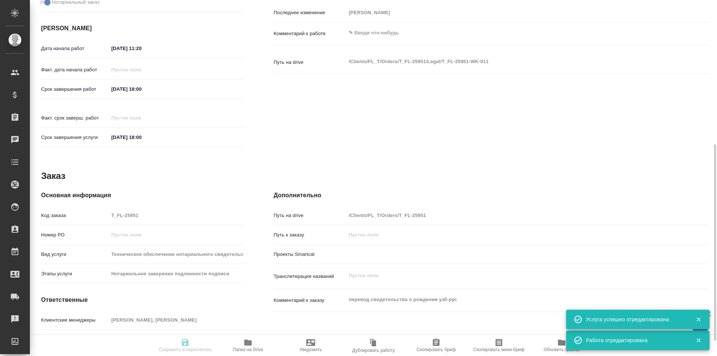
type input "Техническое обеспечение нотариального свидетельствования подлинности подписи пе…"
type input "Нотариальное заверение подлинности подписи"
type input "[PERSON_NAME], [PERSON_NAME]"
type input "/Clients/FL_T/Orders/T_FL-25951"
type textarea "x"
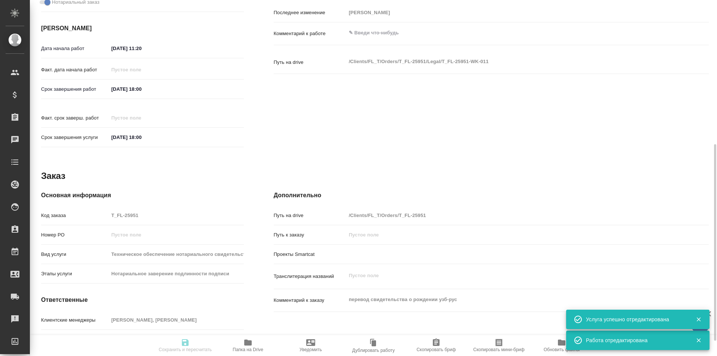
type textarea "перевод свидетельства о рождении узб-рус"
type textarea "x"
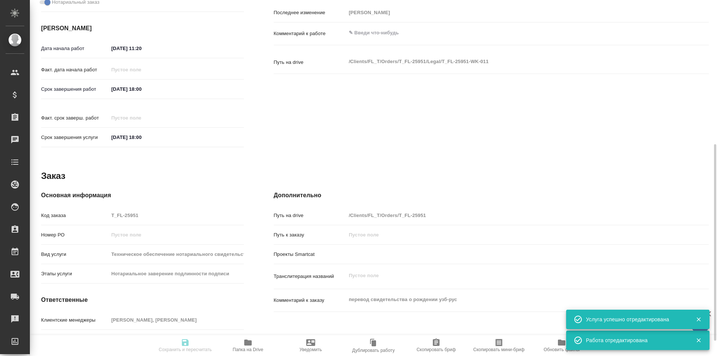
type textarea "x"
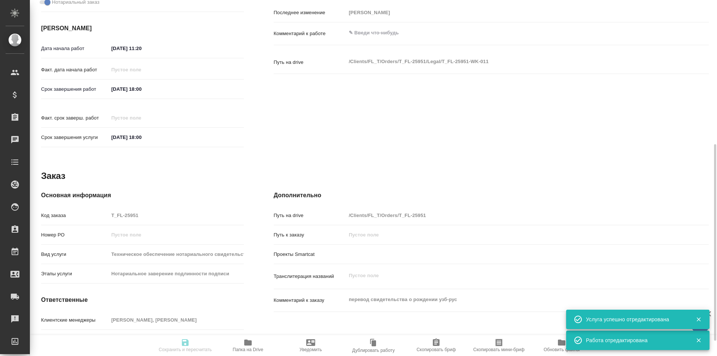
type textarea "x"
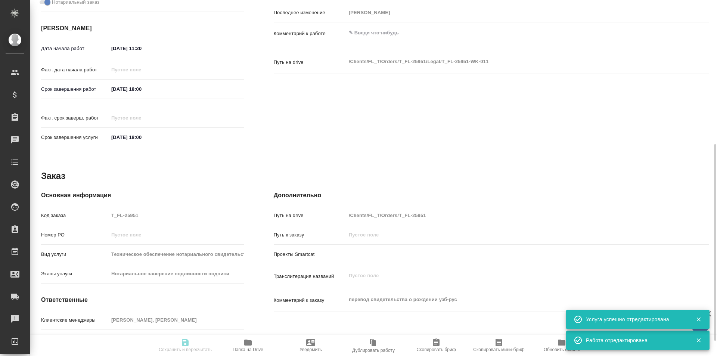
type textarea "x"
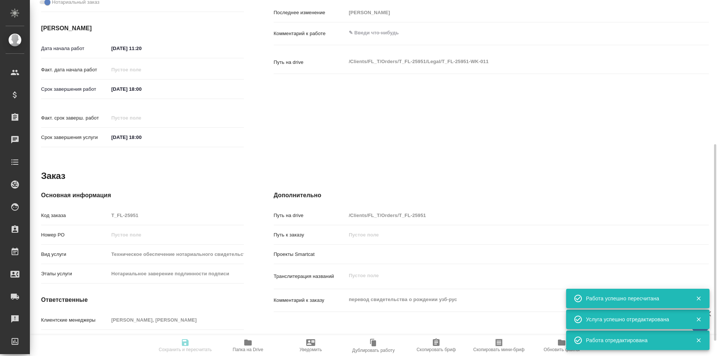
type input "created"
type textarea "Нотариальное заверение подлинности подписи"
type textarea "x"
type input "узб-рус"
type input "5a8b1489cc6b4906c91bfd8b"
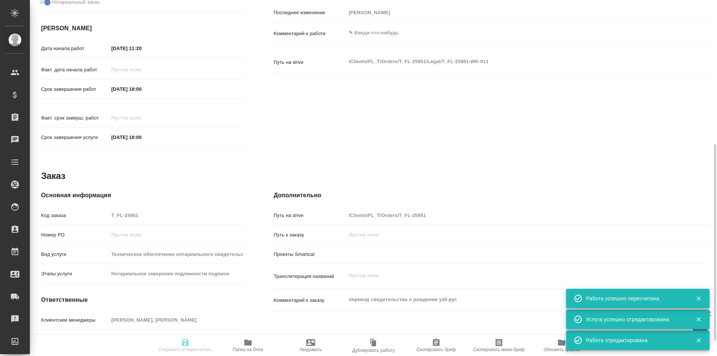
type input "1"
type input "obtem"
type input "6012b1ca196b0e5c9229a120"
checkbox input "true"
type input "[DATE] 11:20"
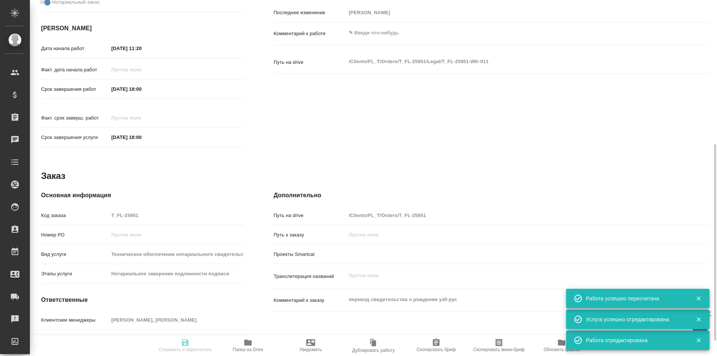
type input "[DATE] 18:00"
type input "notPayed"
type input "0"
type input "RUB"
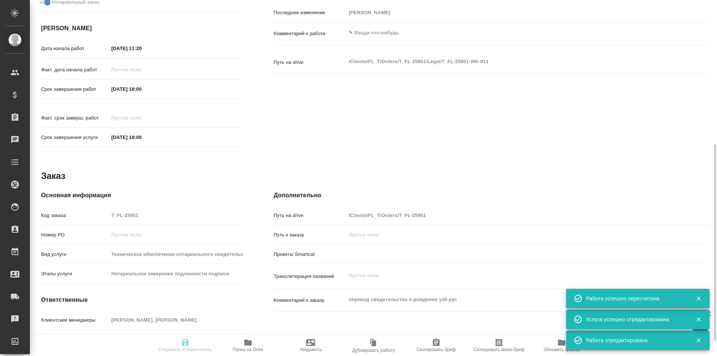
type input "[PERSON_NAME]"
type textarea "x"
type textarea "/Clients/FL_T/Orders/T_FL-25951/Legal/T_FL-25951-WK-011"
type textarea "x"
type input "T_FL-25951"
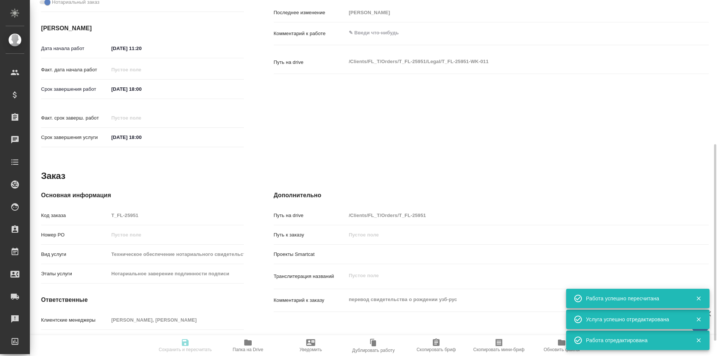
type input "Техническое обеспечение нотариального свидетельствования подлинности подписи пе…"
type input "Нотариальное заверение подлинности подписи"
type input "[PERSON_NAME], [PERSON_NAME]"
type input "/Clients/FL_T/Orders/T_FL-25951"
type textarea "x"
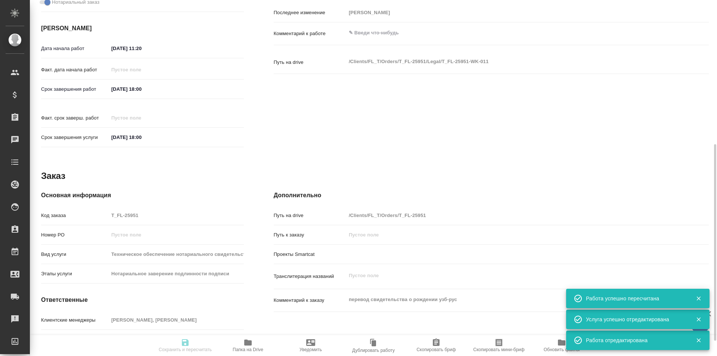
type textarea "перевод свидетельства о рождении узб-рус"
type textarea "x"
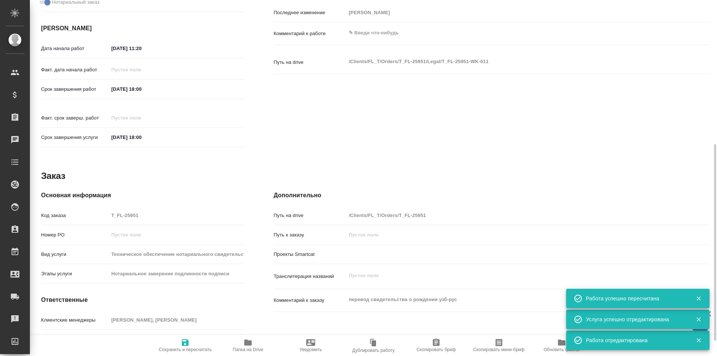
type textarea "x"
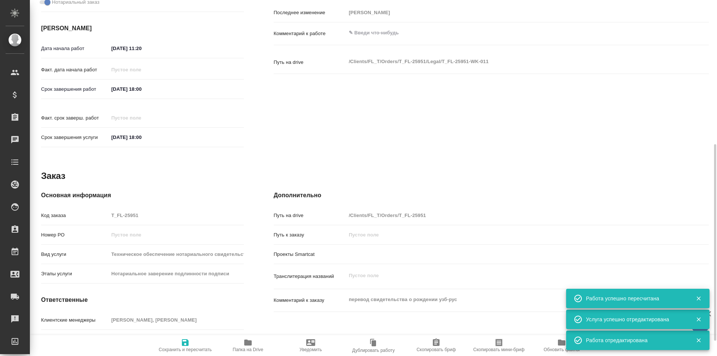
type textarea "x"
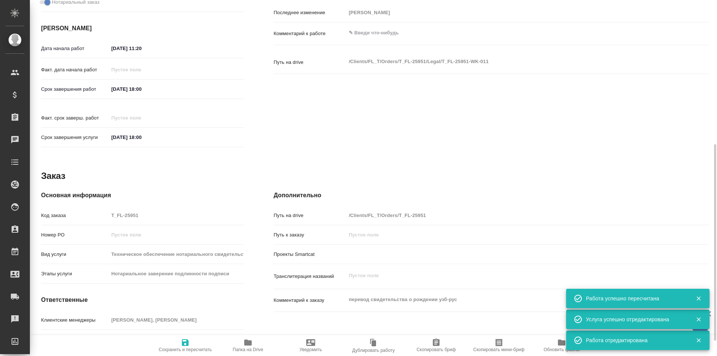
type textarea "x"
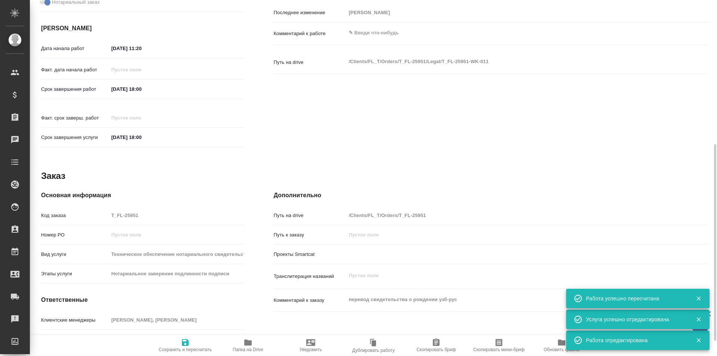
type textarea "x"
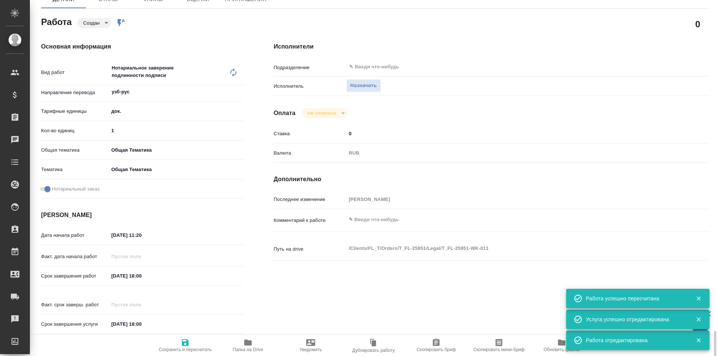
type textarea "x"
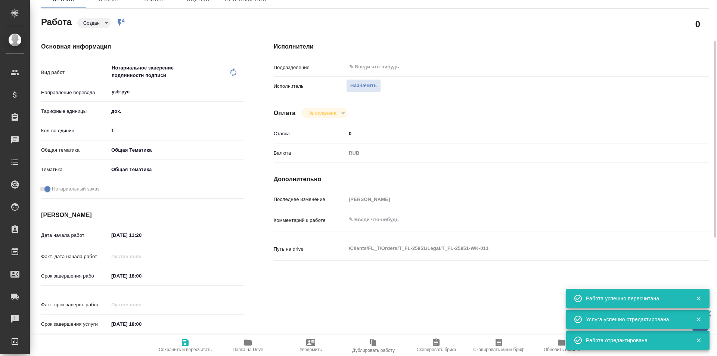
scroll to position [0, 0]
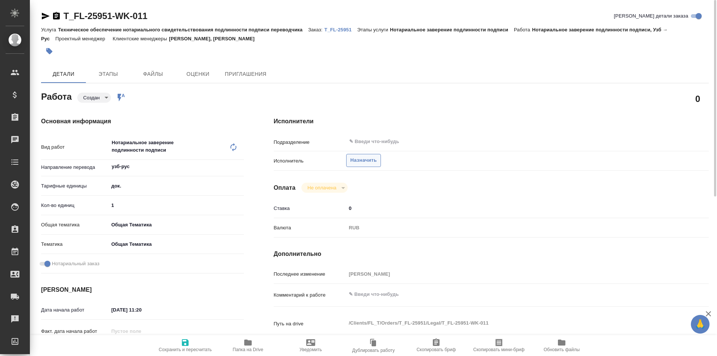
click at [364, 161] on span "Назначить" at bounding box center [363, 160] width 27 height 9
type textarea "x"
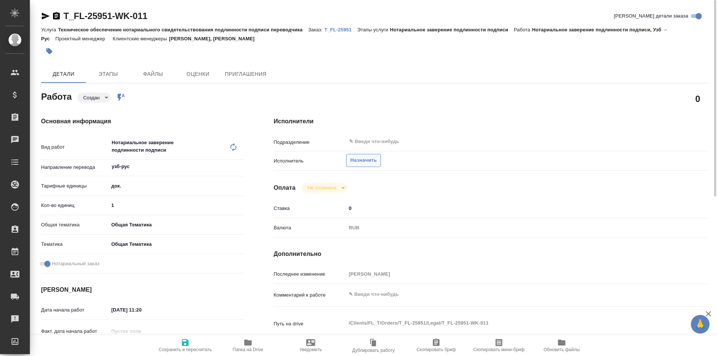
type textarea "x"
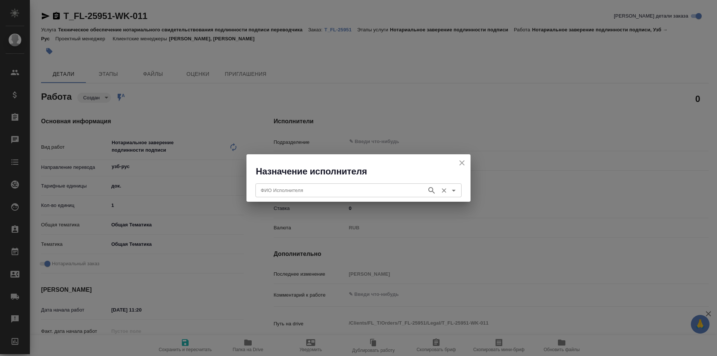
click at [374, 196] on div "ФИО Исполнителя" at bounding box center [358, 189] width 206 height 13
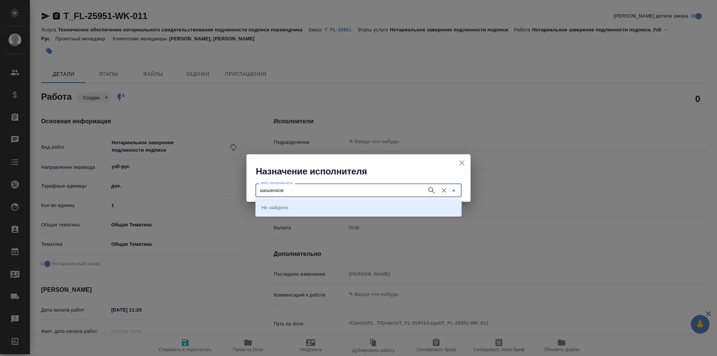
type input "шишенков"
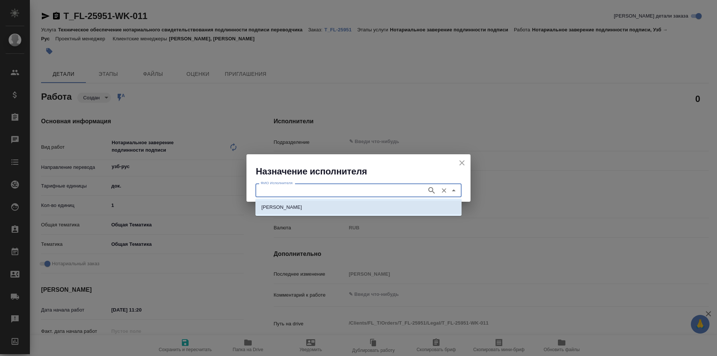
click at [386, 206] on li "НОТАРИУС Шишенков Леонид Васильевич" at bounding box center [358, 206] width 206 height 13
type input "НОТАРИУС Шишенков Леонид Васильевич"
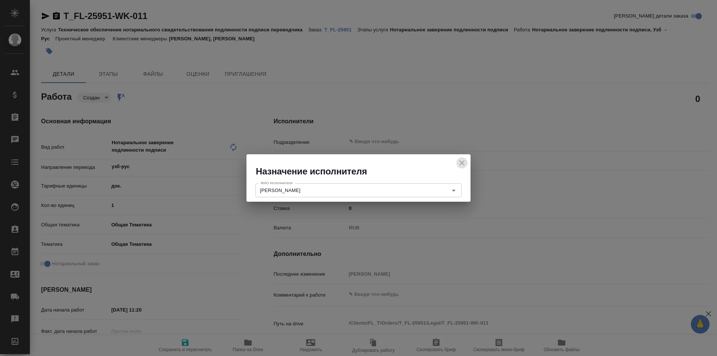
click at [465, 159] on icon "close" at bounding box center [461, 162] width 9 height 9
type textarea "x"
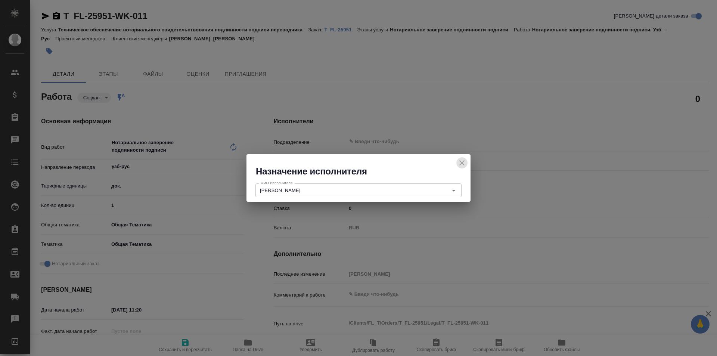
type textarea "x"
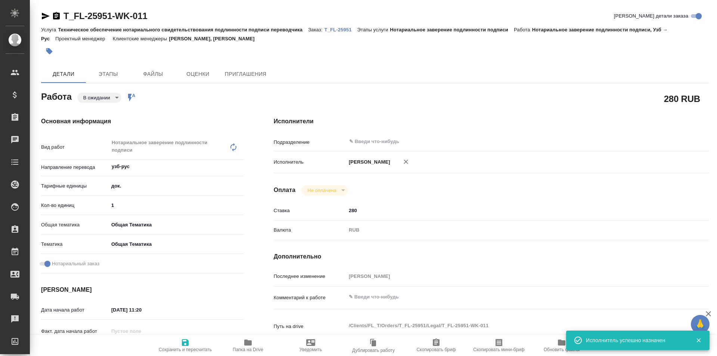
type textarea "x"
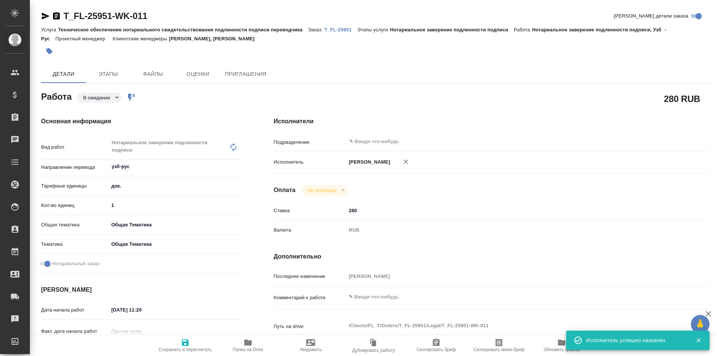
type textarea "x"
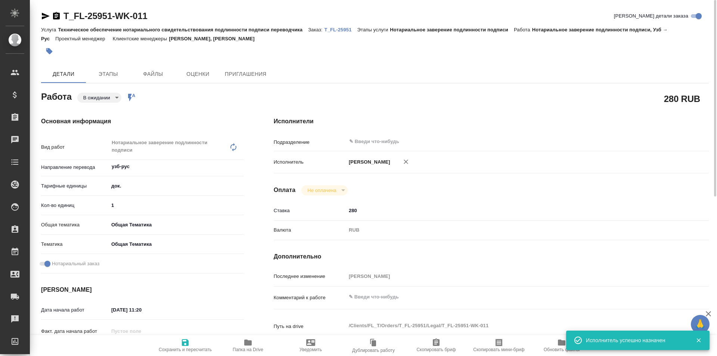
type textarea "x"
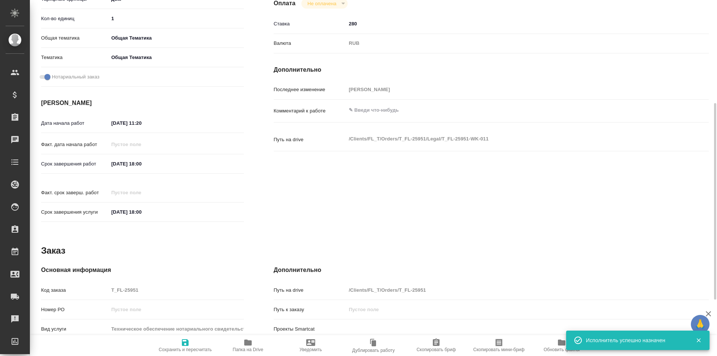
scroll to position [289, 0]
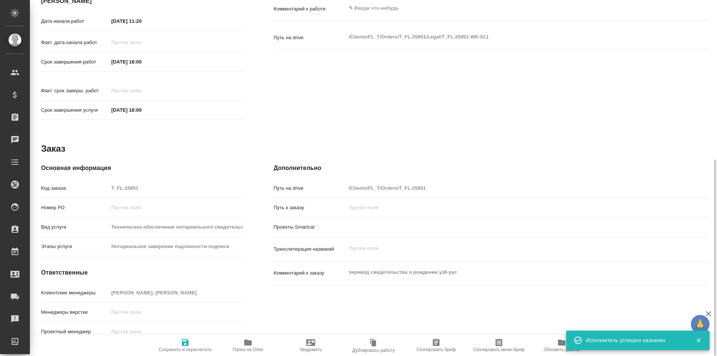
click at [186, 342] on icon "button" at bounding box center [185, 342] width 7 height 7
type textarea "x"
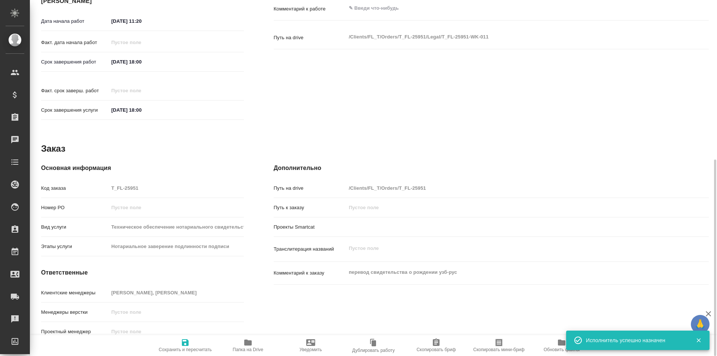
type textarea "x"
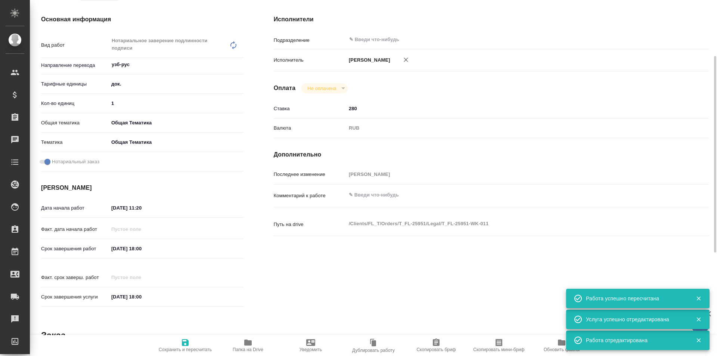
scroll to position [0, 0]
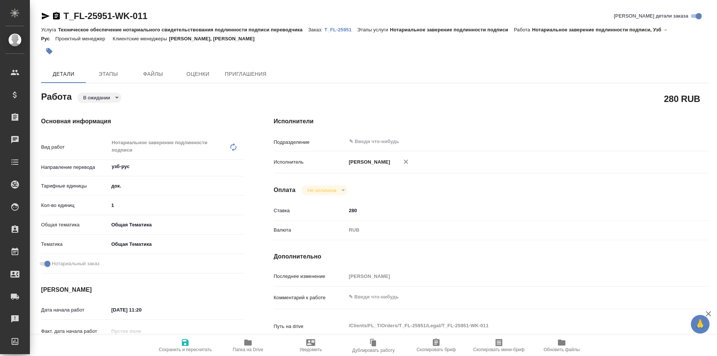
type textarea "x"
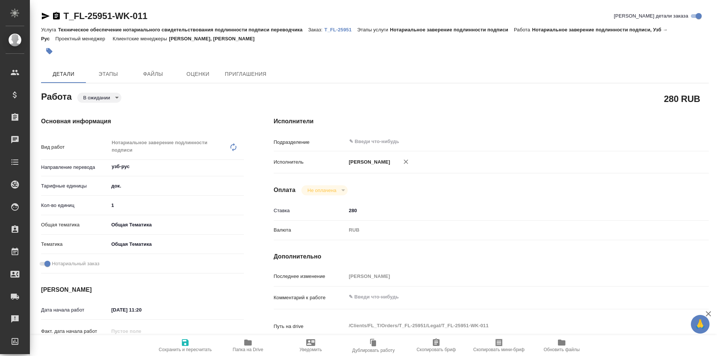
type textarea "x"
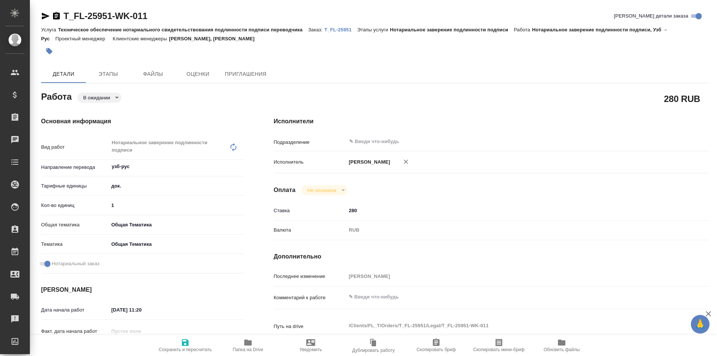
type textarea "x"
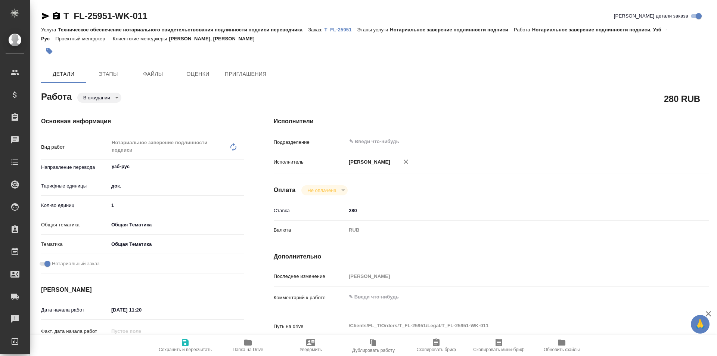
type textarea "x"
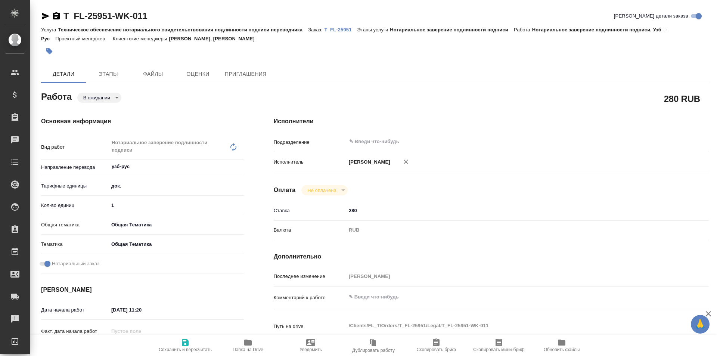
type textarea "x"
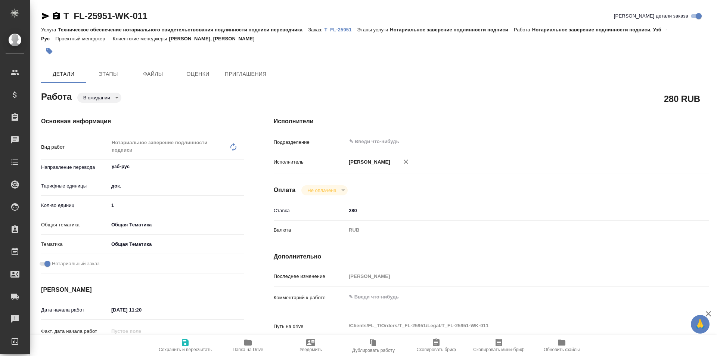
type textarea "x"
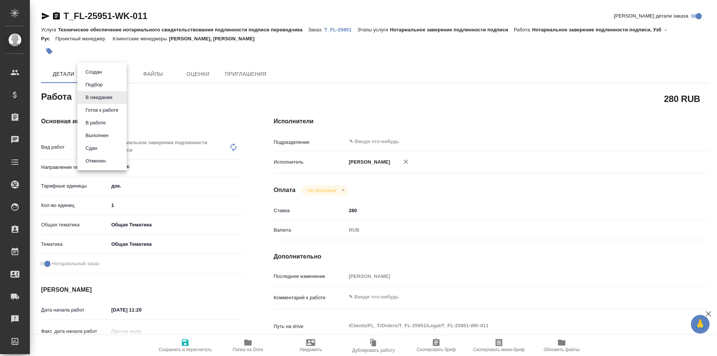
click at [110, 95] on body "🙏 .cls-1 fill:#fff; AWATERA Galisheva [PERSON_NAME] Спецификации Заказы Чаты To…" at bounding box center [358, 178] width 717 height 356
click at [111, 112] on button "Готов к работе" at bounding box center [101, 110] width 37 height 8
type textarea "x"
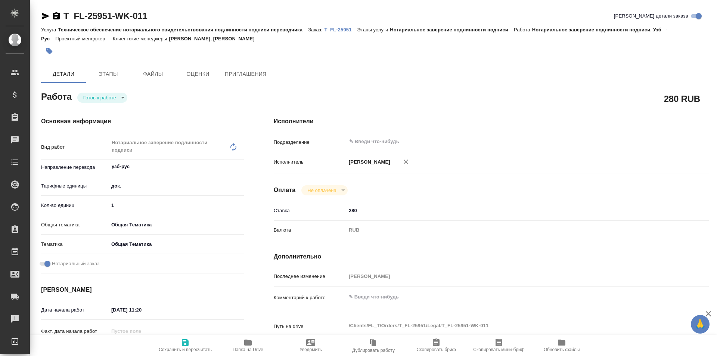
type textarea "x"
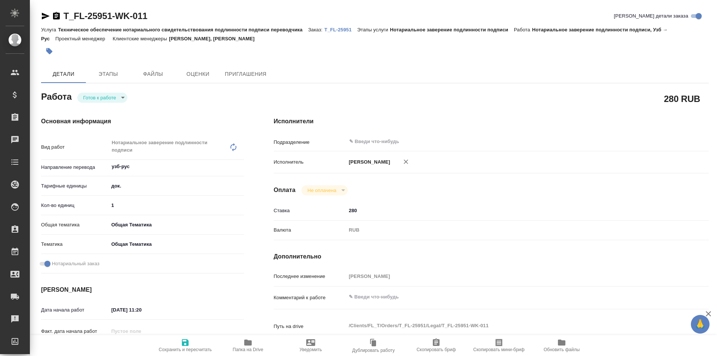
type textarea "x"
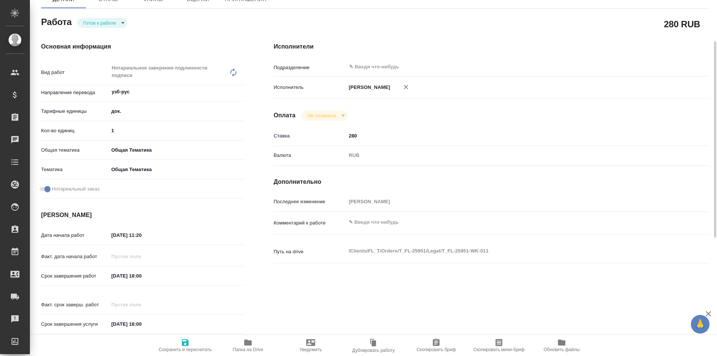
click at [187, 354] on button "Сохранить и пересчитать" at bounding box center [185, 345] width 63 height 21
type textarea "x"
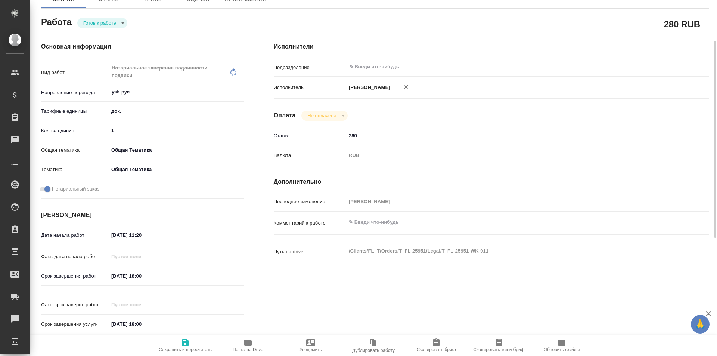
type textarea "x"
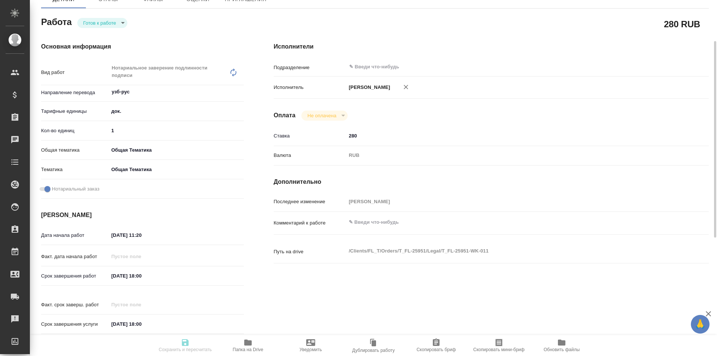
type textarea "x"
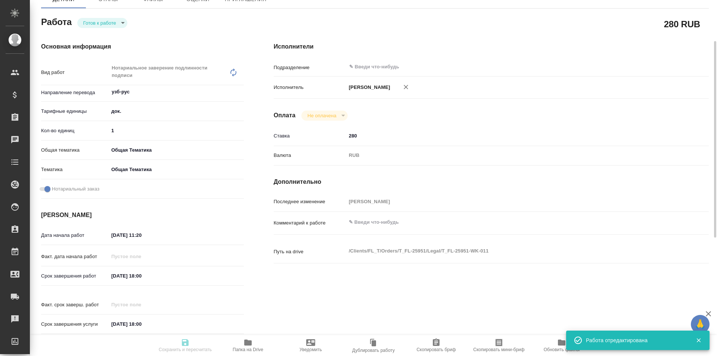
type textarea "x"
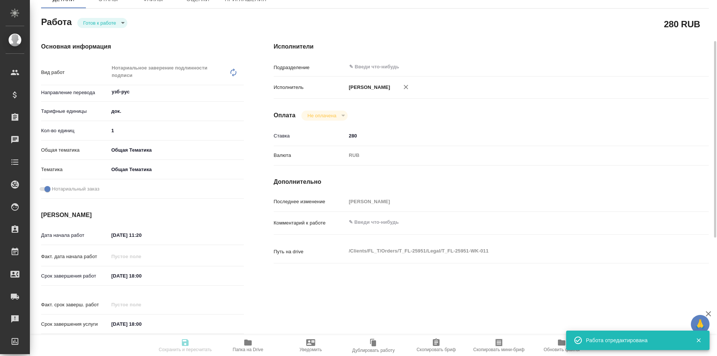
type input "readyForWork"
type textarea "Нотариальное заверение подлинности подписи"
type textarea "x"
type input "узб-рус"
type input "5a8b1489cc6b4906c91bfd8b"
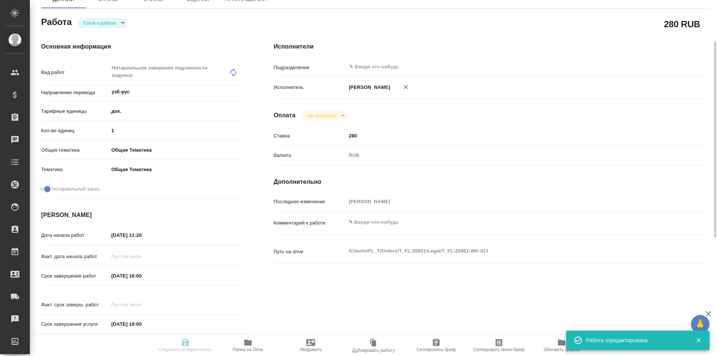
type input "1"
type input "obtem"
type input "6012b1ca196b0e5c9229a120"
checkbox input "true"
type input "[DATE] 11:20"
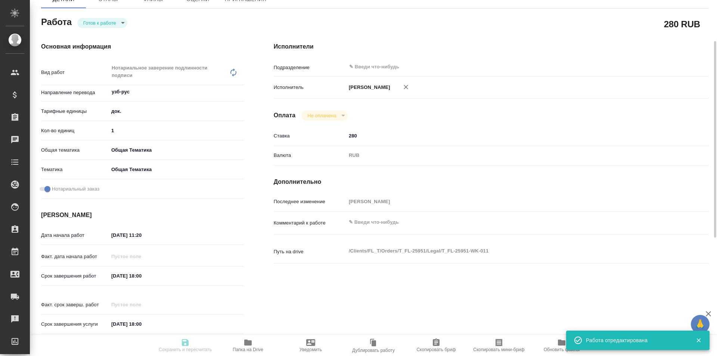
type input "[DATE] 18:00"
type input "notPayed"
type input "280"
type input "RUB"
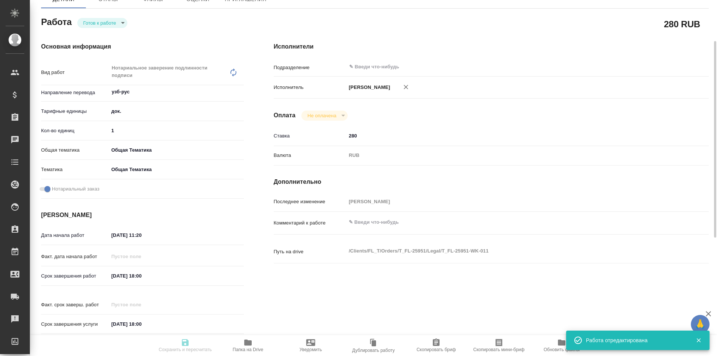
type input "[PERSON_NAME]"
type textarea "x"
type textarea "/Clients/FL_T/Orders/T_FL-25951/Legal/T_FL-25951-WK-011"
type textarea "x"
type input "T_FL-25951"
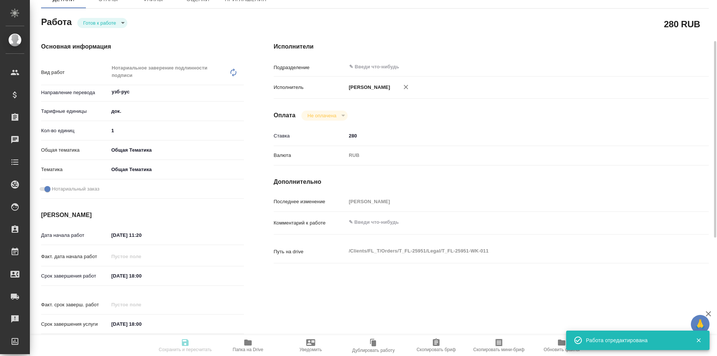
type input "Техническое обеспечение нотариального свидетельствования подлинности подписи пе…"
type input "Нотариальное заверение подлинности подписи"
type input "[PERSON_NAME], [PERSON_NAME]"
type input "/Clients/FL_T/Orders/T_FL-25951"
type textarea "x"
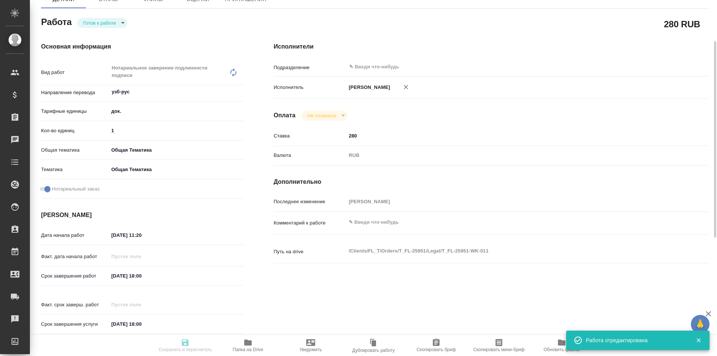
type textarea "перевод свидетельства о рождении узб-рус"
type textarea "x"
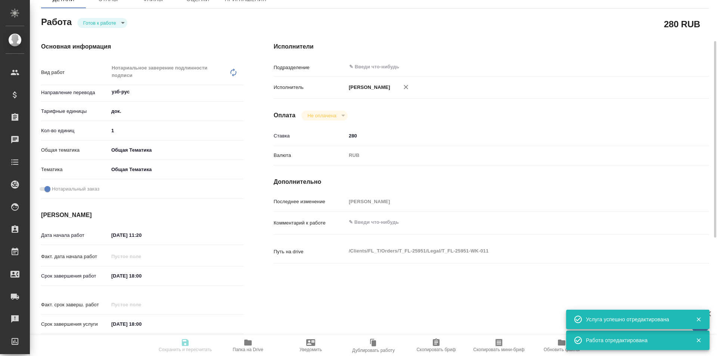
type textarea "x"
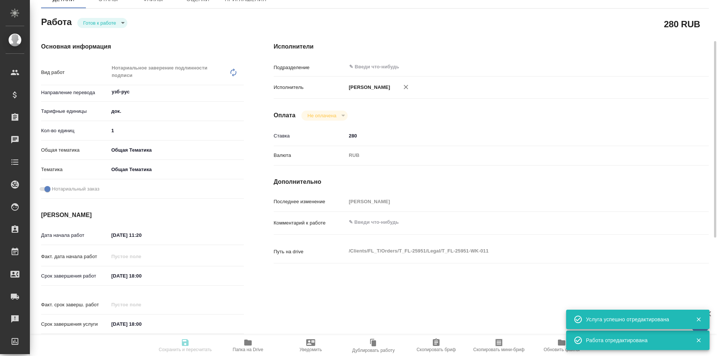
type textarea "x"
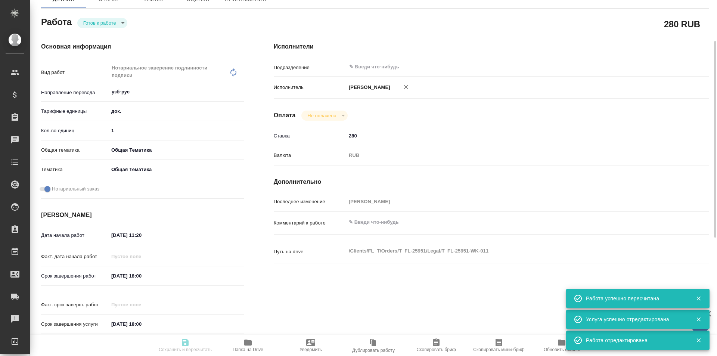
type input "readyForWork"
type textarea "Нотариальное заверение подлинности подписи"
type textarea "x"
type input "узб-рус"
type input "5a8b1489cc6b4906c91bfd8b"
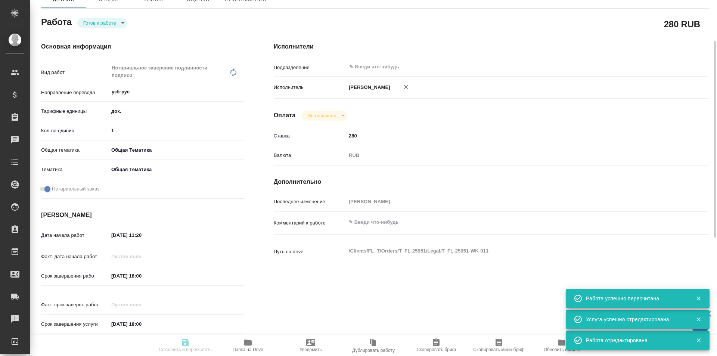
type input "1"
type input "obtem"
type input "6012b1ca196b0e5c9229a120"
checkbox input "true"
type input "[DATE] 11:20"
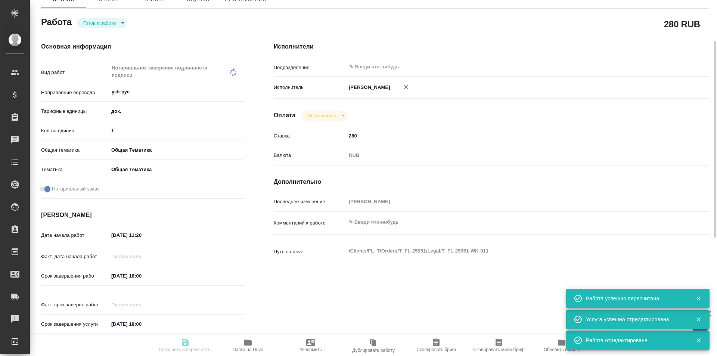
type input "[DATE] 18:00"
type input "notPayed"
type input "280"
type input "RUB"
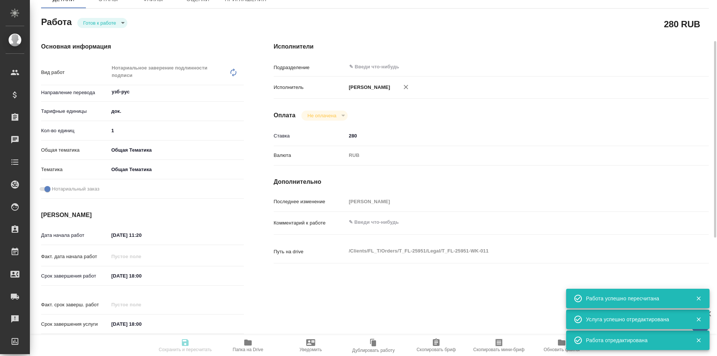
type input "[PERSON_NAME]"
type textarea "x"
type textarea "/Clients/FL_T/Orders/T_FL-25951/Legal/T_FL-25951-WK-011"
type textarea "x"
type input "T_FL-25951"
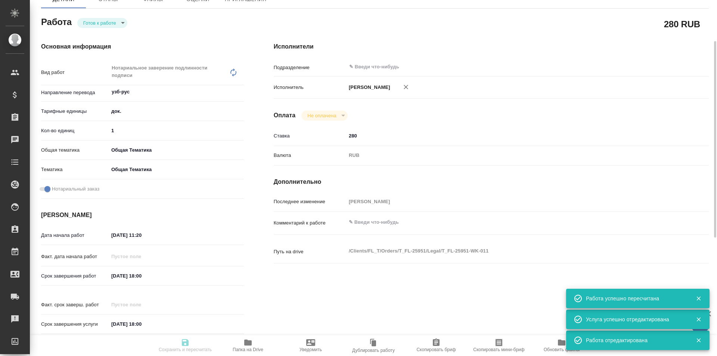
type input "Техническое обеспечение нотариального свидетельствования подлинности подписи пе…"
type input "Нотариальное заверение подлинности подписи"
type input "Галишева Мария, Шульгина Анна"
type input "/Clients/FL_T/Orders/T_FL-25951"
type textarea "x"
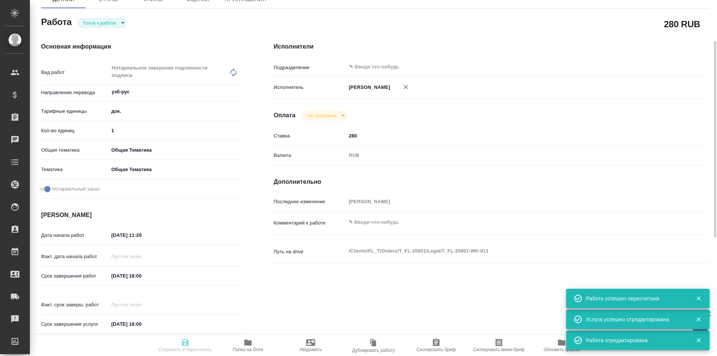
type textarea "перевод свидетельства о рождении узб-рус"
type textarea "x"
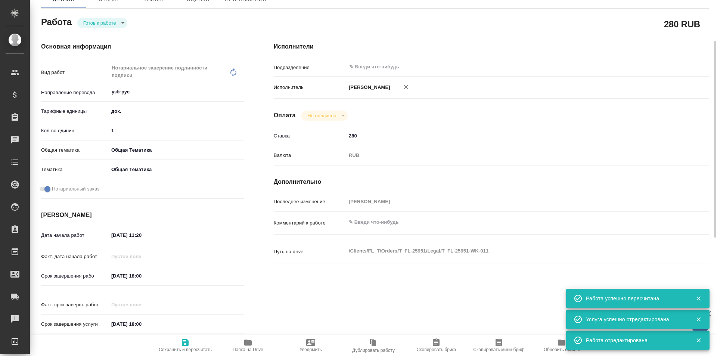
type textarea "x"
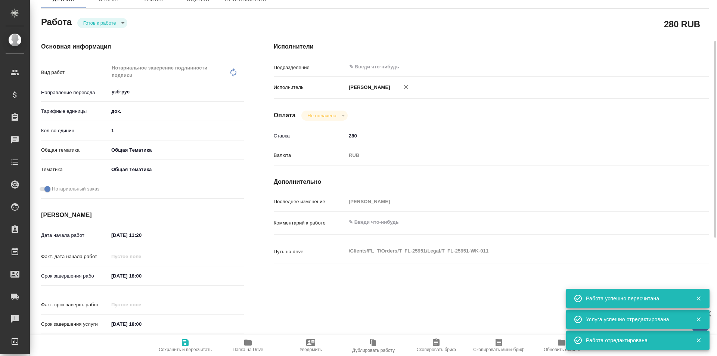
type textarea "x"
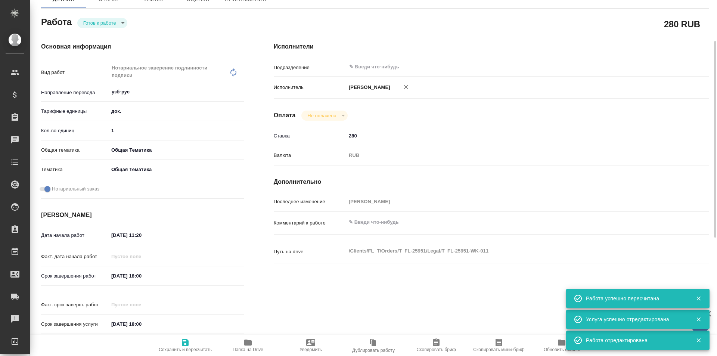
type textarea "x"
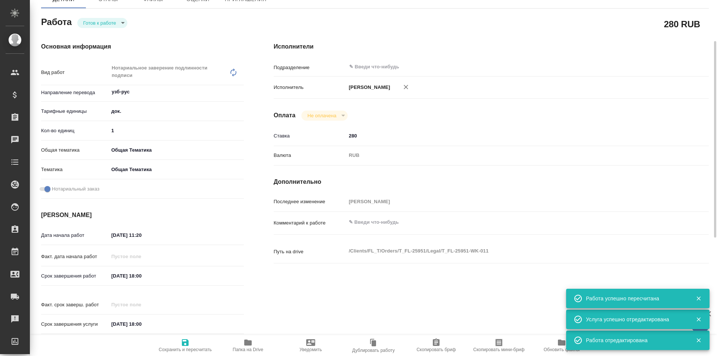
type textarea "x"
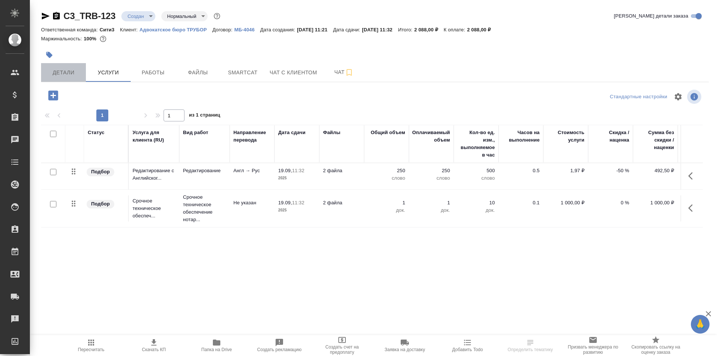
click at [77, 71] on span "Детали" at bounding box center [64, 72] width 36 height 9
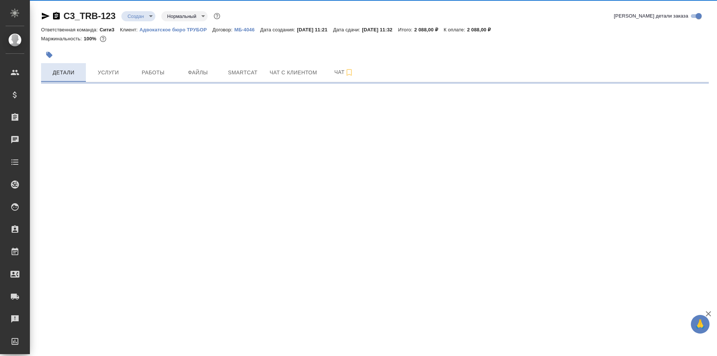
select select "RU"
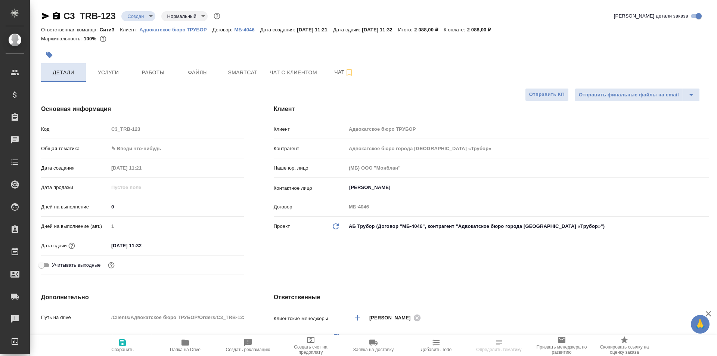
type textarea "x"
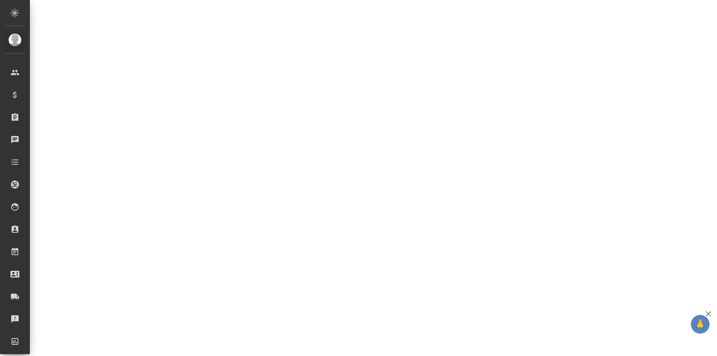
scroll to position [187, 0]
select select "RU"
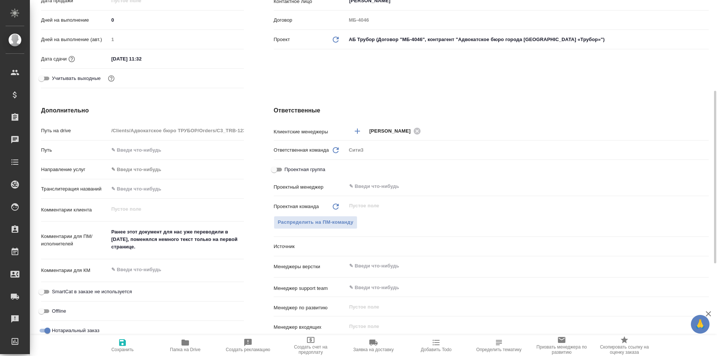
type textarea "x"
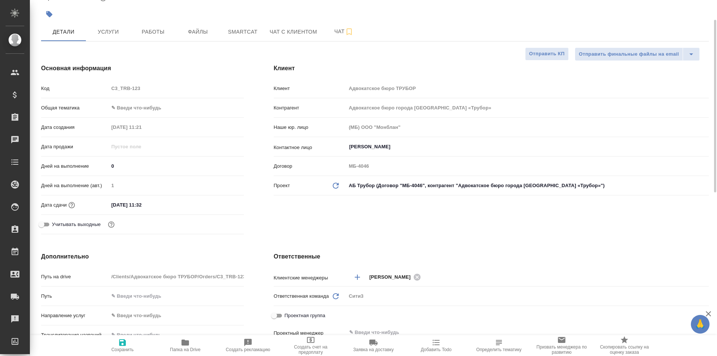
scroll to position [0, 0]
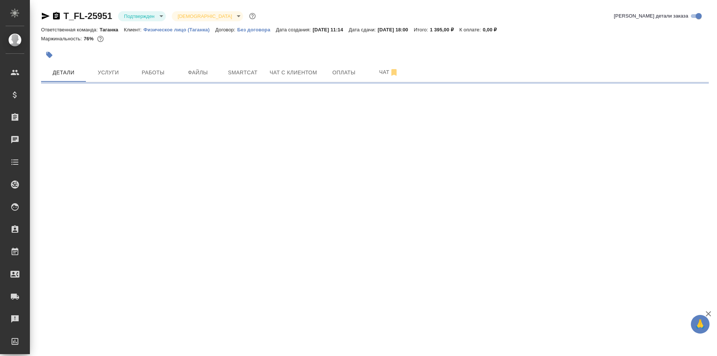
select select "RU"
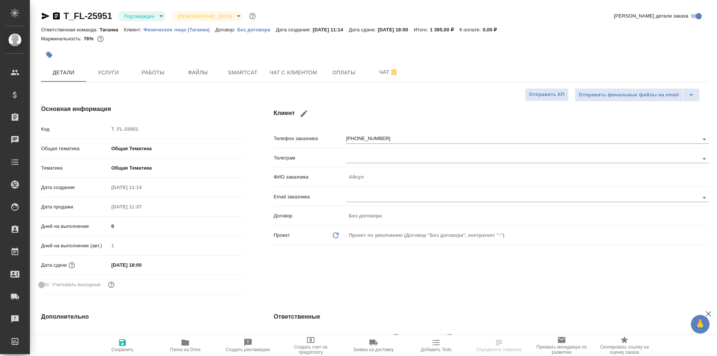
type textarea "x"
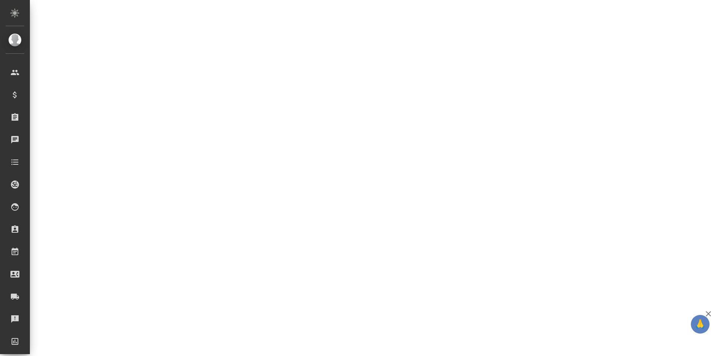
scroll to position [149, 0]
select select "RU"
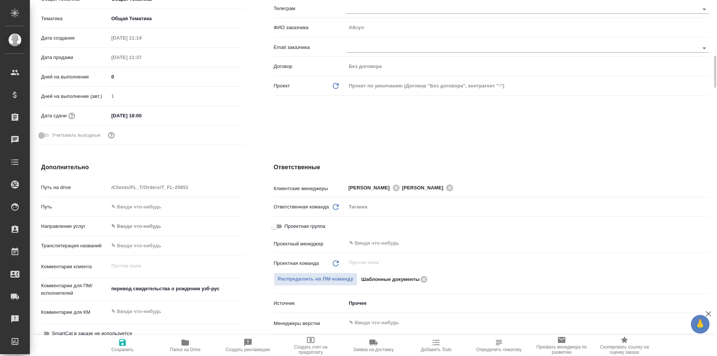
type textarea "x"
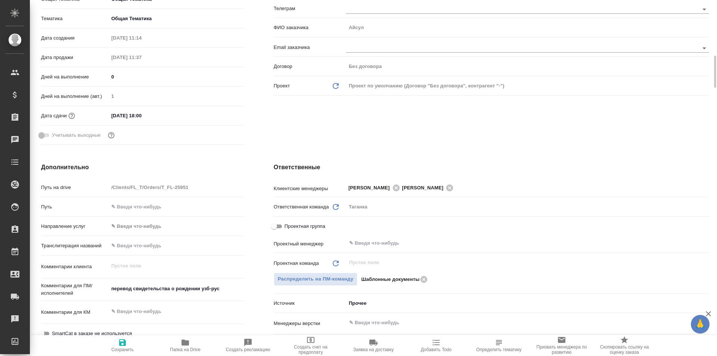
type textarea "x"
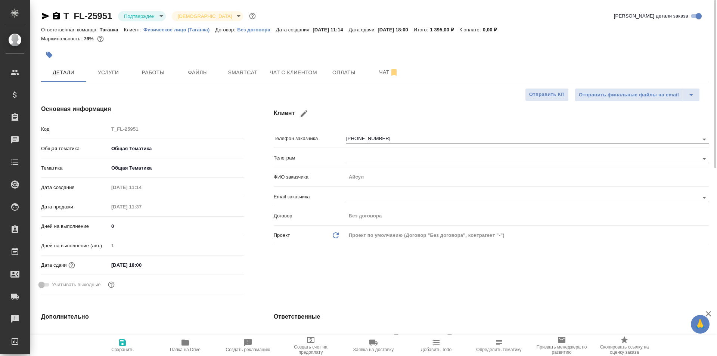
click at [48, 16] on icon "button" at bounding box center [46, 16] width 8 height 7
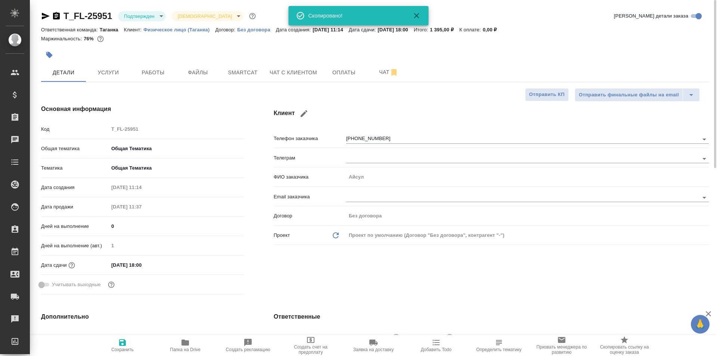
type textarea "x"
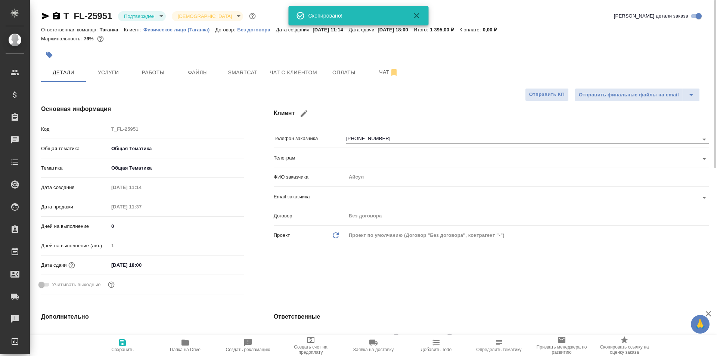
type textarea "x"
